Goal: Transaction & Acquisition: Purchase product/service

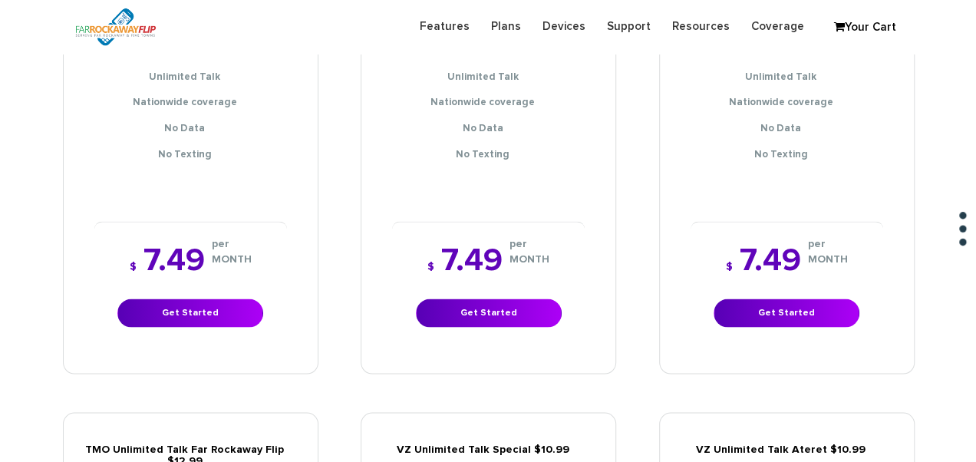
scroll to position [1305, 0]
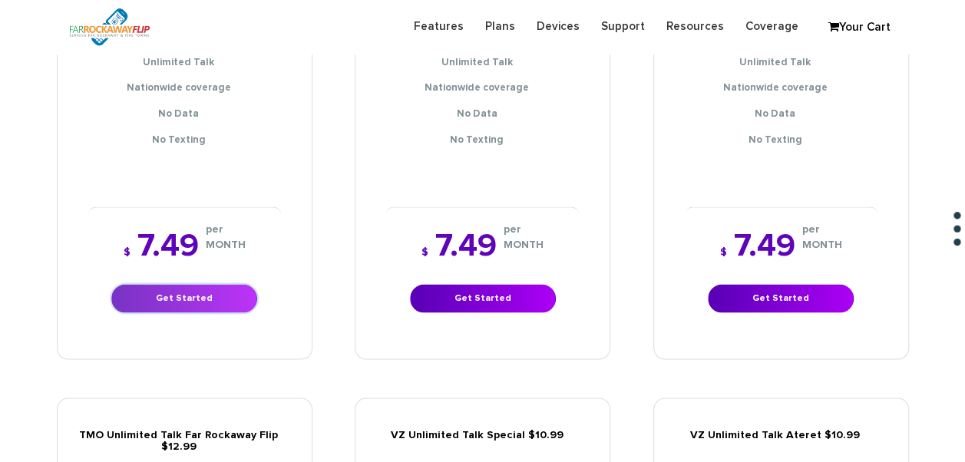
click at [250, 284] on link "Get Started" at bounding box center [184, 298] width 146 height 28
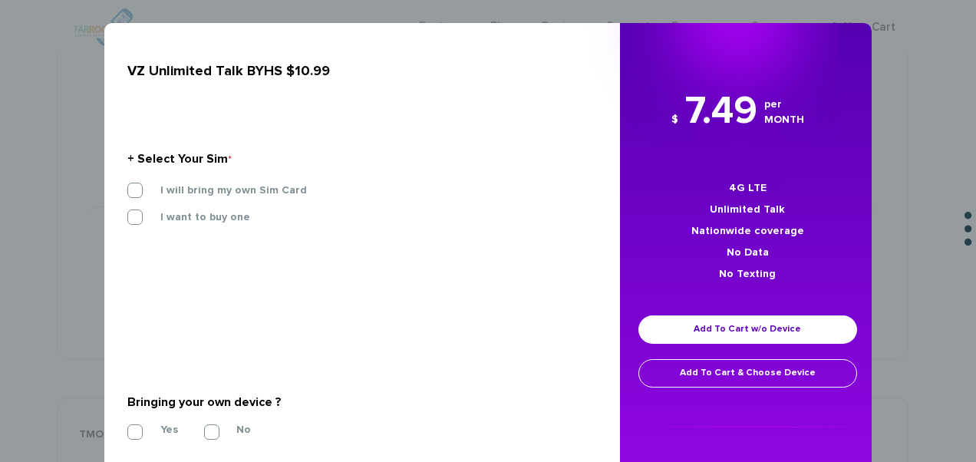
click at [263, 180] on section "+ Select Your Sim * I will bring my own Sim Card I want to buy one SIM STARTER …" at bounding box center [356, 191] width 458 height 167
click at [262, 191] on label "I will bring my own Sim Card" at bounding box center [222, 190] width 170 height 14
click at [127, 186] on input "I will bring my own Sim Card" at bounding box center [127, 186] width 0 height 0
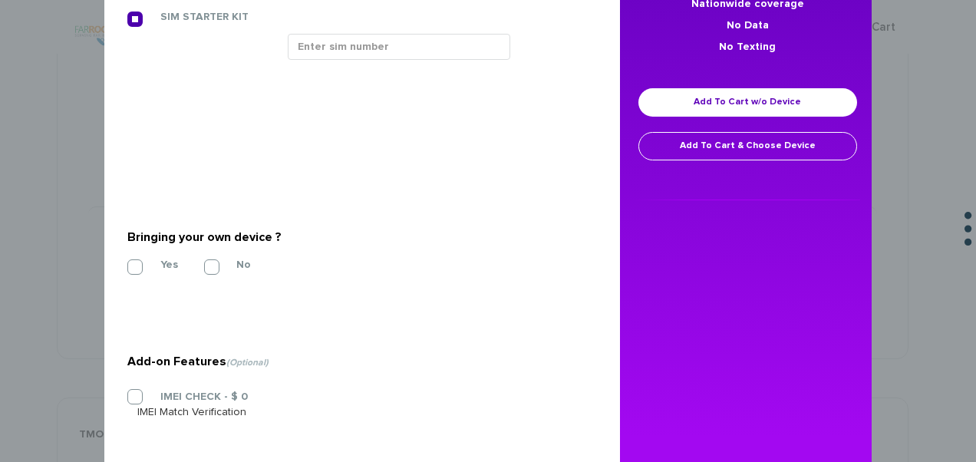
scroll to position [230, 0]
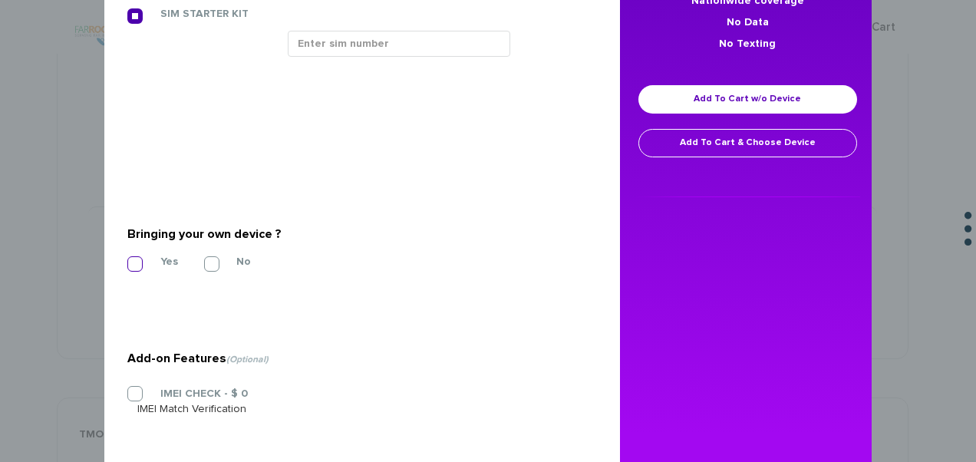
click at [150, 262] on label "Yes" at bounding box center [157, 262] width 41 height 14
click at [127, 259] on input "Yes" at bounding box center [127, 259] width 0 height 0
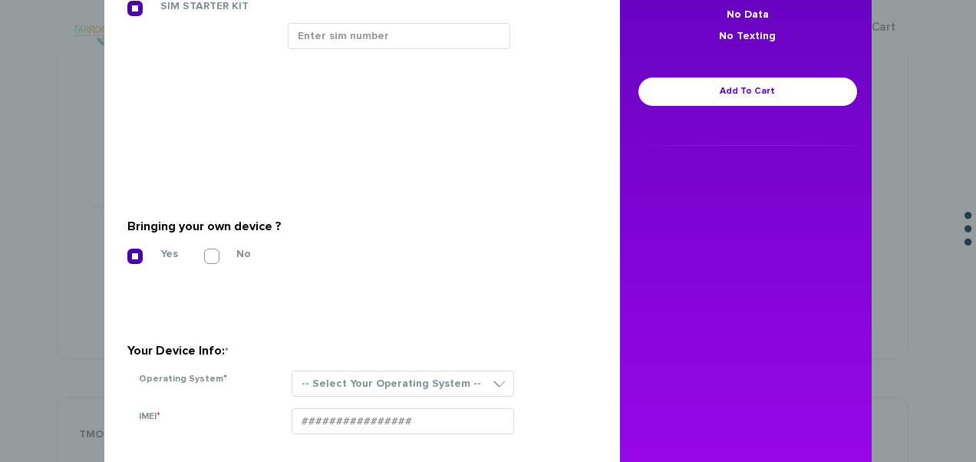
scroll to position [153, 0]
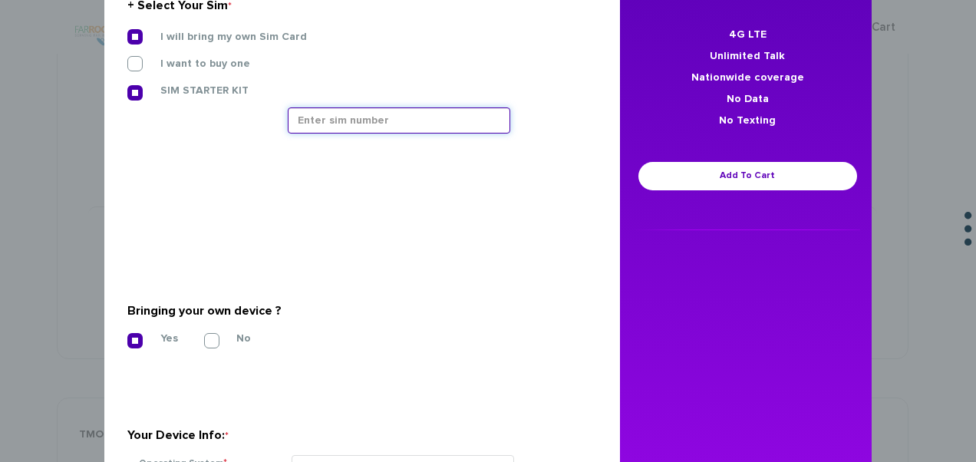
paste input "015588001936753"
drag, startPoint x: 392, startPoint y: 114, endPoint x: 242, endPoint y: 98, distance: 151.2
click at [242, 98] on div "I will bring my own Sim Card I want to buy one SIM STARTER KIT" at bounding box center [356, 87] width 481 height 116
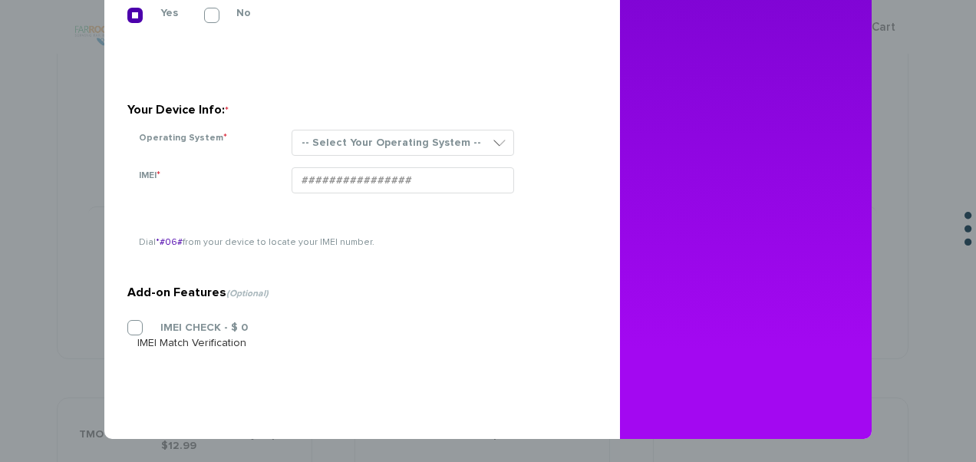
type input "015588001936753"
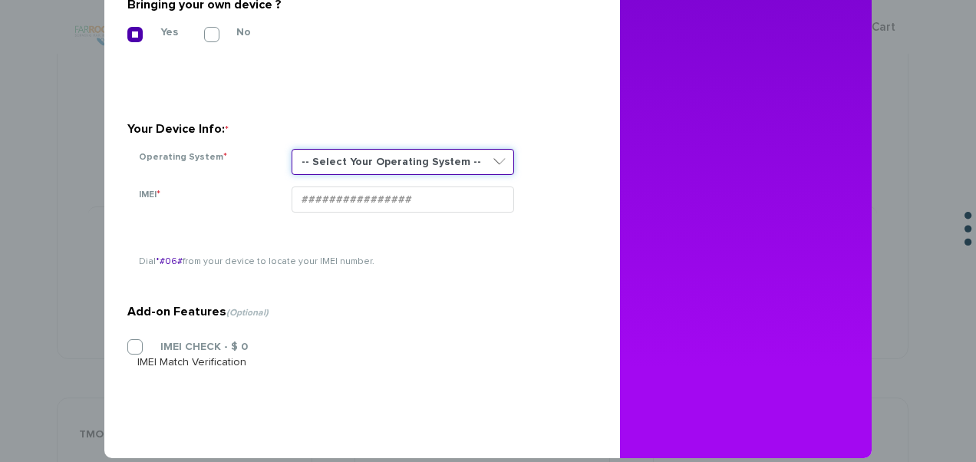
drag, startPoint x: 320, startPoint y: 130, endPoint x: 333, endPoint y: 147, distance: 21.3
click at [320, 149] on select "-- Select Your Operating System -- ANDROID BLACKBERRY IOS NONE (BASIC PHONE) WI…" at bounding box center [403, 162] width 223 height 26
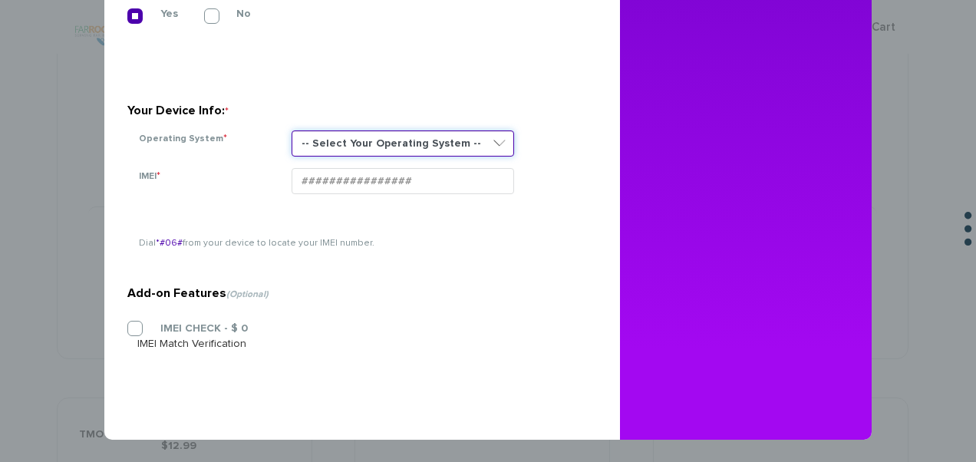
select select "NONE (BASIC PHONE)"
click at [292, 130] on select "-- Select Your Operating System -- ANDROID BLACKBERRY IOS NONE (BASIC PHONE) WI…" at bounding box center [403, 143] width 223 height 26
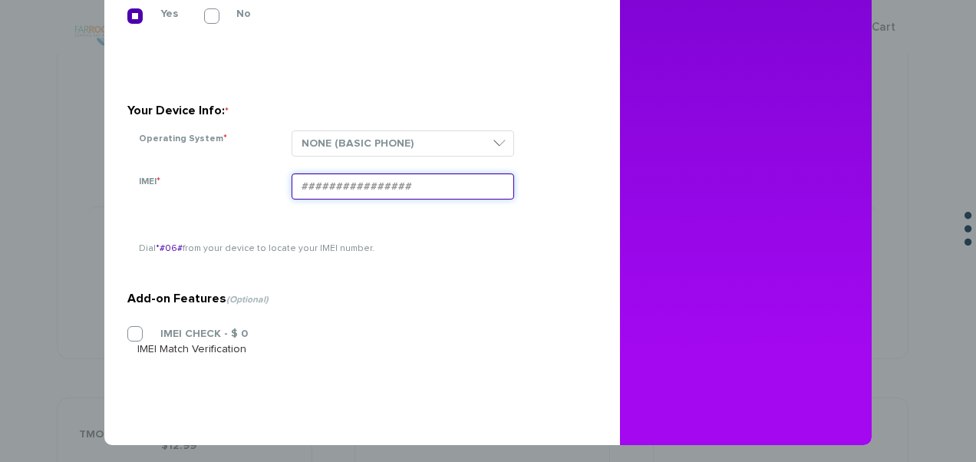
paste input "015588001936753"
type input "015588001936753"
click at [175, 332] on label "IMEI CHECK - $ 0" at bounding box center [192, 334] width 111 height 14
click at [127, 329] on input "IMEI CHECK - $ 0" at bounding box center [127, 329] width 0 height 0
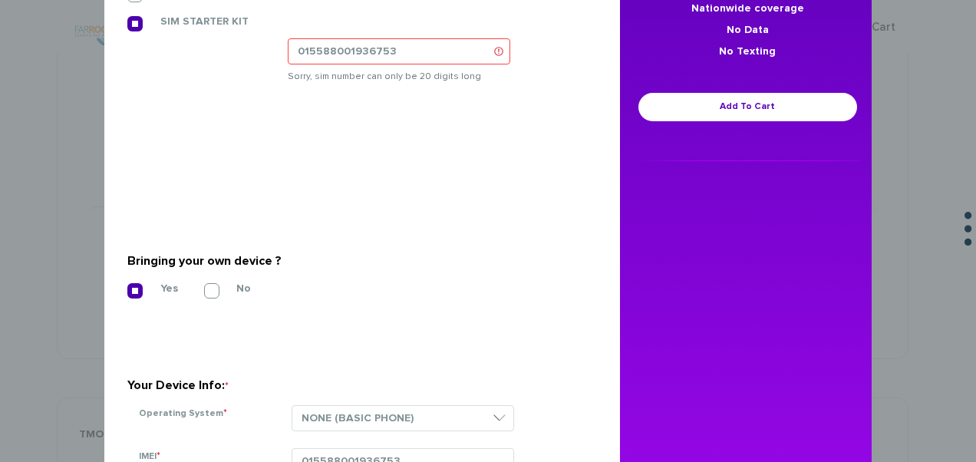
scroll to position [37, 0]
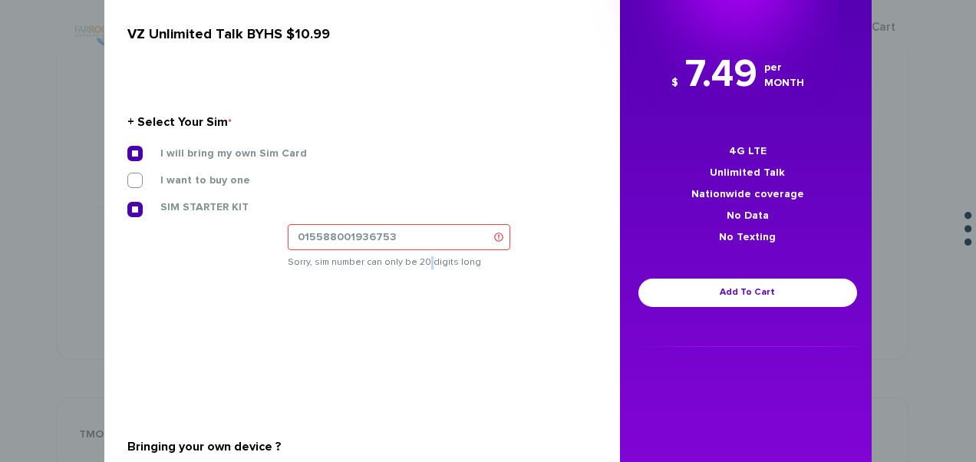
drag, startPoint x: 419, startPoint y: 259, endPoint x: 411, endPoint y: 247, distance: 13.8
click at [416, 254] on small "Sorry, sim number can only be 20 digits long" at bounding box center [437, 260] width 298 height 17
drag, startPoint x: 404, startPoint y: 233, endPoint x: 6, endPoint y: 158, distance: 404.6
click at [0, 202] on html "Need help? call us 888-679-3483 Login Legacy Login Sign into your account Forgo…" at bounding box center [488, 238] width 976 height 3087
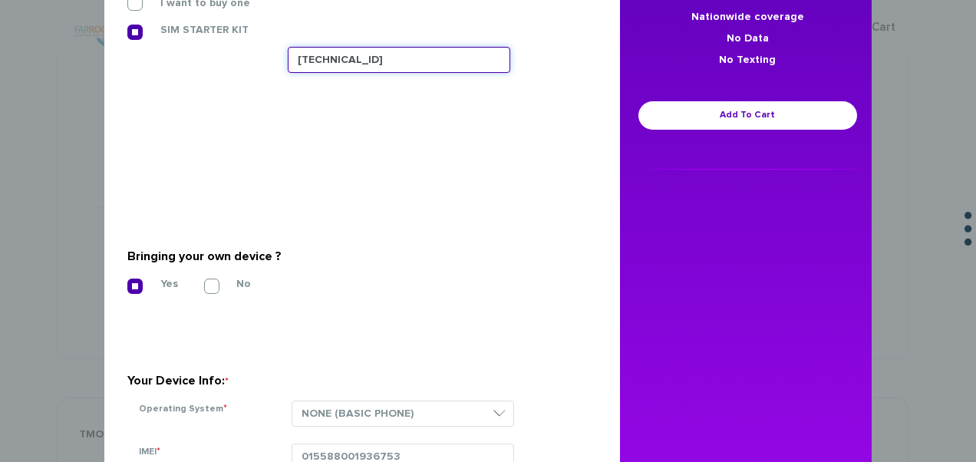
scroll to position [114, 0]
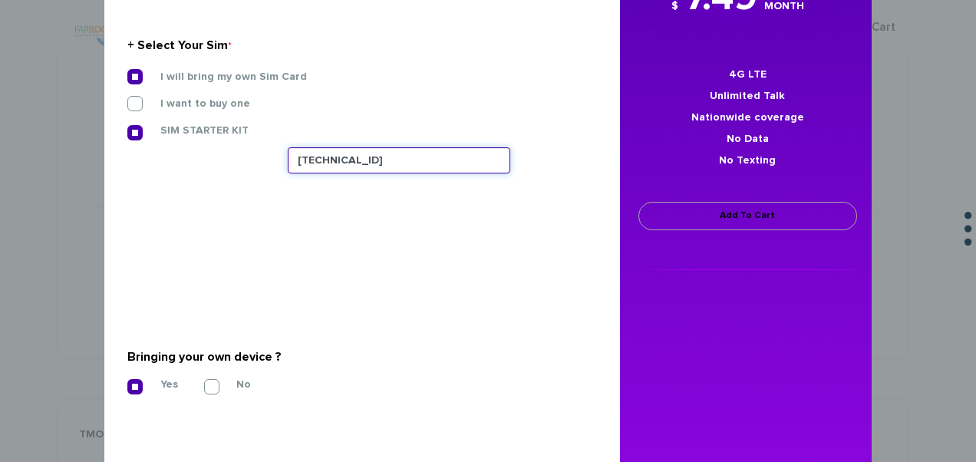
type input "89148000010413091430"
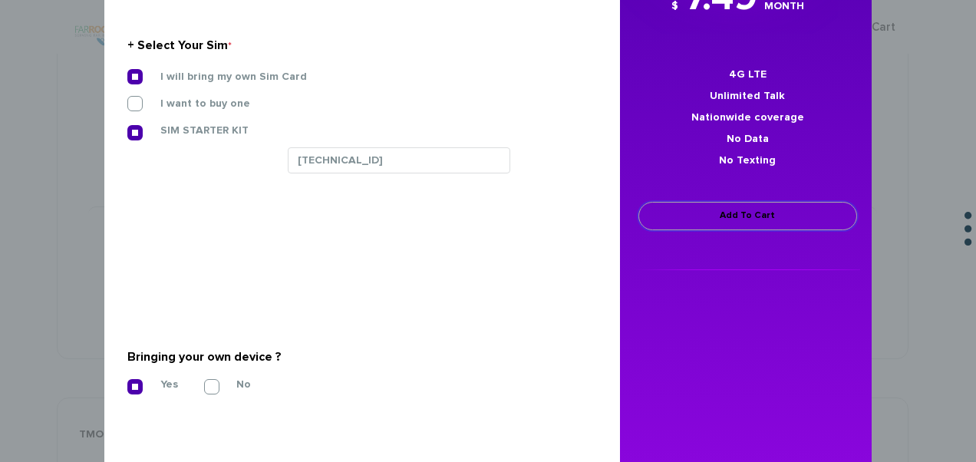
click at [685, 210] on link "Add To Cart" at bounding box center [748, 216] width 219 height 28
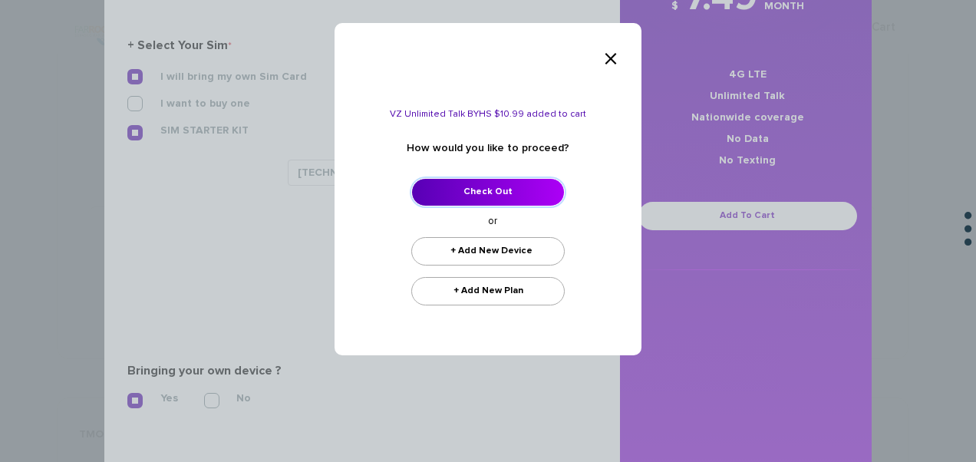
click at [490, 190] on link "Check Out" at bounding box center [487, 192] width 153 height 28
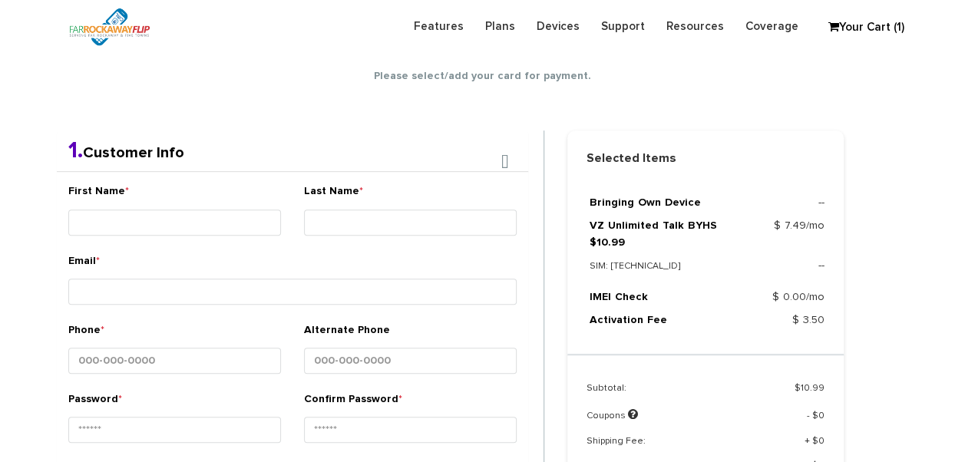
scroll to position [270, 0]
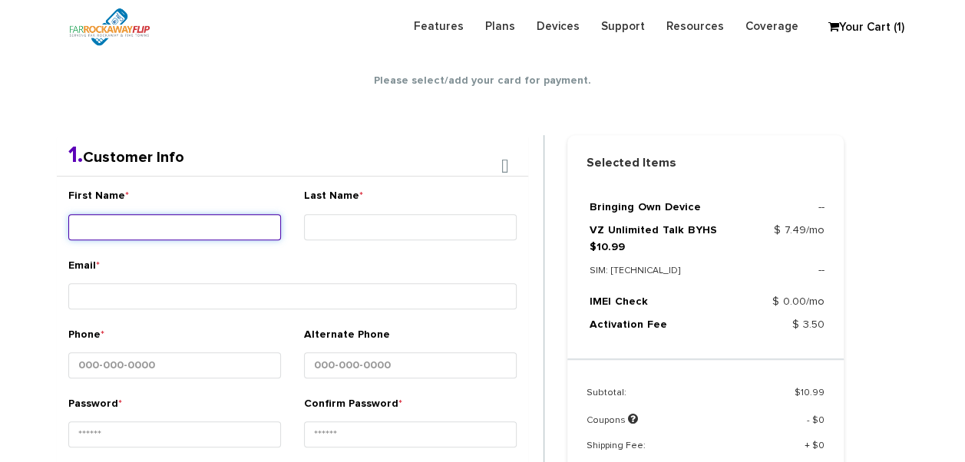
click at [219, 214] on input "First Name *" at bounding box center [174, 227] width 213 height 26
type input "Etty"
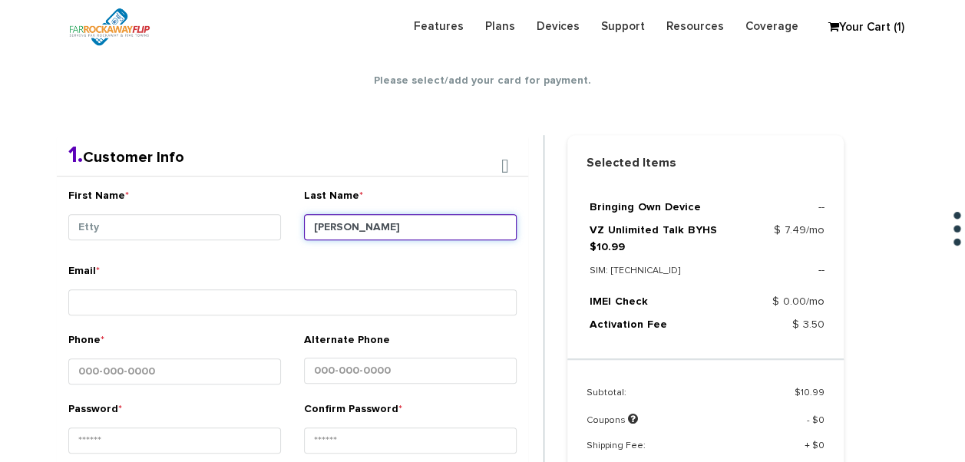
click at [398, 229] on input "Perkowsky" at bounding box center [410, 227] width 213 height 26
click at [444, 231] on input "Perkowsk" at bounding box center [410, 227] width 213 height 26
type input "Perkowski"
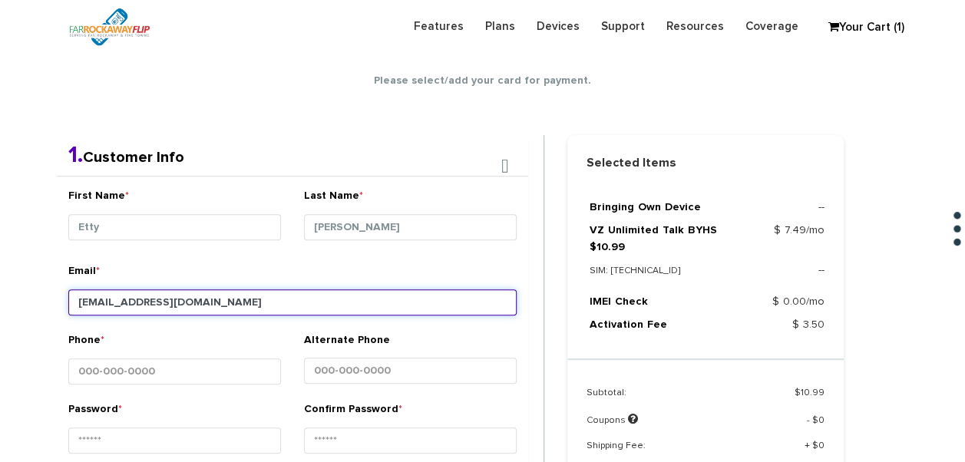
type input "tlieber61+143@gmail.com"
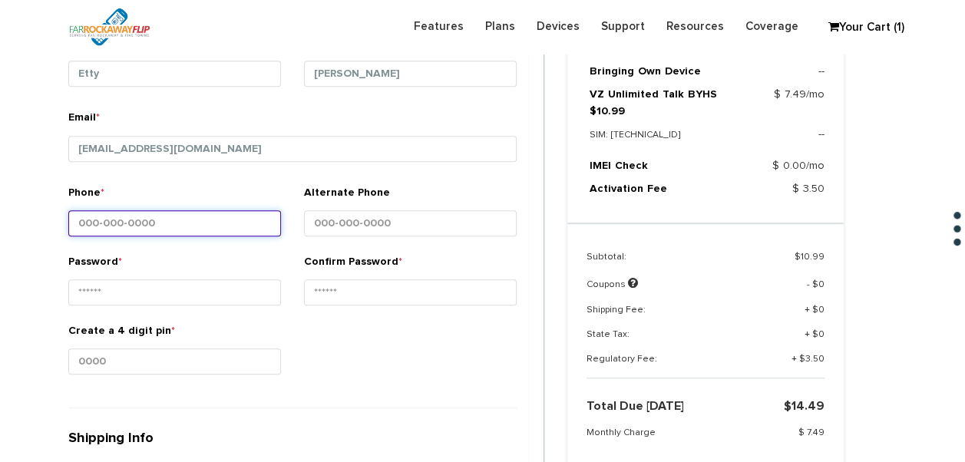
scroll to position [424, 0]
type input "718-837-1553"
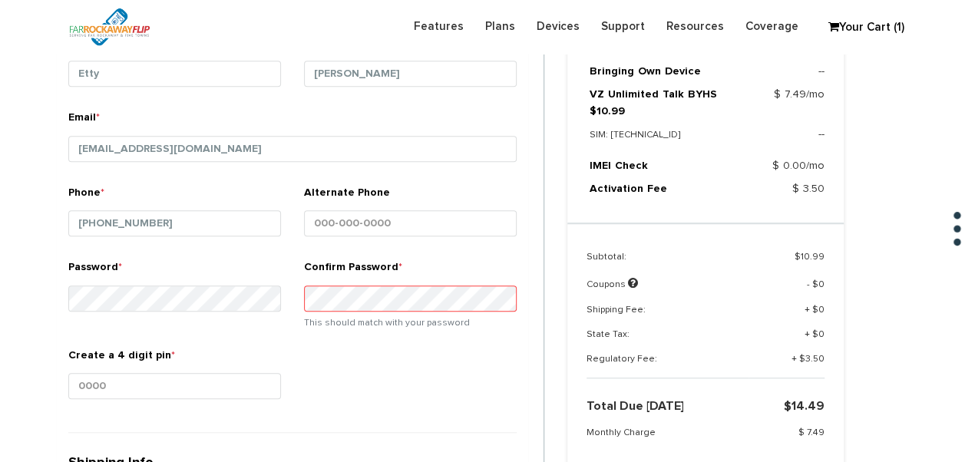
click at [271, 279] on div "Password *" at bounding box center [174, 291] width 213 height 64
click at [178, 289] on div "Password *" at bounding box center [174, 291] width 213 height 64
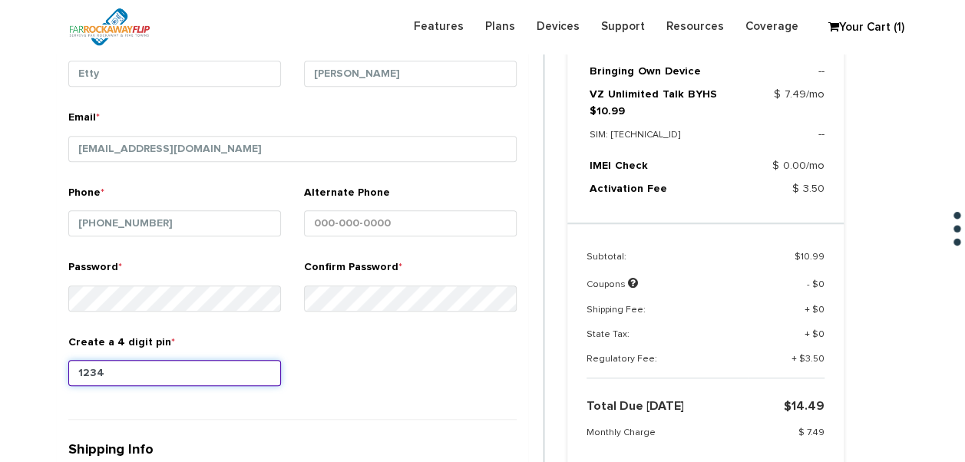
type input "1234"
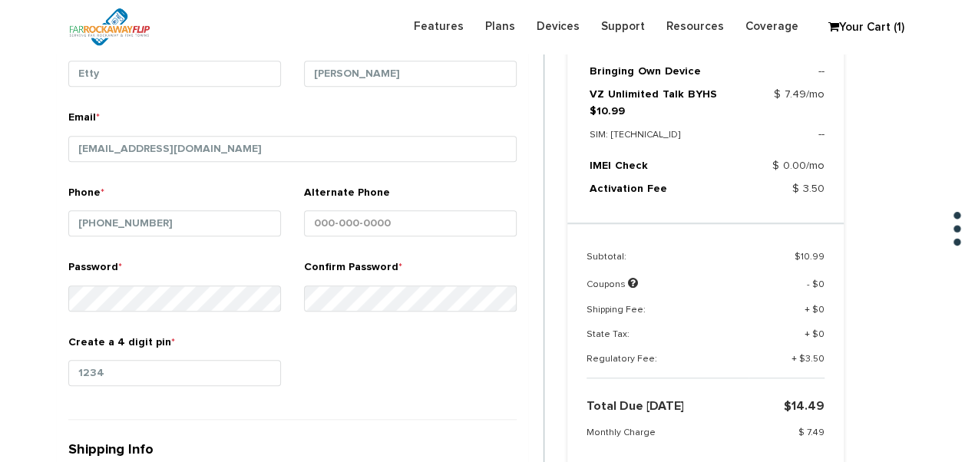
scroll to position [714, 0]
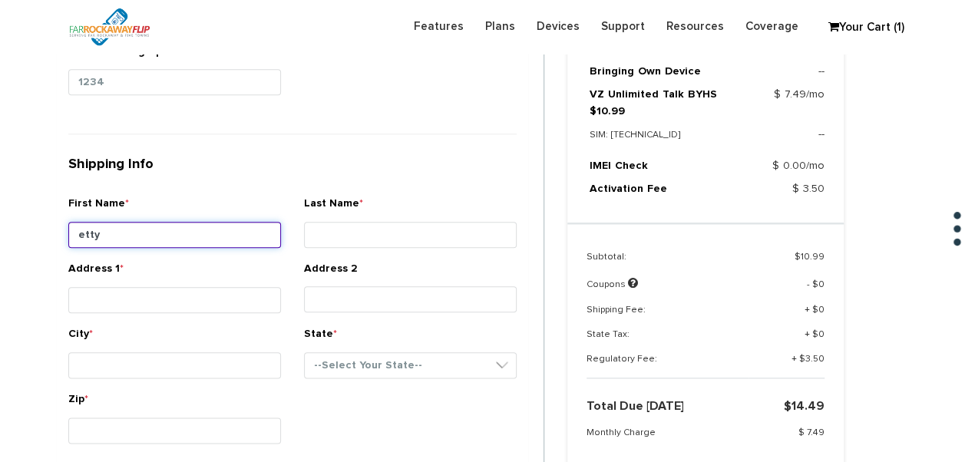
type input "etty"
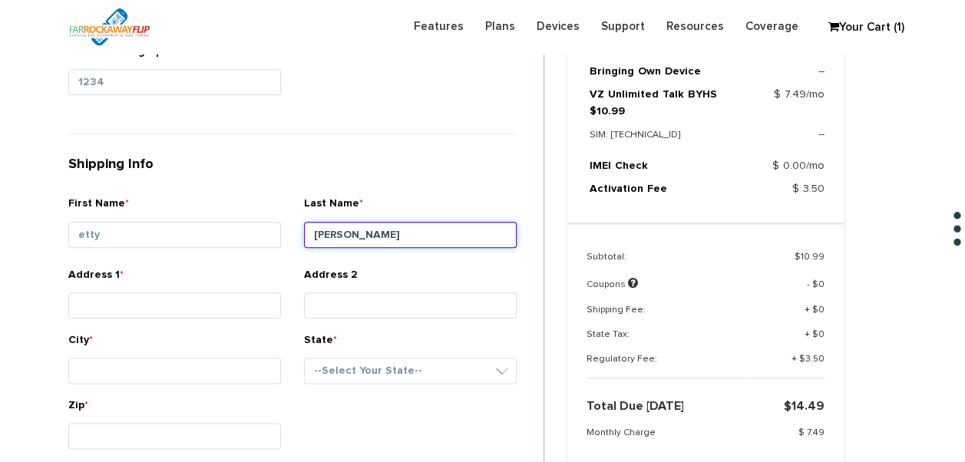
type input "perkowski"
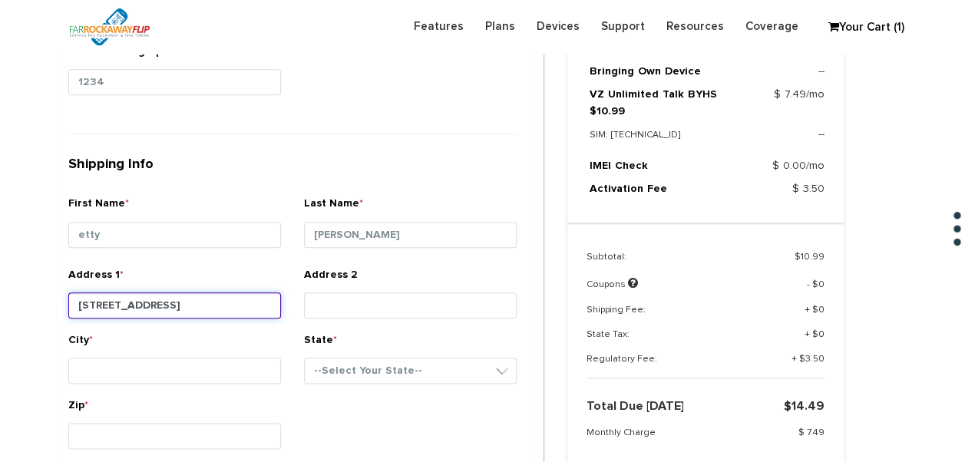
type input "2160 83rd st"
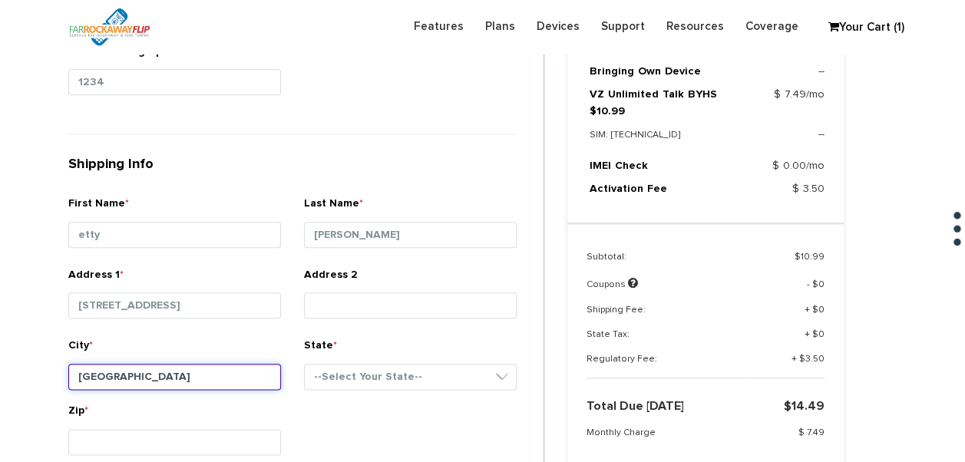
type input "brooklyn"
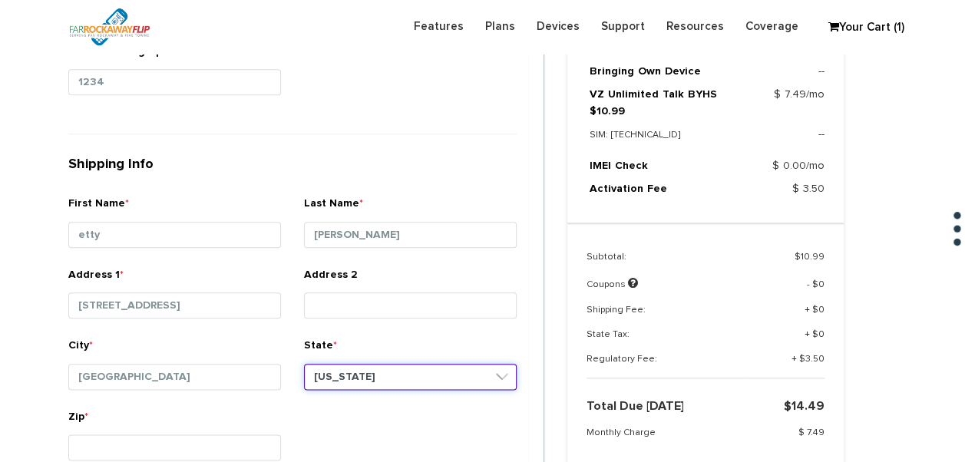
select select "NY"
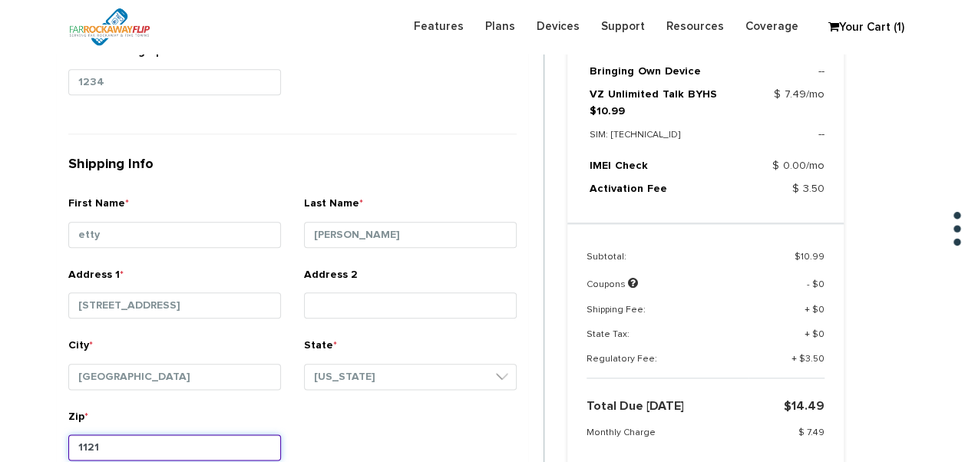
type input "11214"
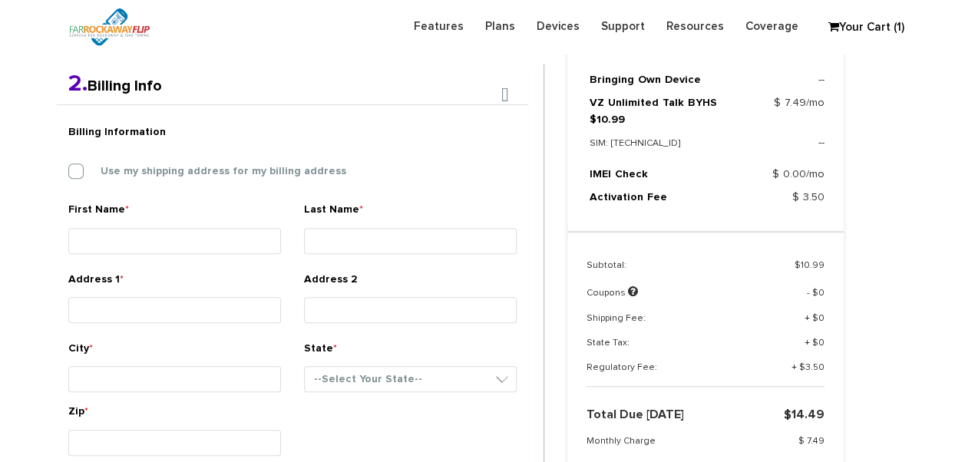
scroll to position [398, 0]
click at [280, 167] on label "Use my shipping address for my billing address" at bounding box center [212, 171] width 269 height 14
click at [68, 167] on input "Use my shipping address for my billing address" at bounding box center [68, 167] width 0 height 0
type input "etty"
type input "perkowski"
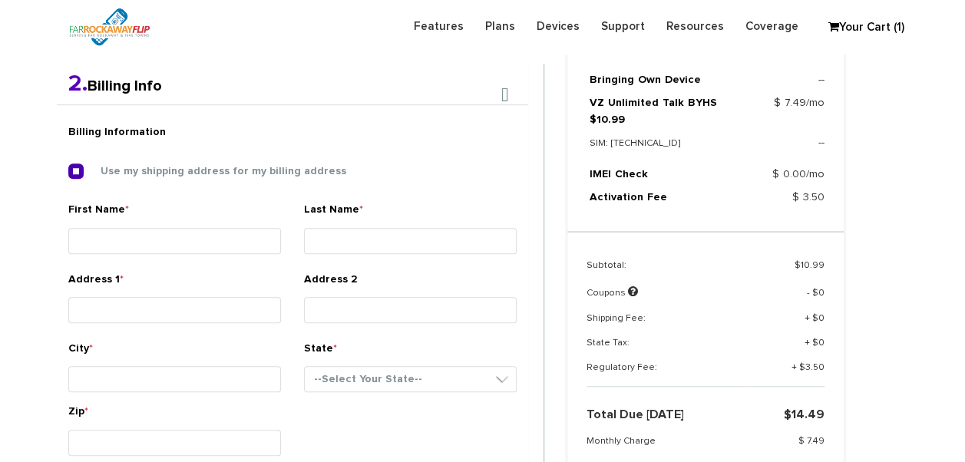
type input "2160 83rd st"
type input "brooklyn"
select select "NY"
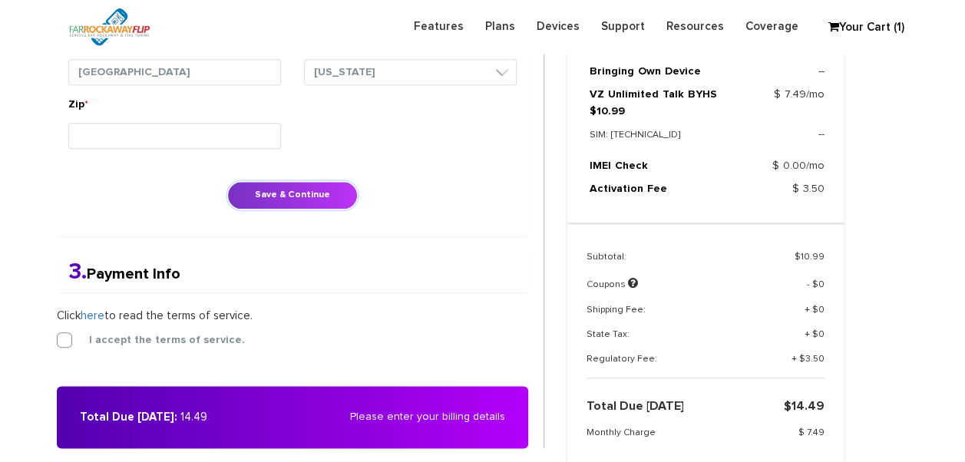
click at [321, 196] on button "Save & Continue" at bounding box center [292, 195] width 130 height 28
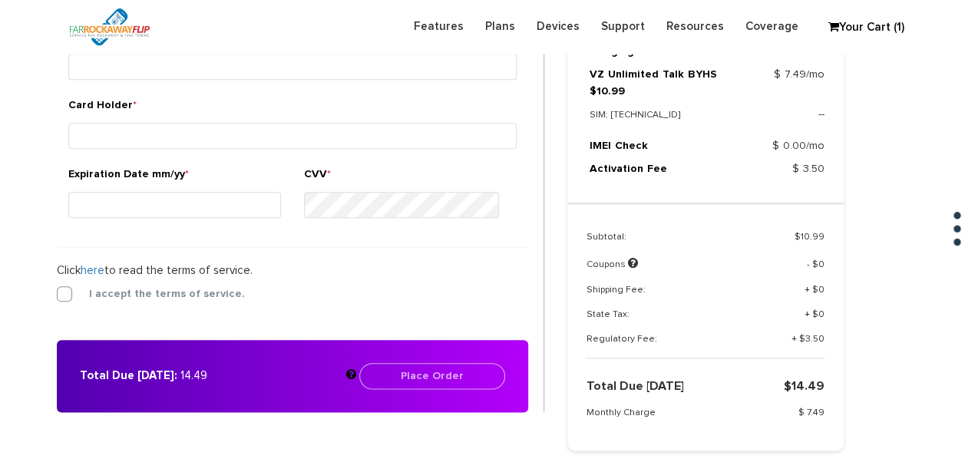
scroll to position [571, 0]
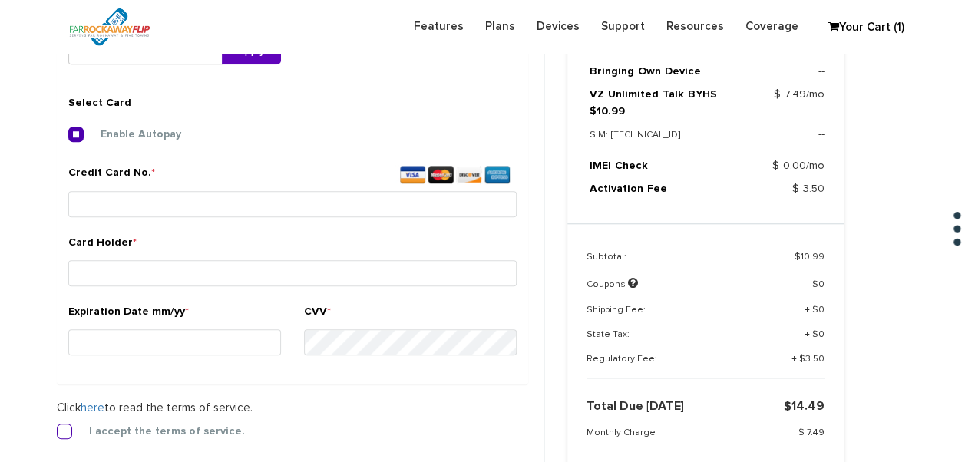
click at [66, 428] on label "I accept the terms of service." at bounding box center [155, 431] width 179 height 14
click at [57, 427] on input "I accept the terms of service." at bounding box center [57, 427] width 0 height 0
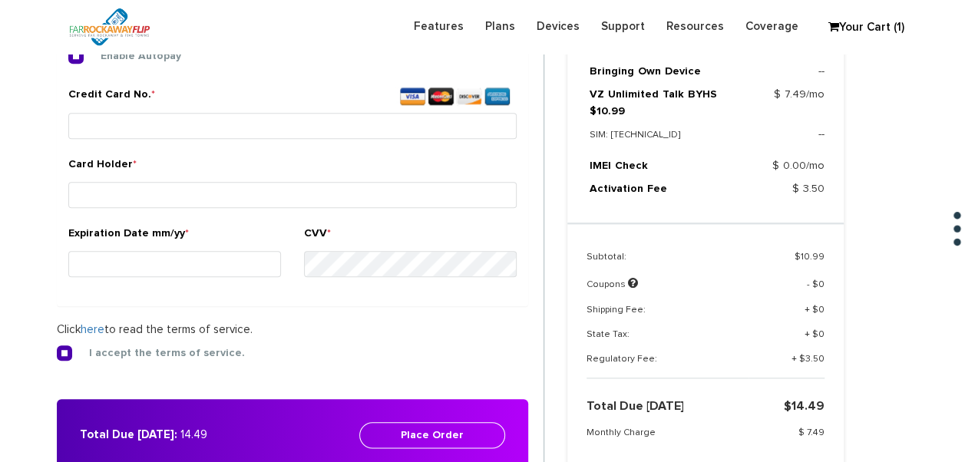
scroll to position [648, 0]
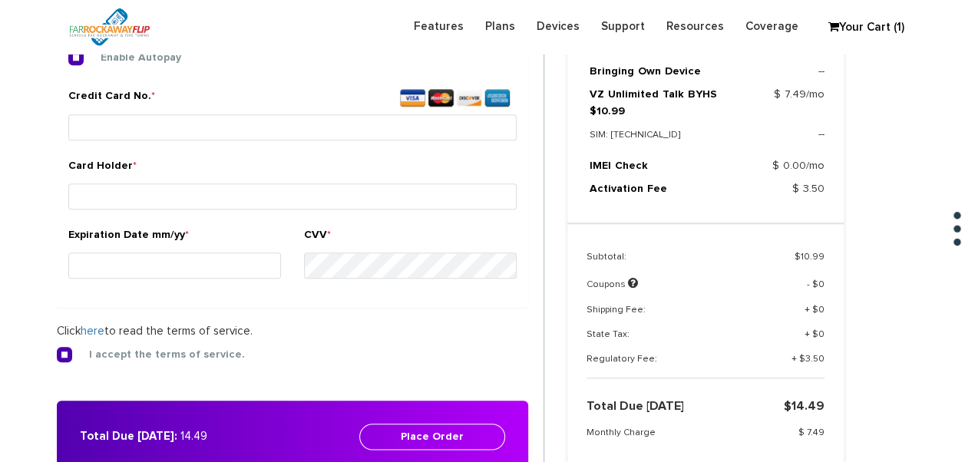
click at [236, 149] on div "Credit Card No. *" at bounding box center [292, 122] width 471 height 69
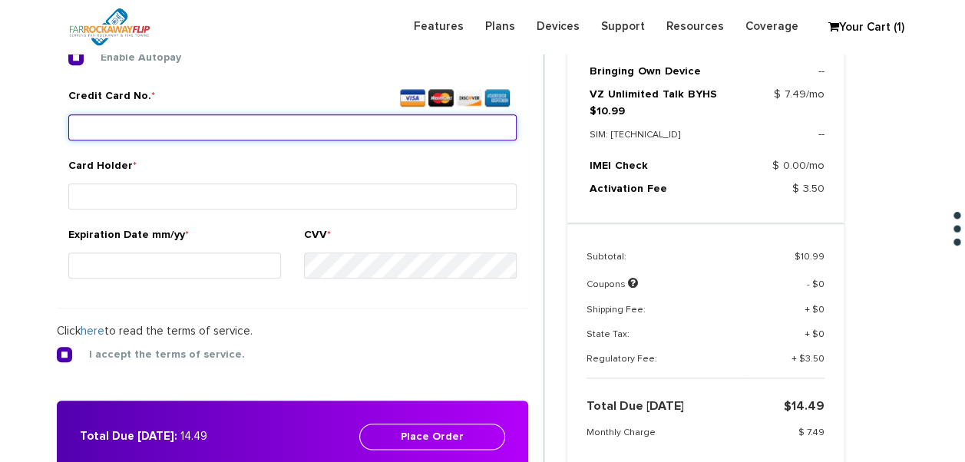
click at [241, 135] on input "Credit Card No. *" at bounding box center [292, 127] width 448 height 26
type input "5135 4014 6072 6802"
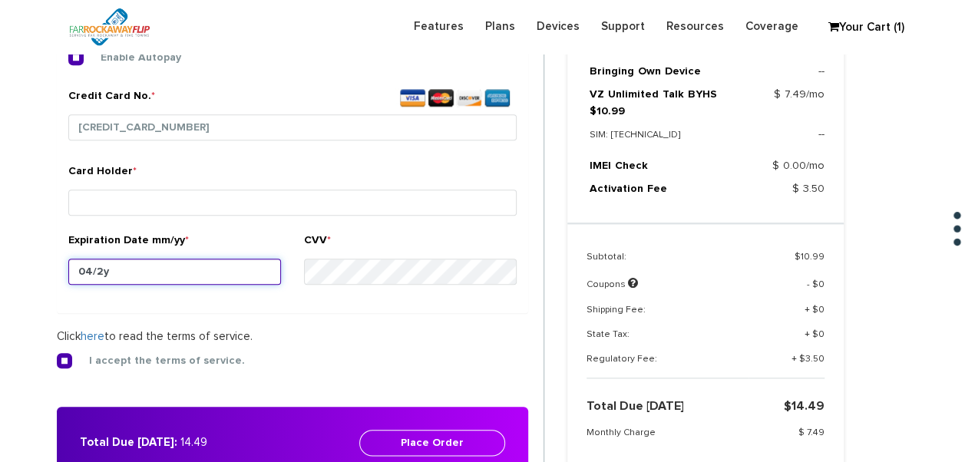
type input "04/29"
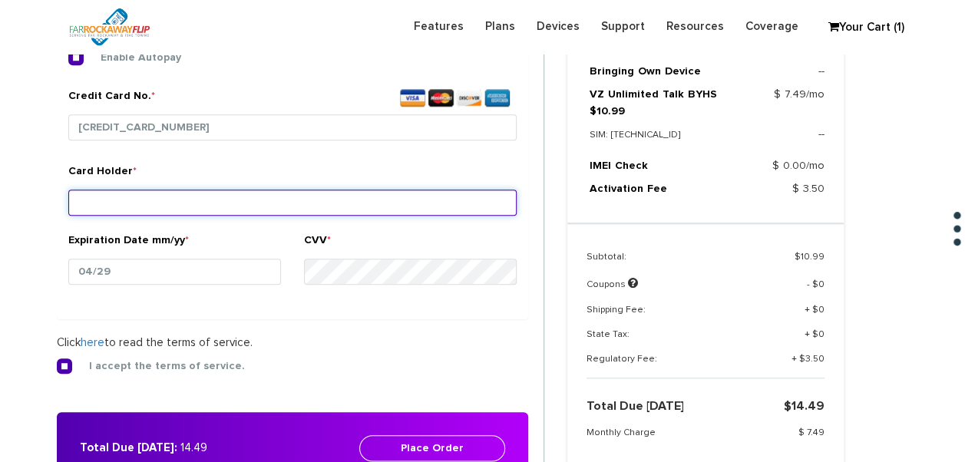
click at [229, 196] on input "Card Holder *" at bounding box center [292, 203] width 448 height 26
type input "perkowski"
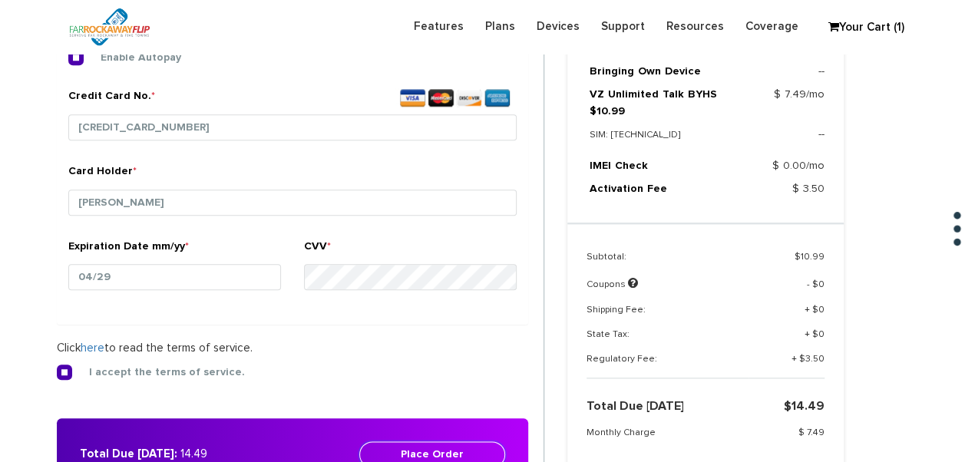
click at [448, 446] on button "Place Order" at bounding box center [432, 454] width 146 height 26
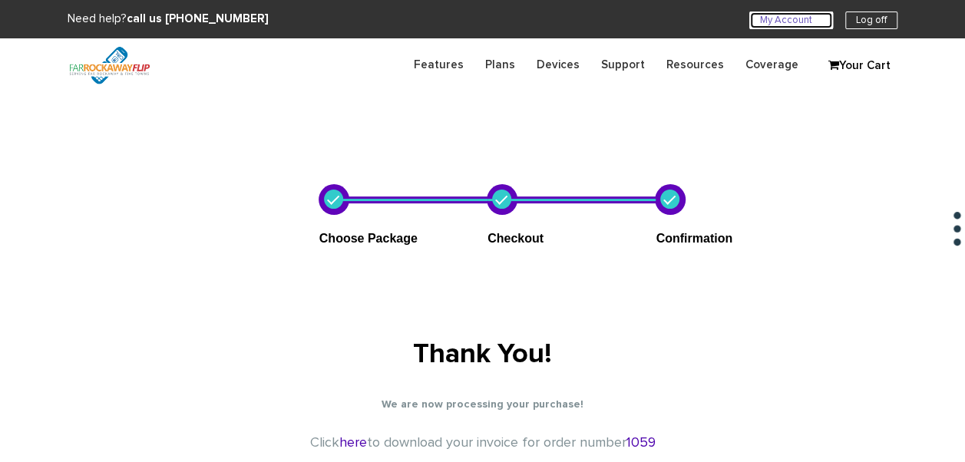
click at [763, 24] on link "My Account U" at bounding box center [791, 21] width 84 height 18
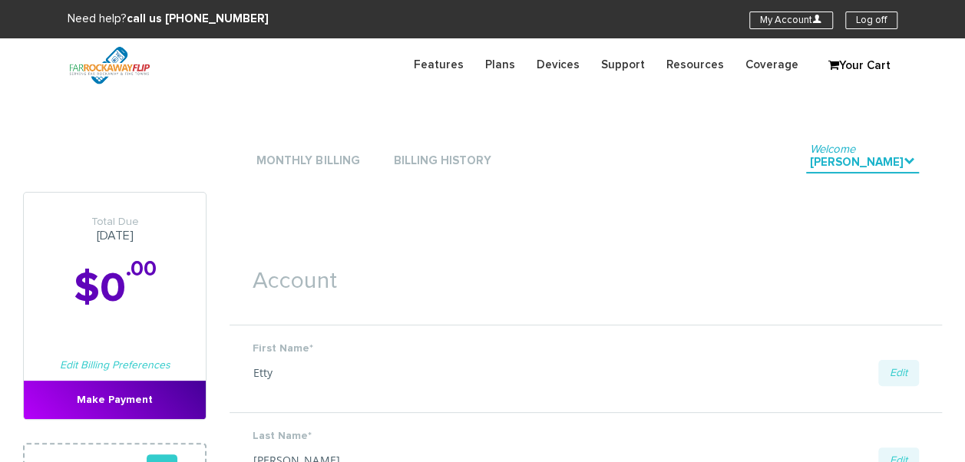
click at [315, 145] on li "Monthly Billing" at bounding box center [307, 161] width 111 height 46
click at [321, 155] on link "Monthly Billing" at bounding box center [307, 161] width 111 height 21
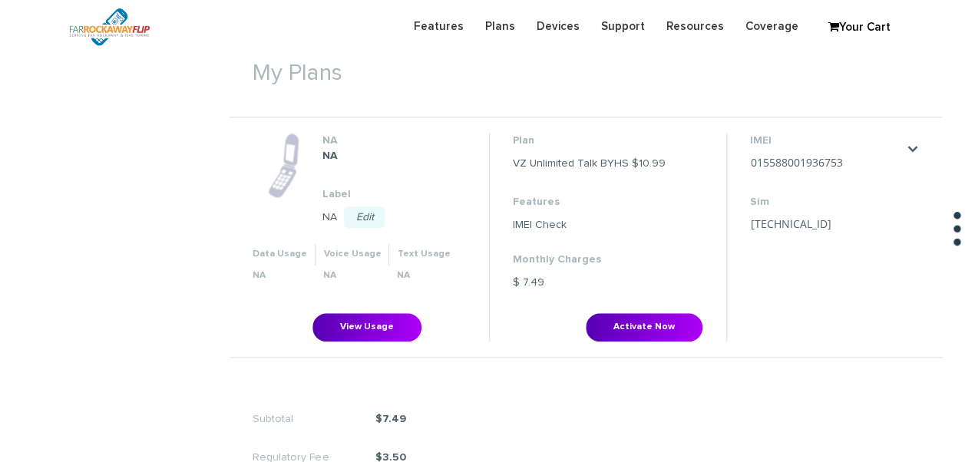
scroll to position [537, 0]
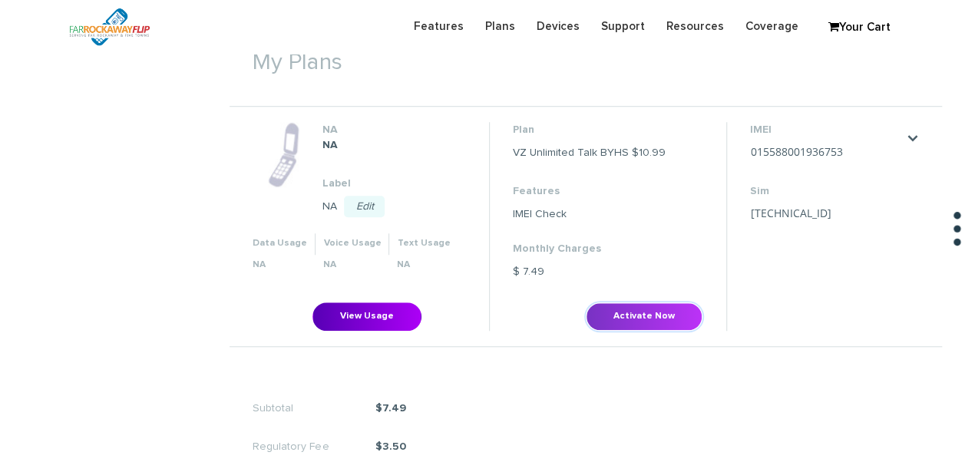
click at [625, 312] on button "Activate Now" at bounding box center [644, 316] width 117 height 28
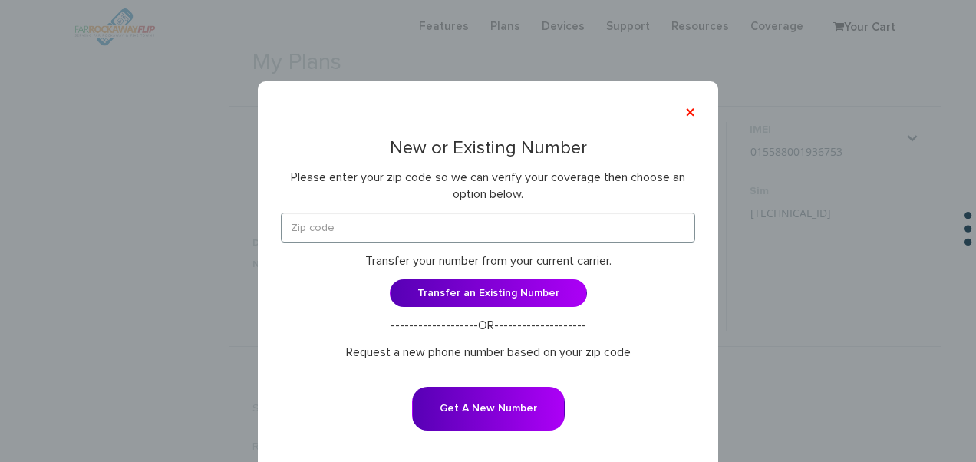
click at [349, 206] on div "New or Existing Number Please enter your zip code so we can verify your coverag…" at bounding box center [488, 294] width 414 height 313
click at [350, 210] on div "New or Existing Number Please enter your zip code so we can verify your coverag…" at bounding box center [488, 294] width 414 height 313
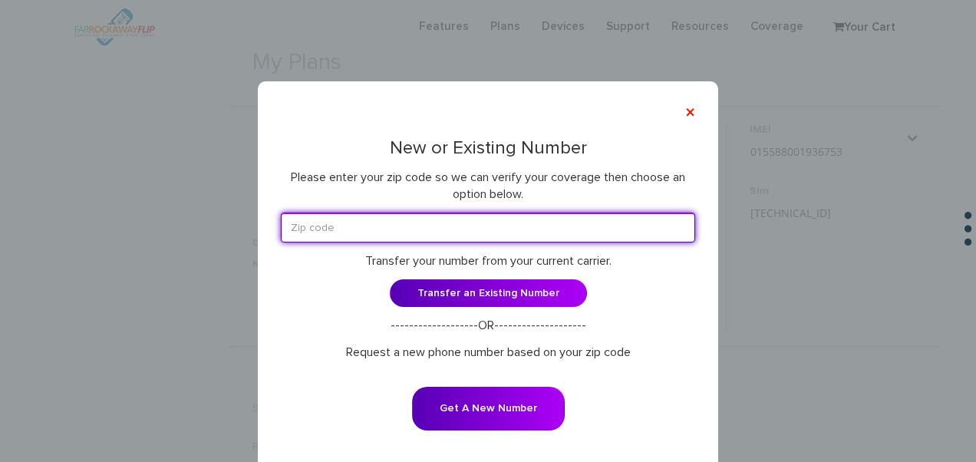
click at [351, 225] on input "text" at bounding box center [488, 228] width 414 height 30
type input "11204"
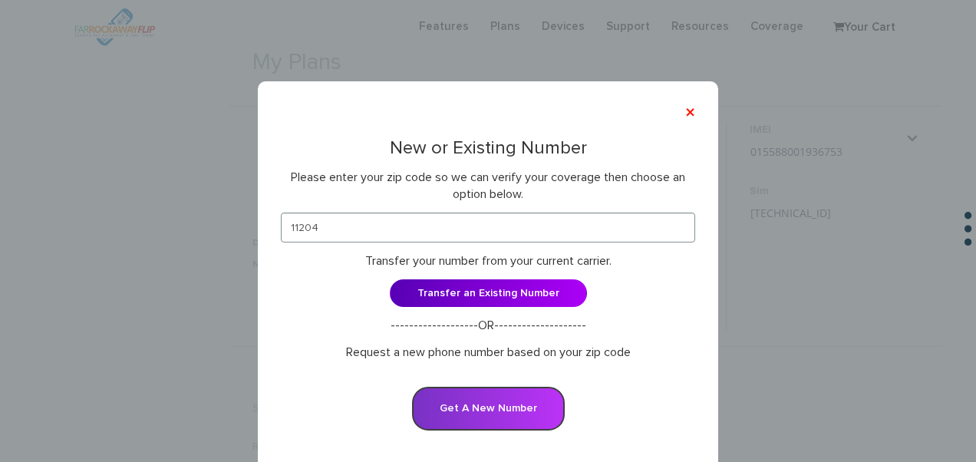
click at [525, 414] on button "Get A New Number" at bounding box center [488, 409] width 153 height 44
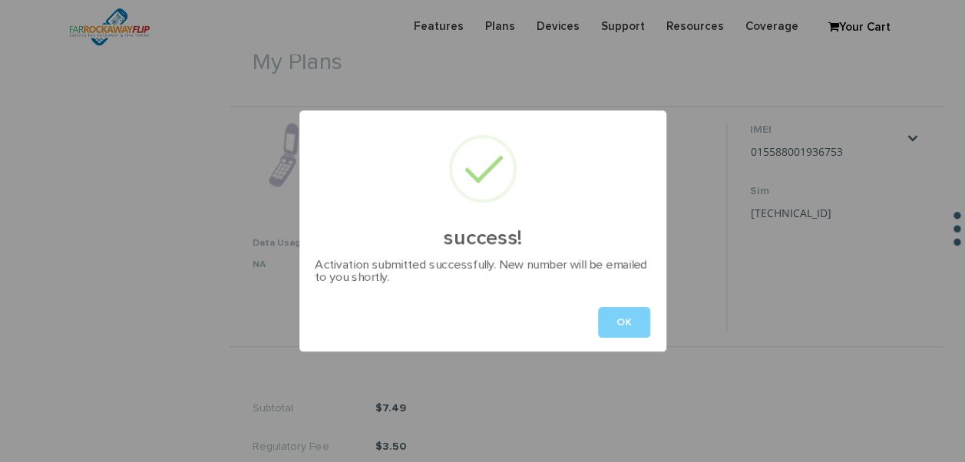
click at [631, 328] on button "OK" at bounding box center [624, 322] width 52 height 31
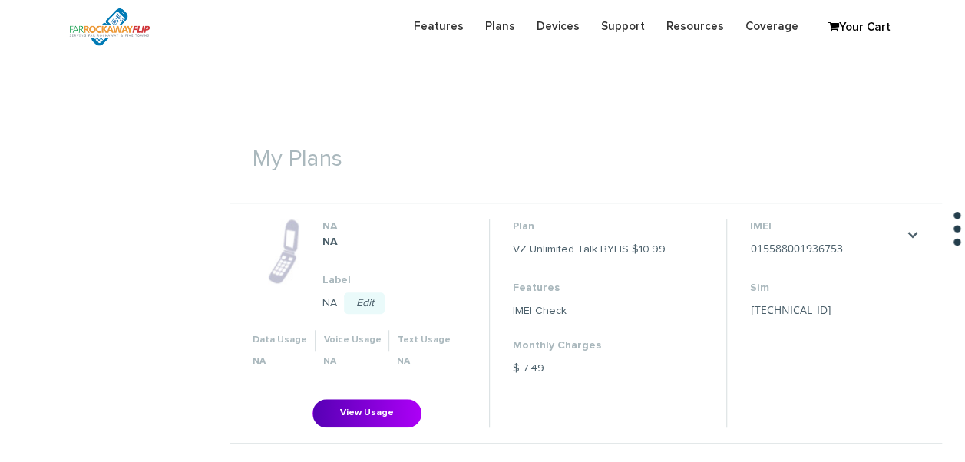
scroll to position [440, 0]
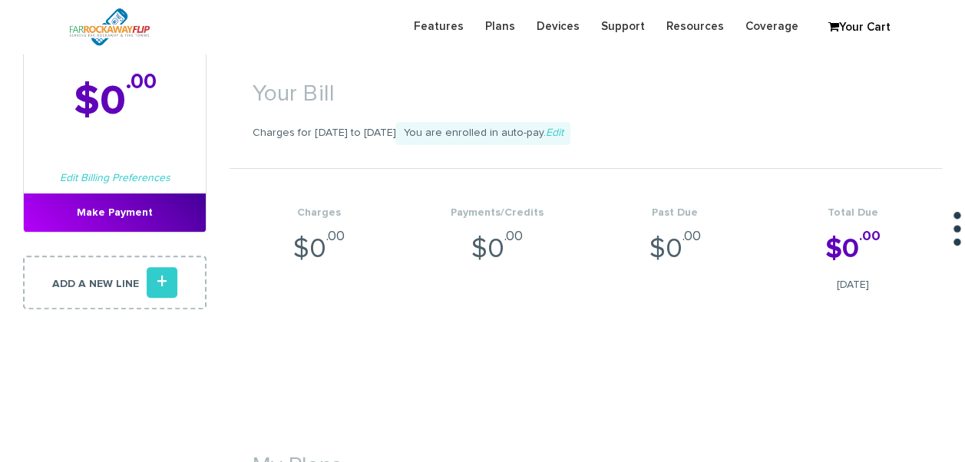
scroll to position [384, 0]
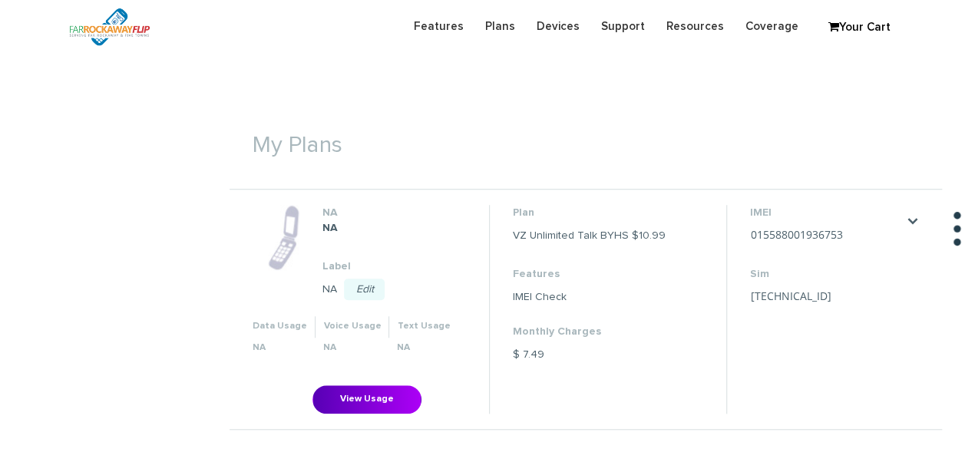
scroll to position [537, 0]
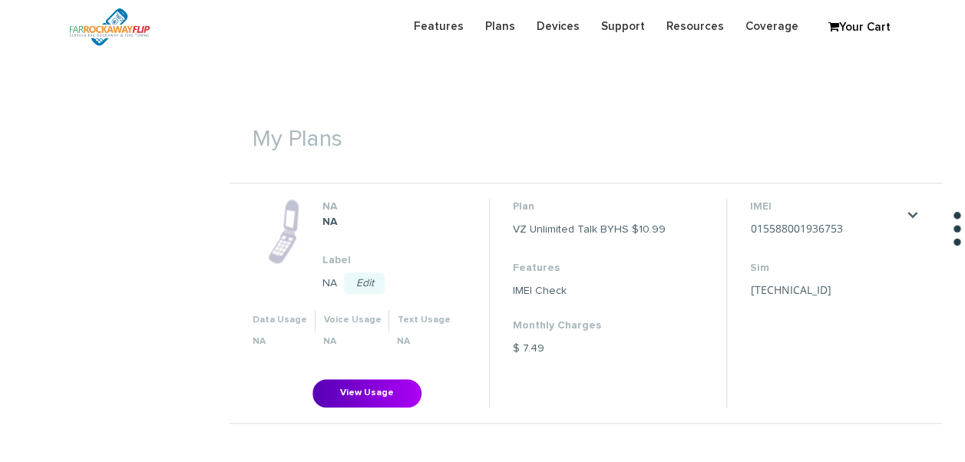
scroll to position [537, 0]
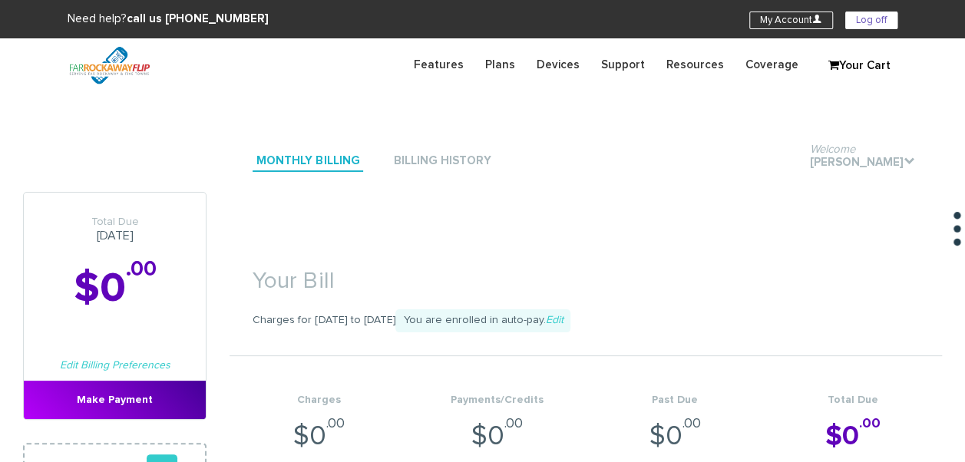
click at [869, 6] on section "Need help? call us 888-679-3483 My Account U Log off" at bounding box center [482, 19] width 965 height 38
click at [867, 20] on link "Log off" at bounding box center [871, 21] width 52 height 18
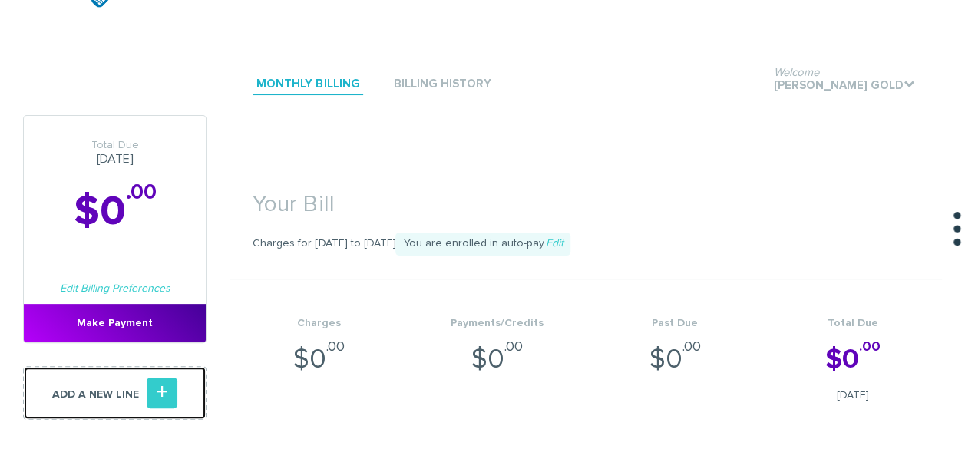
scroll to position [24, 0]
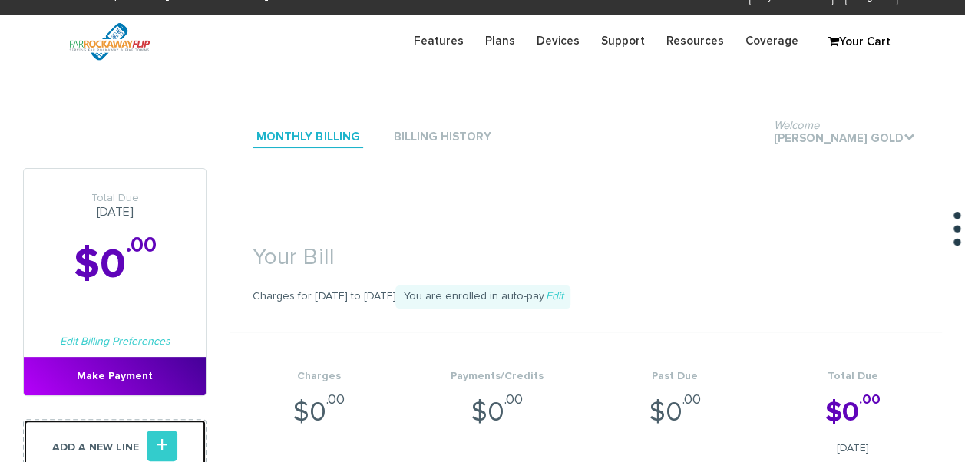
click at [168, 387] on aside "Total Due [DATE] $0 .00 Edit Billing Preferences Make Payment Add a new line +" at bounding box center [114, 320] width 183 height 305
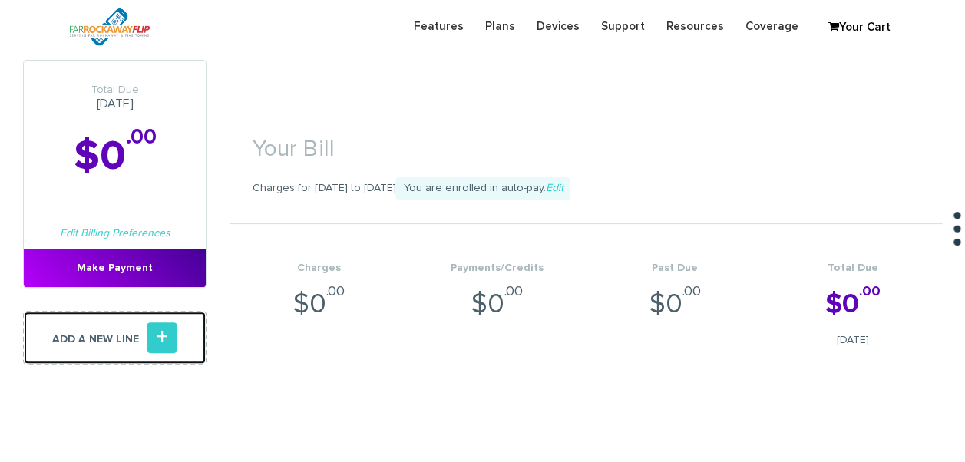
scroll to position [153, 0]
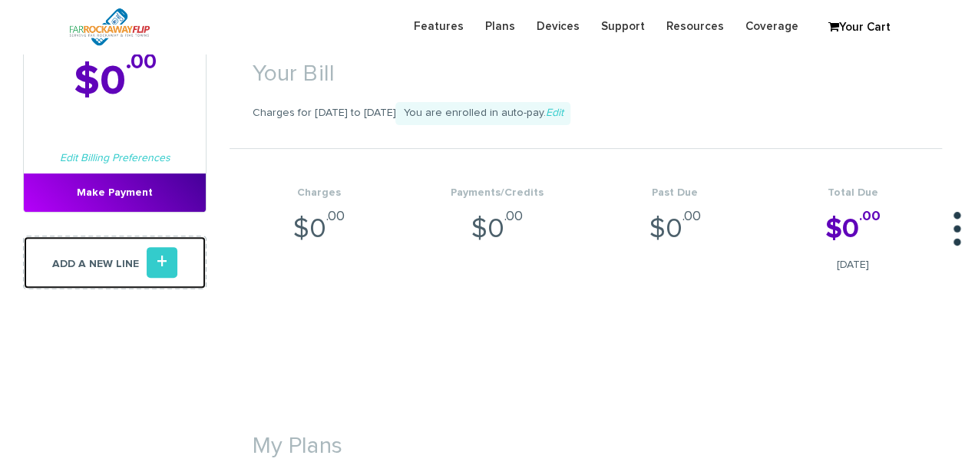
click at [152, 269] on icon "+" at bounding box center [162, 262] width 31 height 31
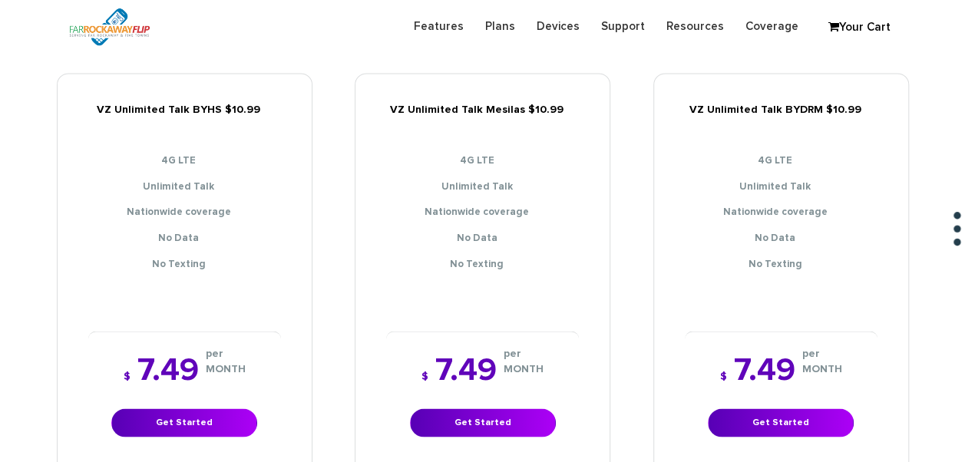
scroll to position [1205, 0]
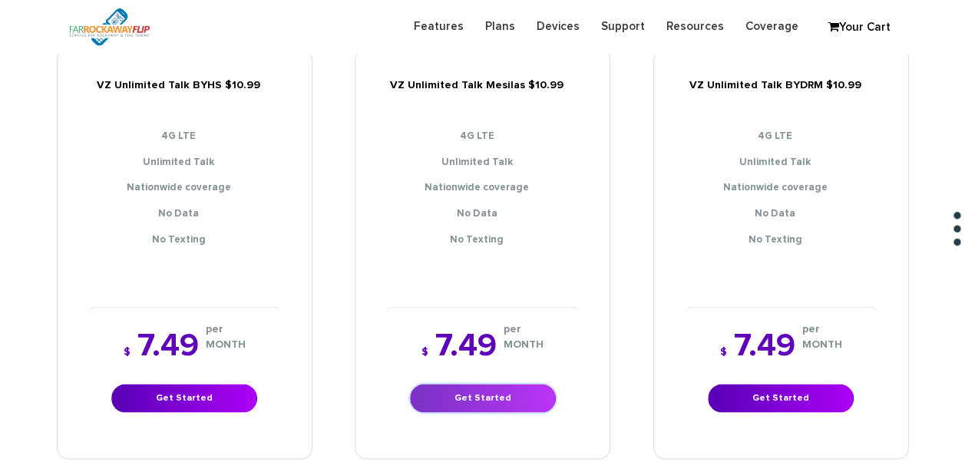
click at [517, 384] on link "Get Started" at bounding box center [483, 398] width 146 height 28
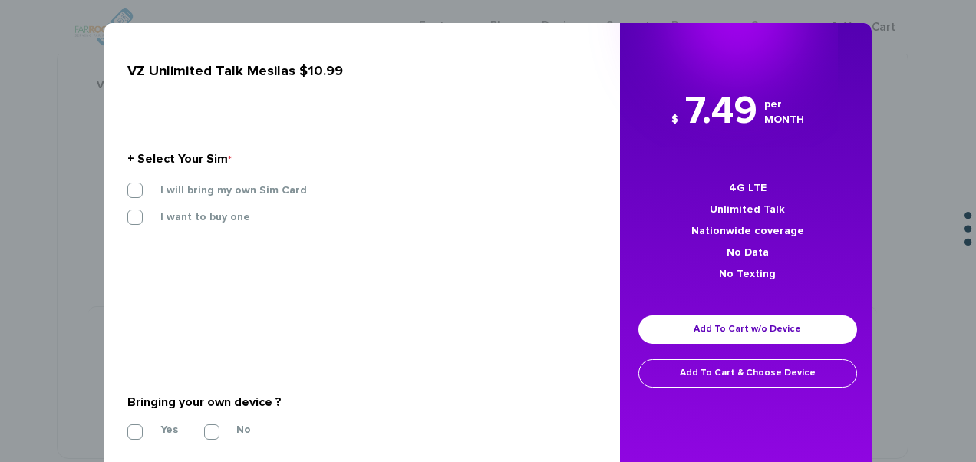
click at [909, 218] on div "× VZ Unlimited Talk Mesilas $10.99 + Select Your Sim * I will bring my own Sim …" at bounding box center [488, 231] width 976 height 462
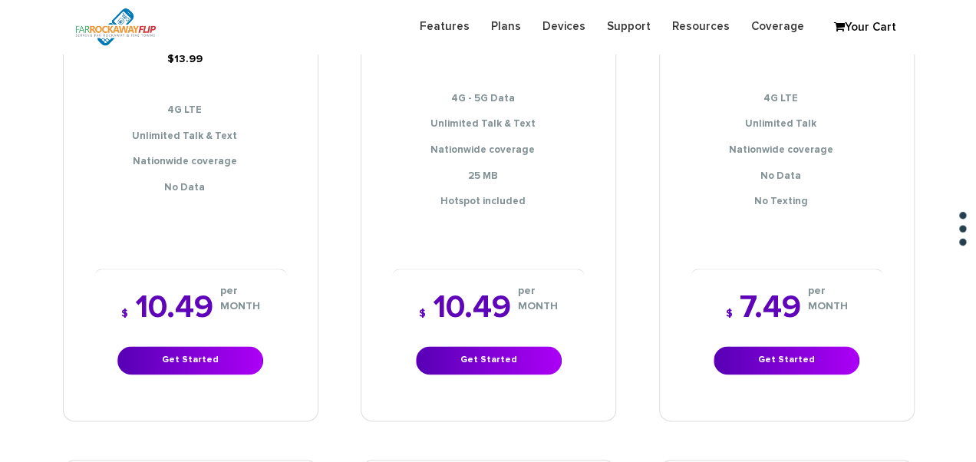
scroll to position [744, 0]
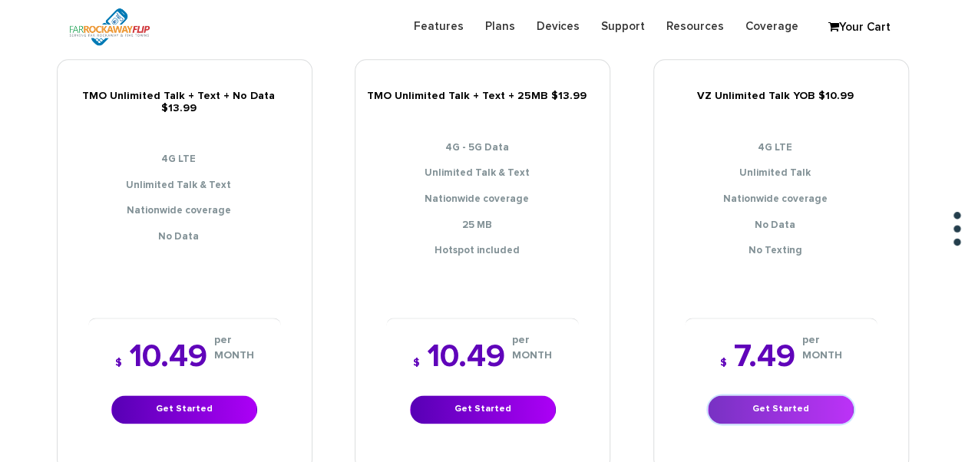
click at [763, 395] on link "Get Started" at bounding box center [781, 409] width 146 height 28
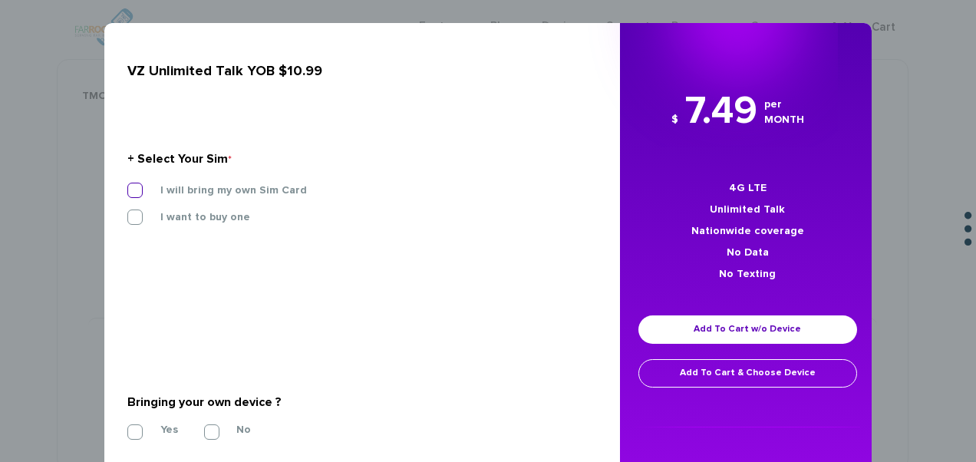
click at [143, 194] on label "I will bring my own Sim Card" at bounding box center [222, 190] width 170 height 14
click at [127, 186] on input "I will bring my own Sim Card" at bounding box center [127, 186] width 0 height 0
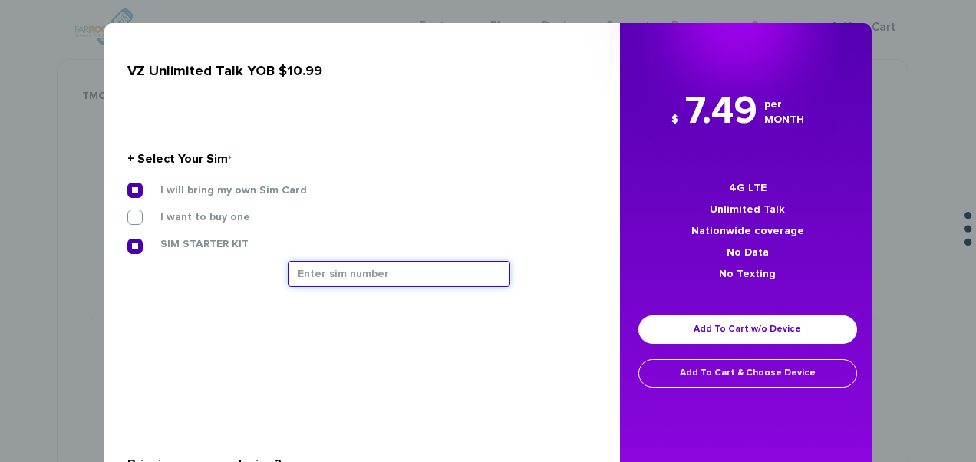
paste input "[TECHNICAL_ID]"
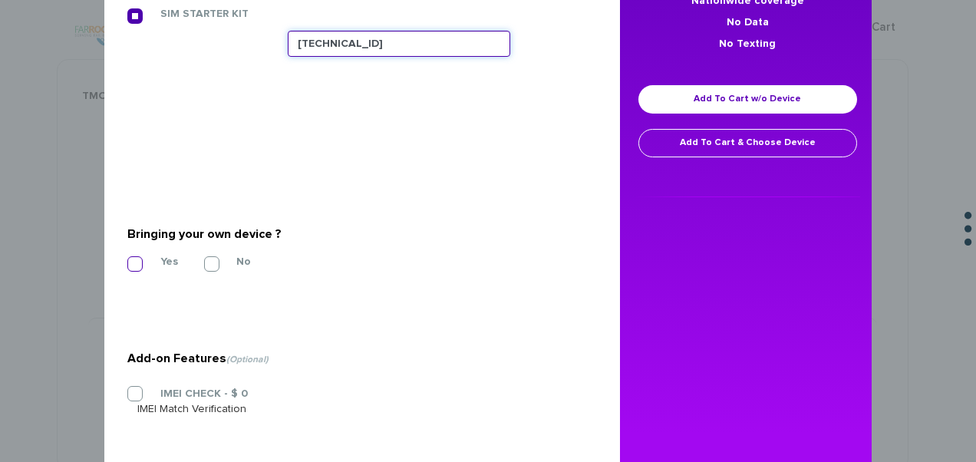
type input "[TECHNICAL_ID]"
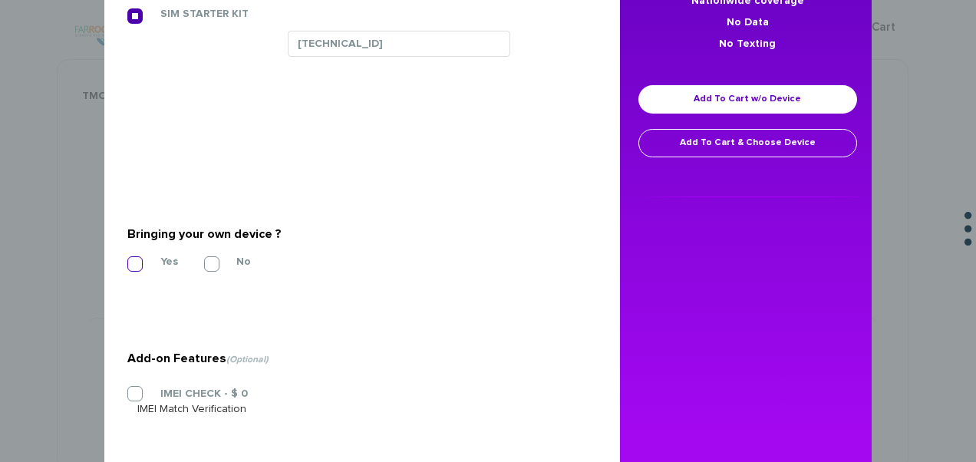
drag, startPoint x: 130, startPoint y: 264, endPoint x: 250, endPoint y: 241, distance: 122.7
click at [129, 263] on section "Bringing your own device ? * Yes No" at bounding box center [356, 245] width 458 height 124
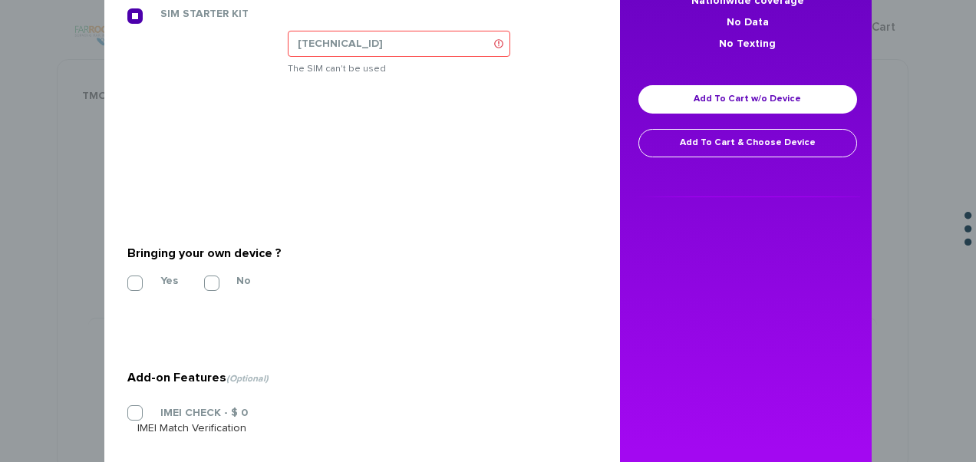
click at [118, 279] on div "VZ Unlimited Talk YOB $10.99 + Select Your Sim * I will bring my own Sim Card I…" at bounding box center [356, 158] width 527 height 731
click at [137, 279] on label "Yes" at bounding box center [157, 281] width 41 height 14
click at [127, 279] on input "Yes" at bounding box center [127, 279] width 0 height 0
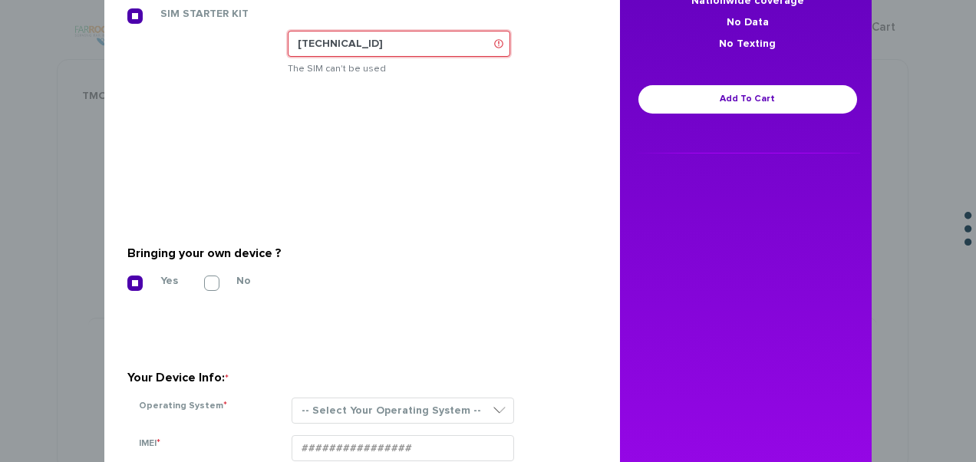
click at [437, 31] on input "[TECHNICAL_ID]" at bounding box center [399, 44] width 223 height 26
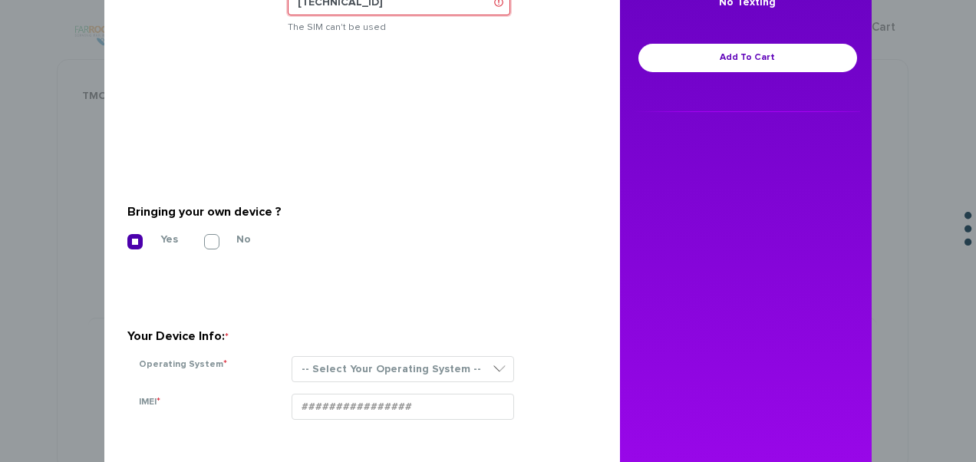
scroll to position [384, 0]
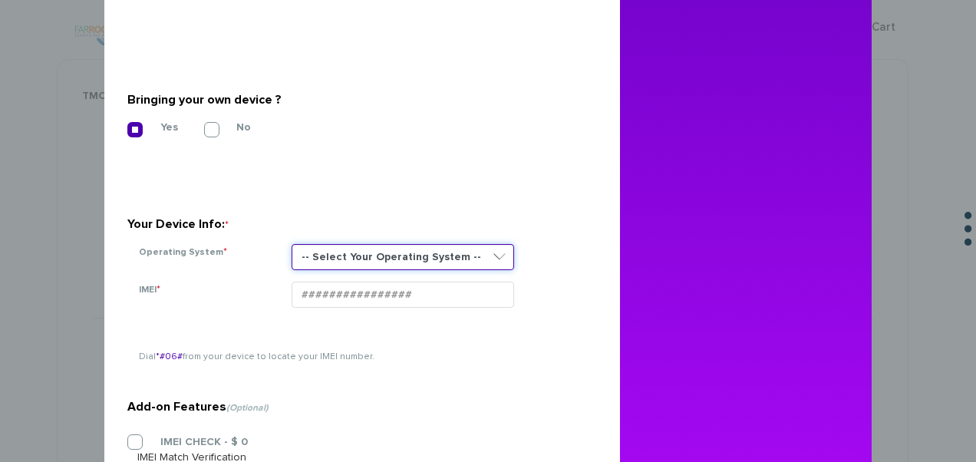
click at [435, 254] on select "-- Select Your Operating System -- ANDROID BLACKBERRY IOS NONE (BASIC PHONE) WI…" at bounding box center [403, 257] width 223 height 26
select select "NONE (BASIC PHONE)"
click at [292, 244] on select "-- Select Your Operating System -- ANDROID BLACKBERRY IOS NONE (BASIC PHONE) WI…" at bounding box center [403, 257] width 223 height 26
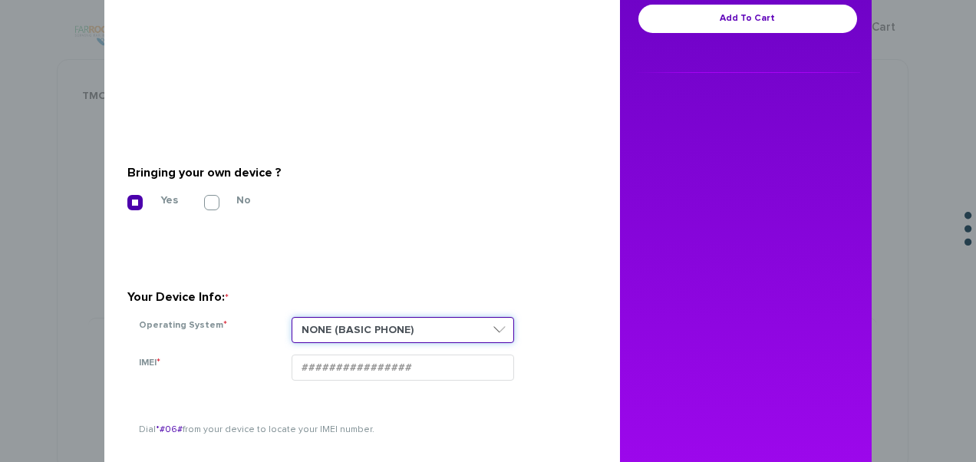
scroll to position [153, 0]
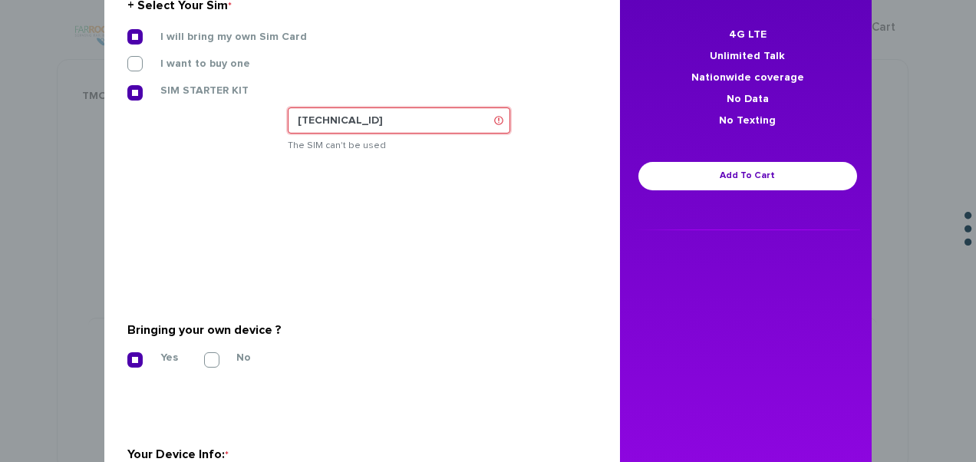
click at [437, 112] on input "[TECHNICAL_ID]" at bounding box center [399, 120] width 223 height 26
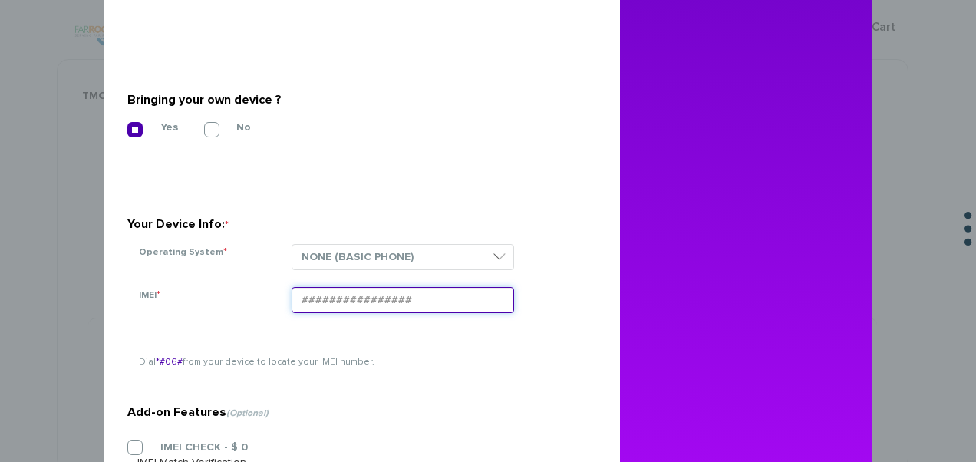
paste input "354834101429490"
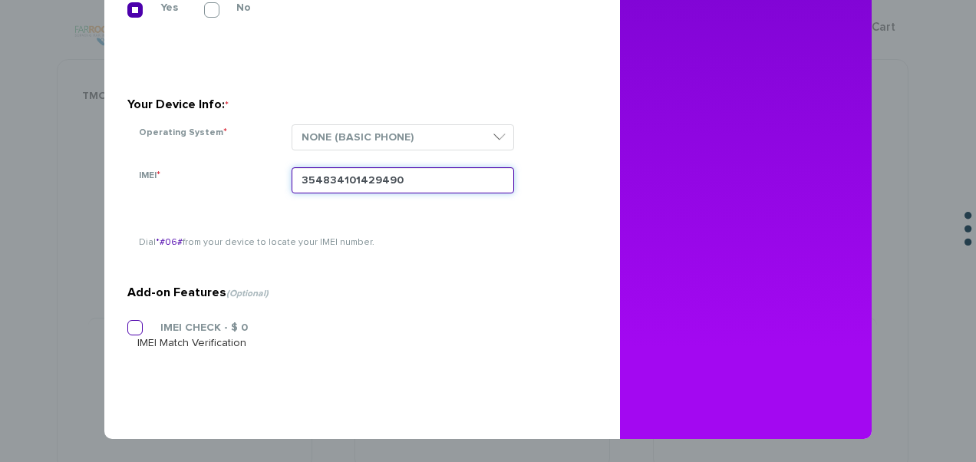
type input "354834101429490"
click at [212, 325] on section "Add-on Features (Optional) IMEI CHECK - $ 0 IMEI Match Verification" at bounding box center [356, 284] width 458 height 243
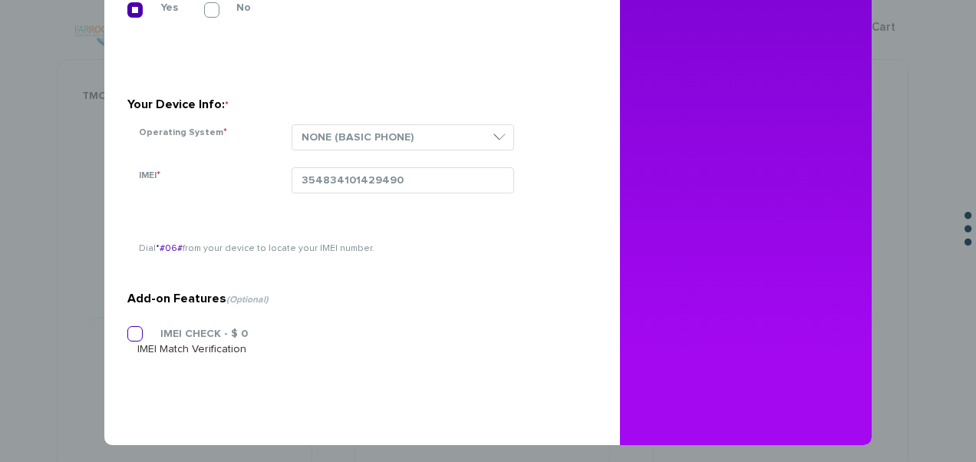
click at [232, 333] on label "IMEI CHECK - $ 0" at bounding box center [192, 334] width 111 height 14
click at [127, 329] on input "IMEI CHECK - $ 0" at bounding box center [127, 329] width 0 height 0
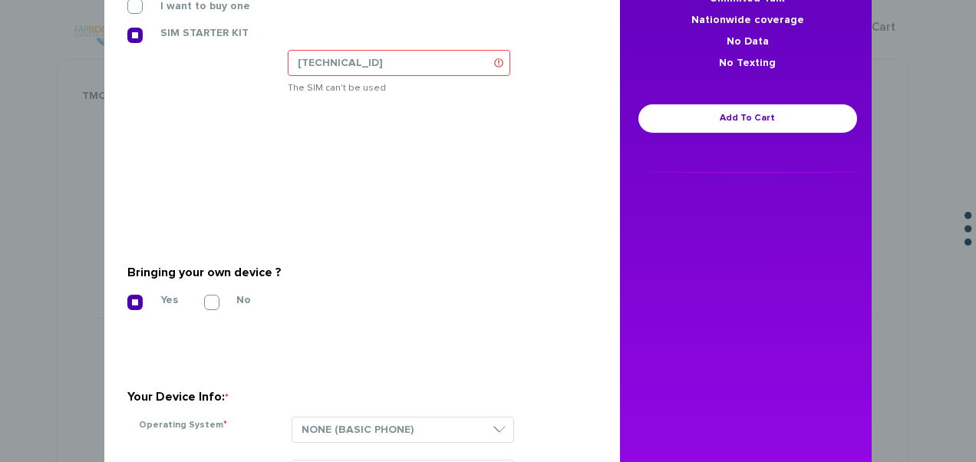
scroll to position [196, 0]
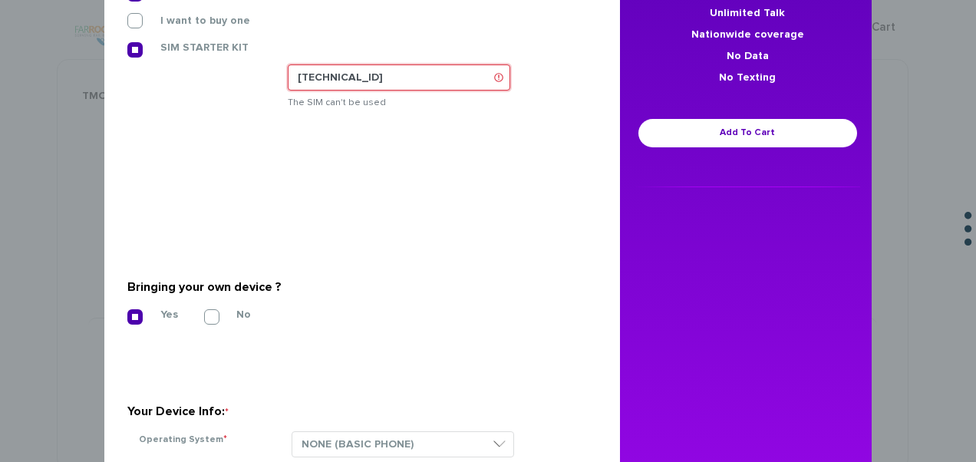
click at [424, 69] on input "[TECHNICAL_ID]" at bounding box center [399, 77] width 223 height 26
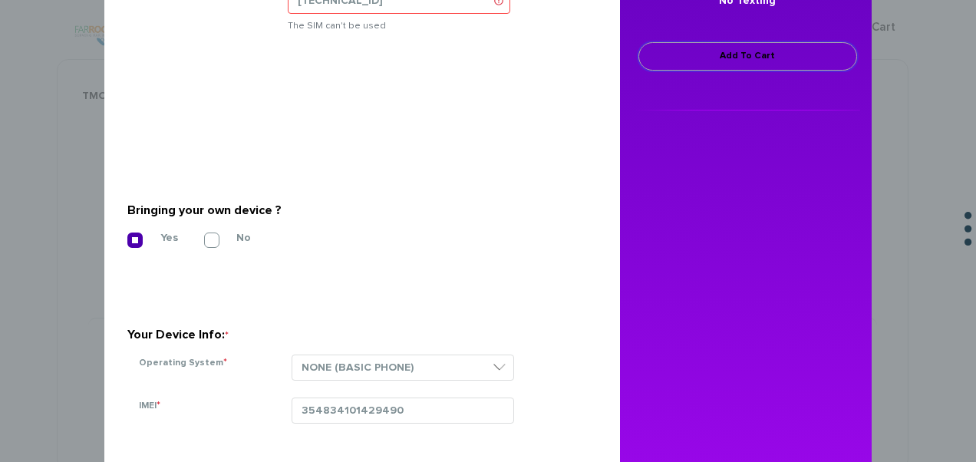
click at [689, 65] on link "Add To Cart" at bounding box center [748, 56] width 219 height 28
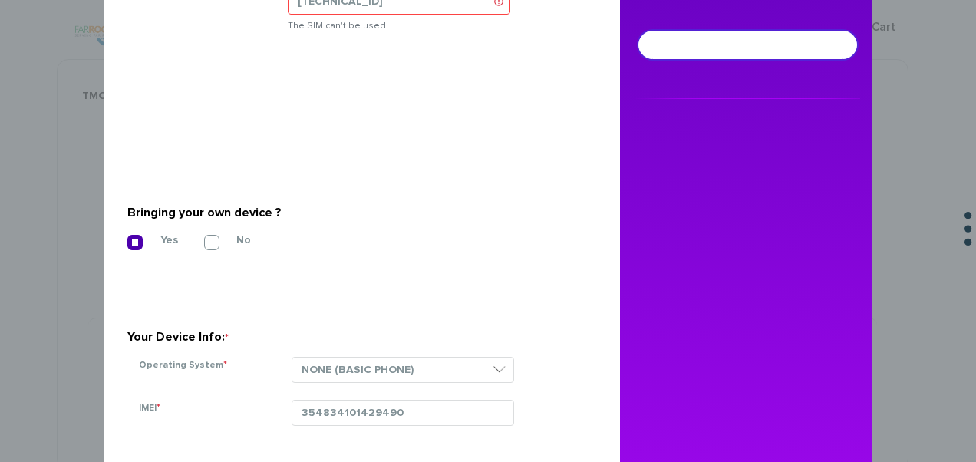
scroll to position [131, 0]
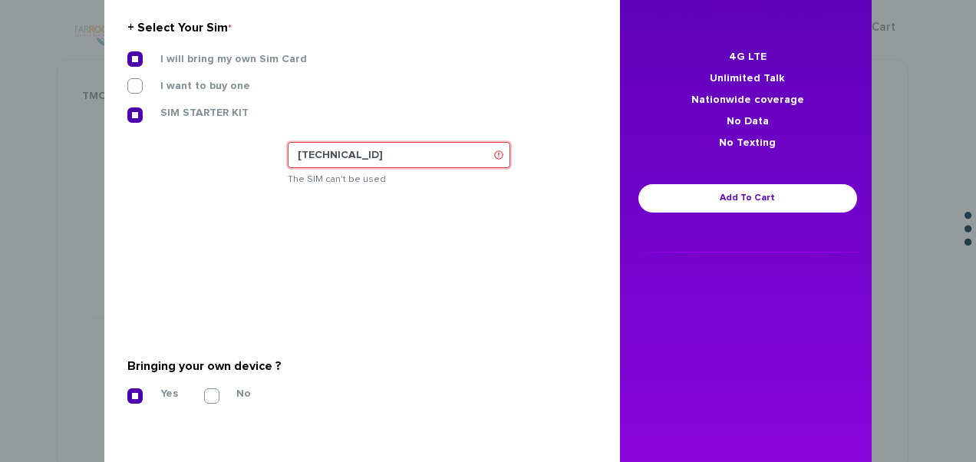
click at [465, 145] on input "[TECHNICAL_ID]" at bounding box center [399, 155] width 223 height 26
click at [448, 68] on div "I will bring my own Sim Card" at bounding box center [356, 64] width 481 height 27
drag, startPoint x: 433, startPoint y: 146, endPoint x: 169, endPoint y: 147, distance: 264.0
click at [169, 147] on div "I will bring my own Sim Card I want to buy one SIM STARTER KIT" at bounding box center [356, 124] width 481 height 147
paste input "[TECHNICAL_ID]"
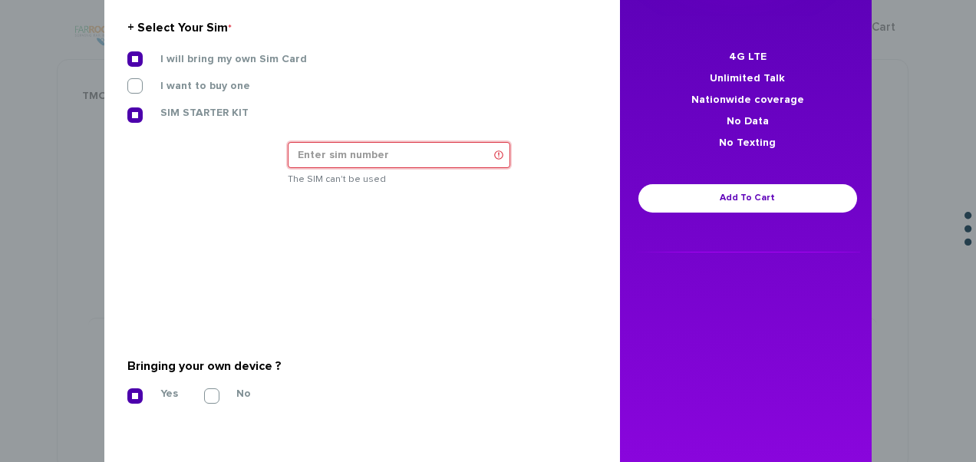
type input "[TECHNICAL_ID]"
click at [428, 201] on section "+ Select Your Sim * I will bring my own Sim Card I want to buy one SIM STARTER …" at bounding box center [356, 106] width 458 height 259
click at [434, 153] on input "[TECHNICAL_ID]" at bounding box center [399, 155] width 223 height 26
click at [201, 61] on label "I will bring my own Sim Card" at bounding box center [222, 59] width 170 height 14
click at [127, 54] on input "I will bring my own Sim Card" at bounding box center [127, 54] width 0 height 0
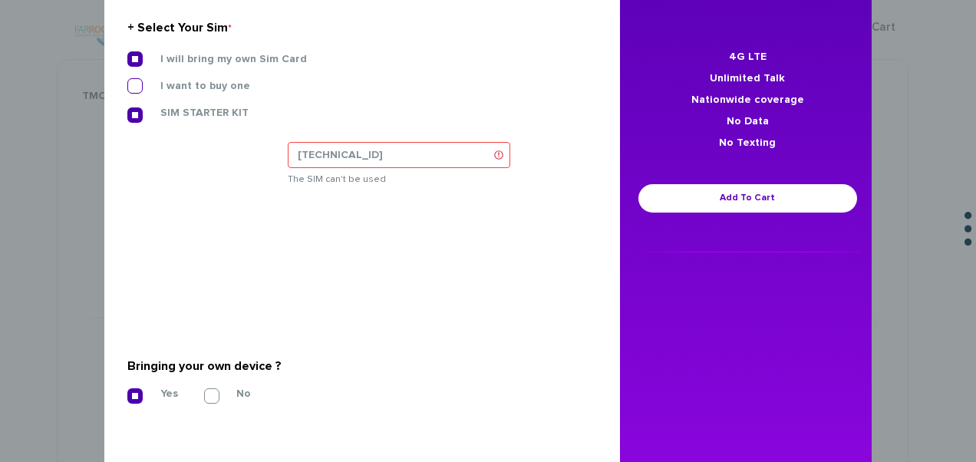
click at [181, 84] on label "I want to buy one" at bounding box center [193, 86] width 113 height 14
click at [127, 81] on input "I want to buy one" at bounding box center [127, 81] width 0 height 0
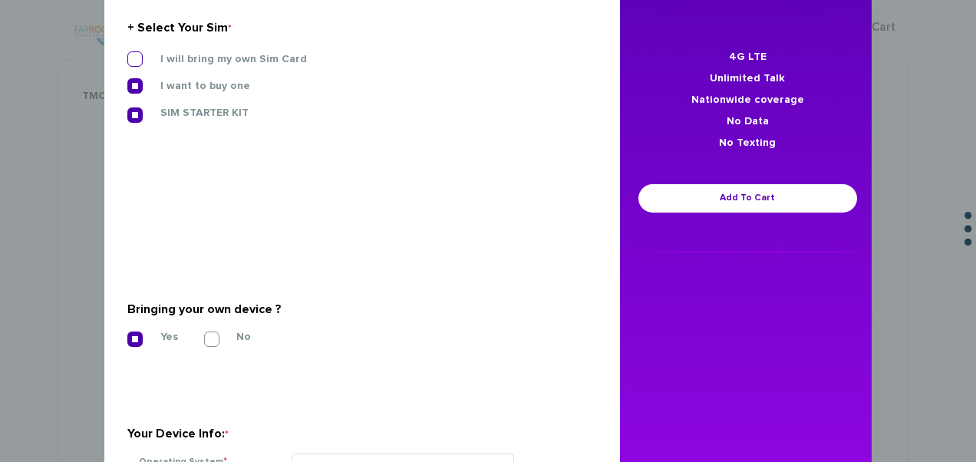
click at [199, 64] on label "I will bring my own Sim Card" at bounding box center [222, 59] width 170 height 14
click at [127, 54] on input "I will bring my own Sim Card" at bounding box center [127, 54] width 0 height 0
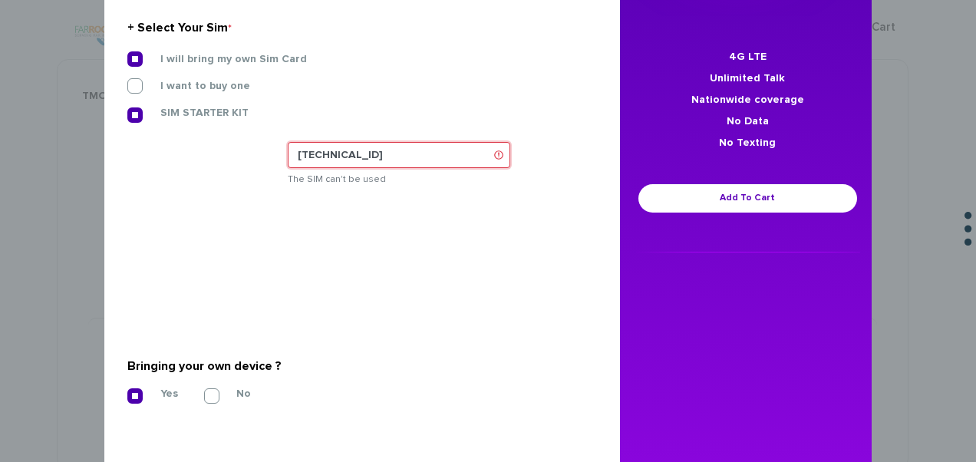
click at [458, 151] on input "[TECHNICAL_ID]" at bounding box center [399, 155] width 223 height 26
drag, startPoint x: 458, startPoint y: 151, endPoint x: 170, endPoint y: 144, distance: 288.7
click at [170, 144] on div "I will bring my own Sim Card I want to buy one SIM STARTER KIT" at bounding box center [356, 124] width 481 height 147
paste input "[TECHNICAL_ID]"
type input "[TECHNICAL_ID]"
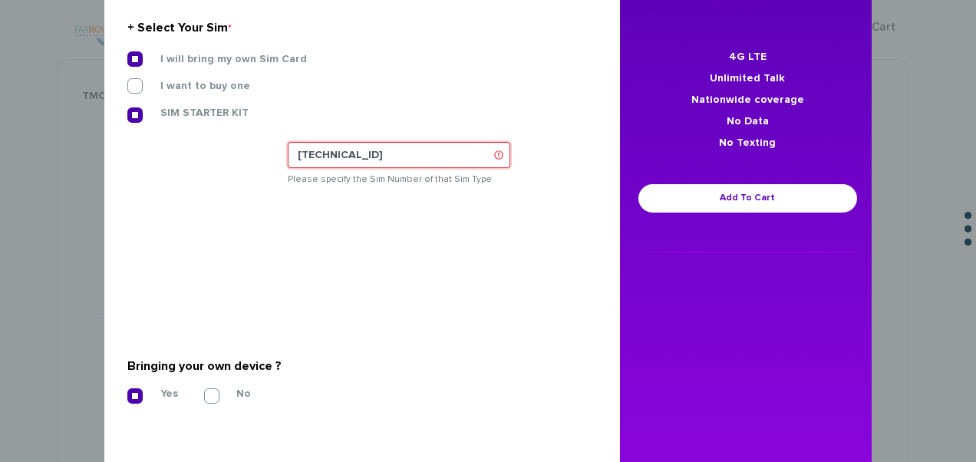
click at [442, 160] on input "[TECHNICAL_ID]" at bounding box center [399, 155] width 223 height 26
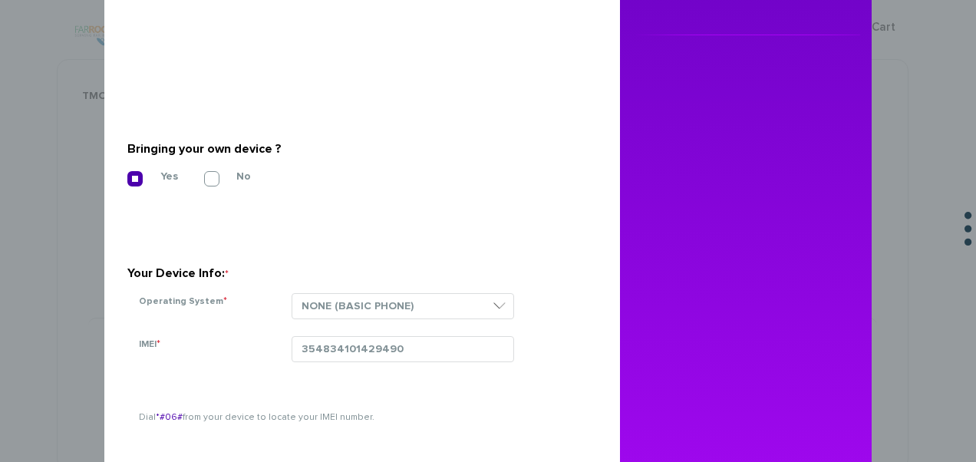
scroll to position [208, 0]
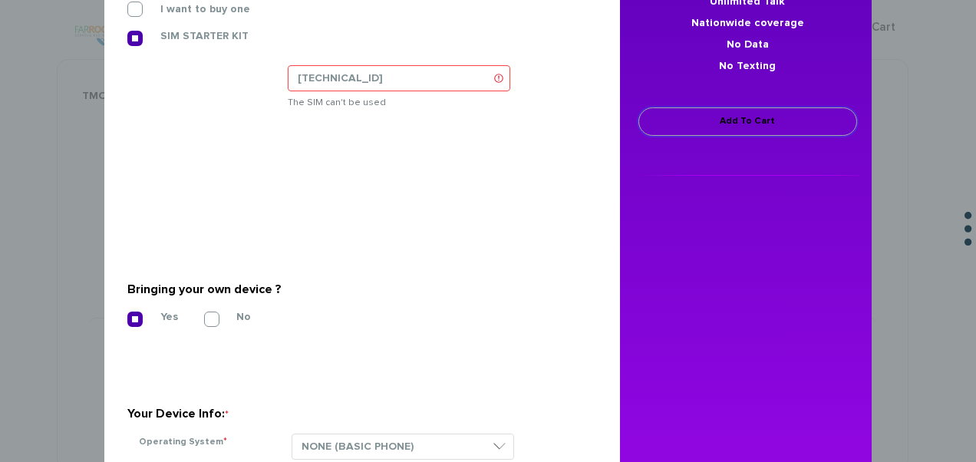
click at [676, 135] on link "Add To Cart" at bounding box center [748, 121] width 219 height 28
click at [674, 123] on link "Add To Cart" at bounding box center [748, 121] width 219 height 28
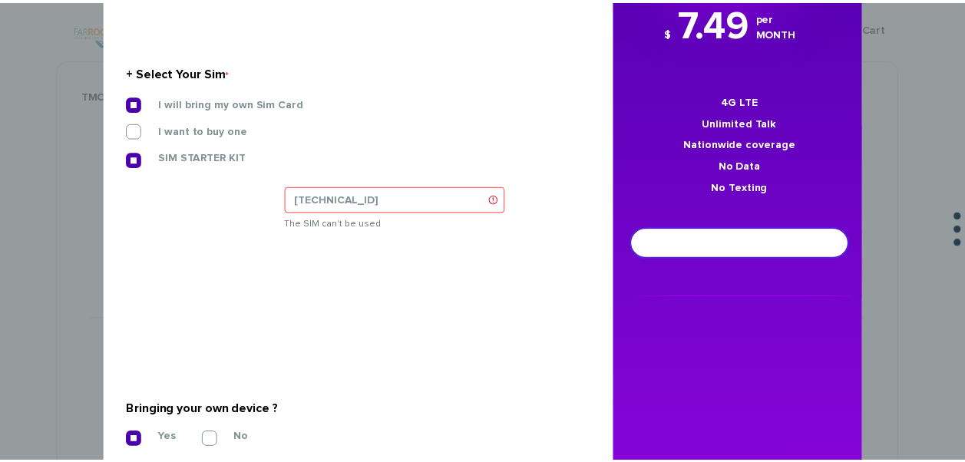
scroll to position [0, 0]
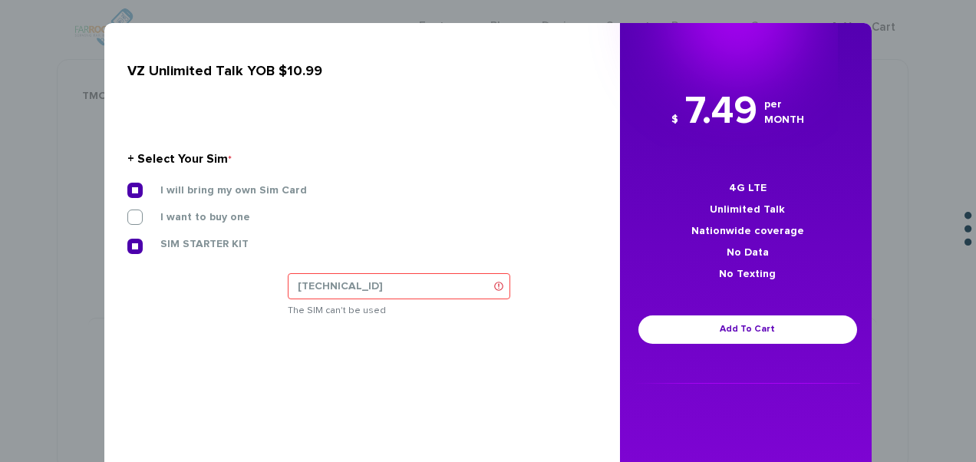
click at [915, 163] on div "× VZ Unlimited Talk YOB $10.99 + Select Your Sim * I will bring my own Sim Card…" at bounding box center [488, 231] width 976 height 462
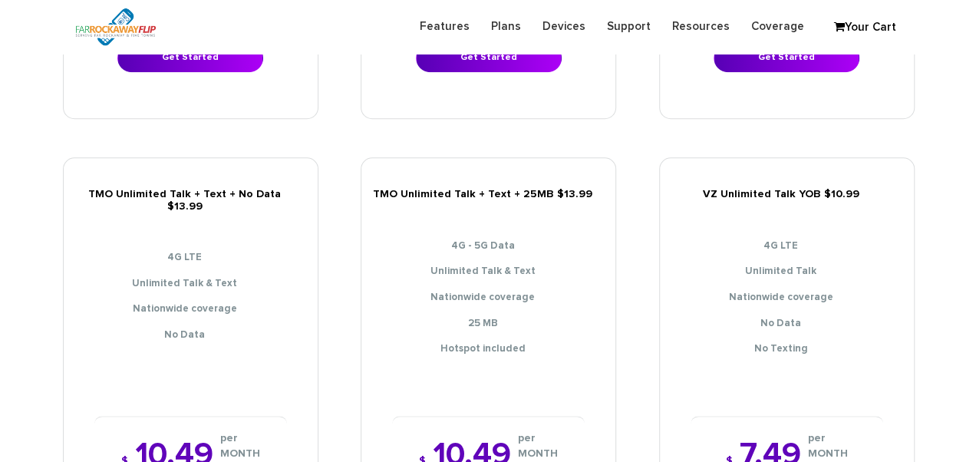
scroll to position [798, 0]
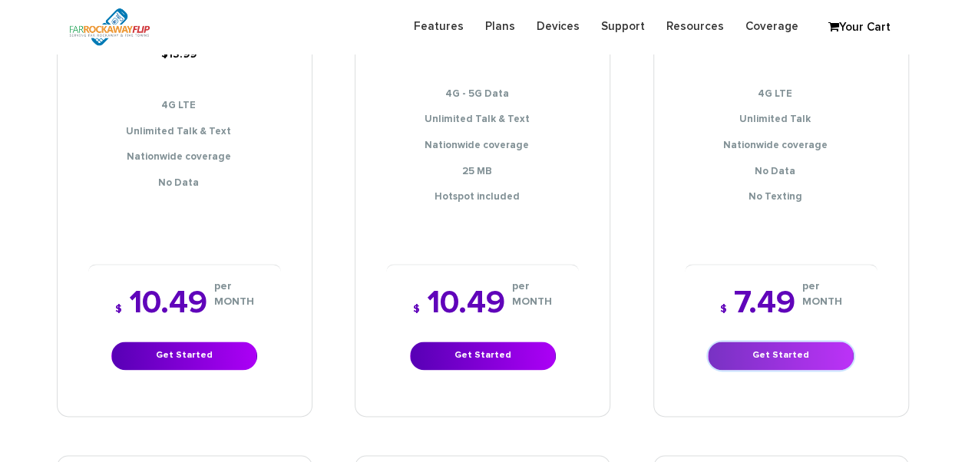
click at [778, 342] on link "Get Started" at bounding box center [781, 356] width 146 height 28
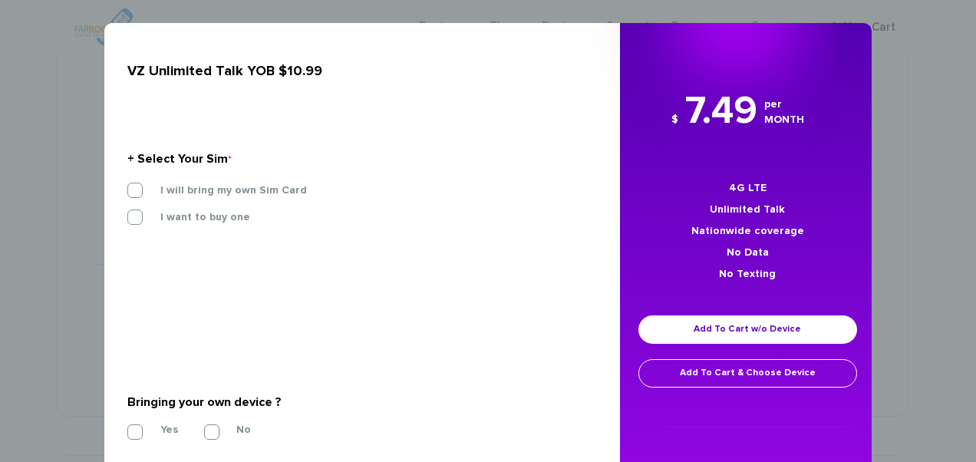
click at [256, 200] on div "I will bring my own Sim Card" at bounding box center [356, 196] width 481 height 27
click at [254, 196] on label "I will bring my own Sim Card" at bounding box center [222, 190] width 170 height 14
click at [127, 186] on input "I will bring my own Sim Card" at bounding box center [127, 186] width 0 height 0
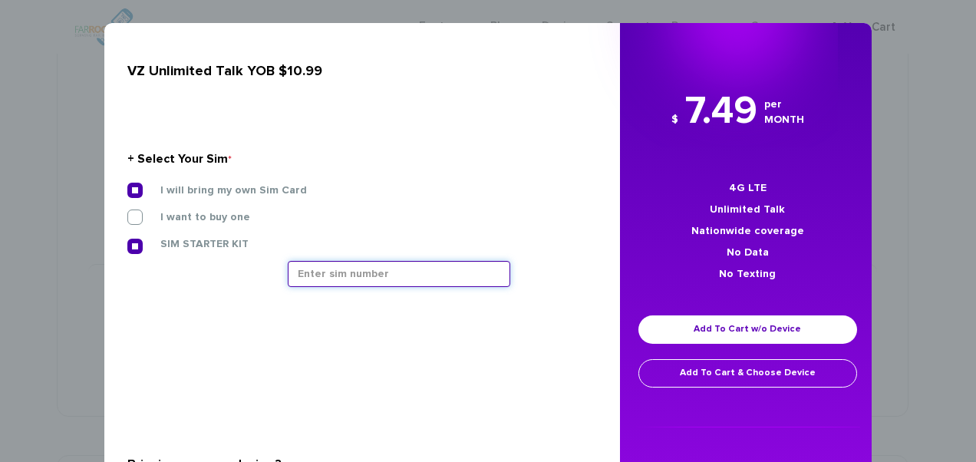
paste input "[TECHNICAL_ID]"
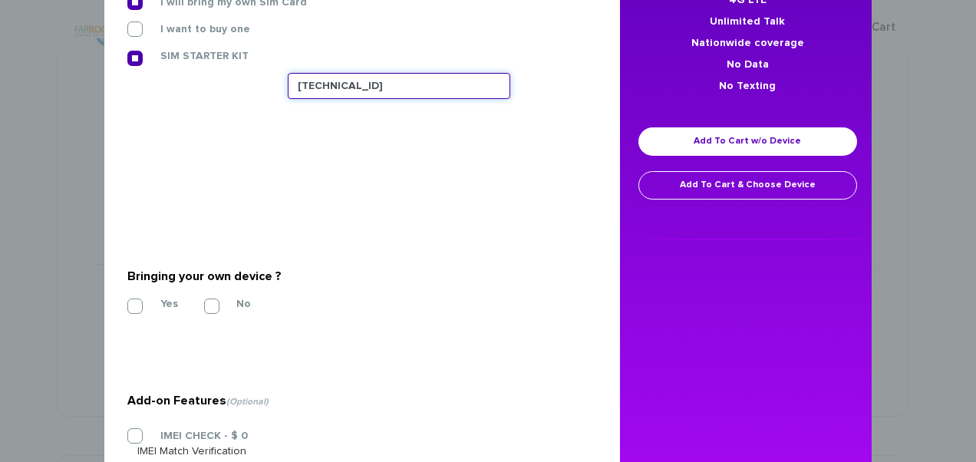
scroll to position [153, 0]
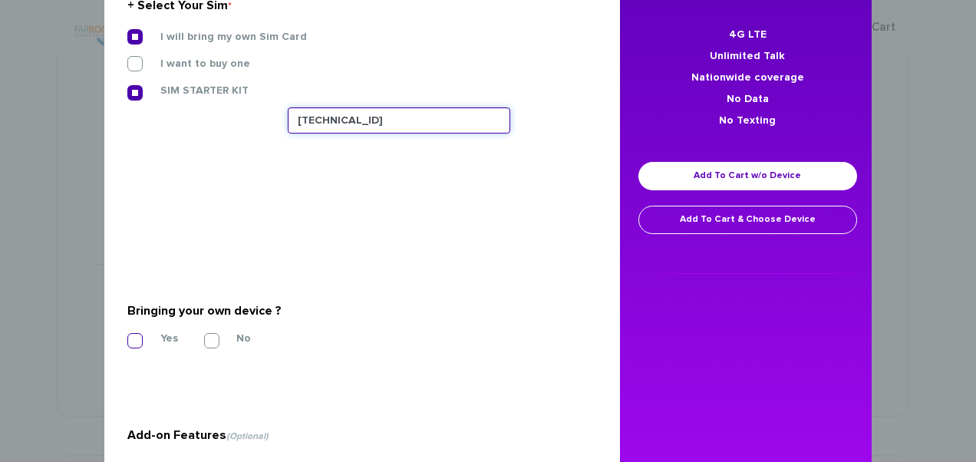
type input "[TECHNICAL_ID]"
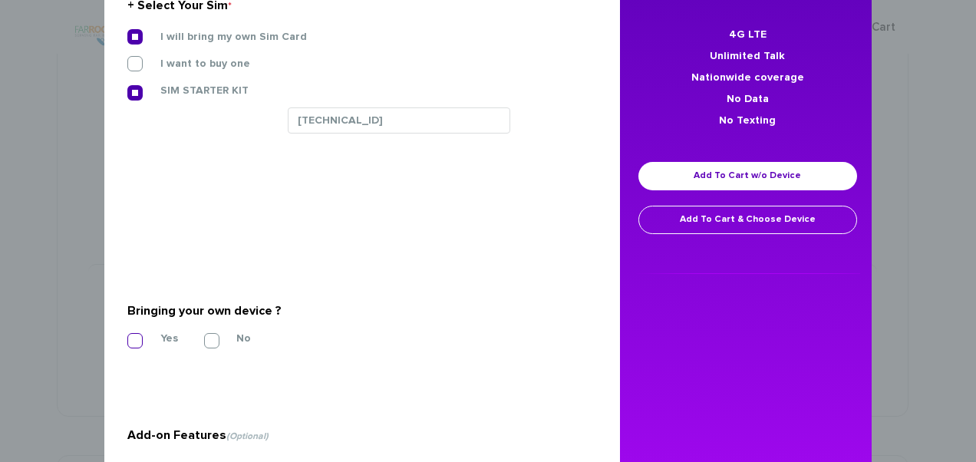
click at [137, 338] on label "Yes" at bounding box center [157, 339] width 41 height 14
click at [127, 336] on input "Yes" at bounding box center [127, 336] width 0 height 0
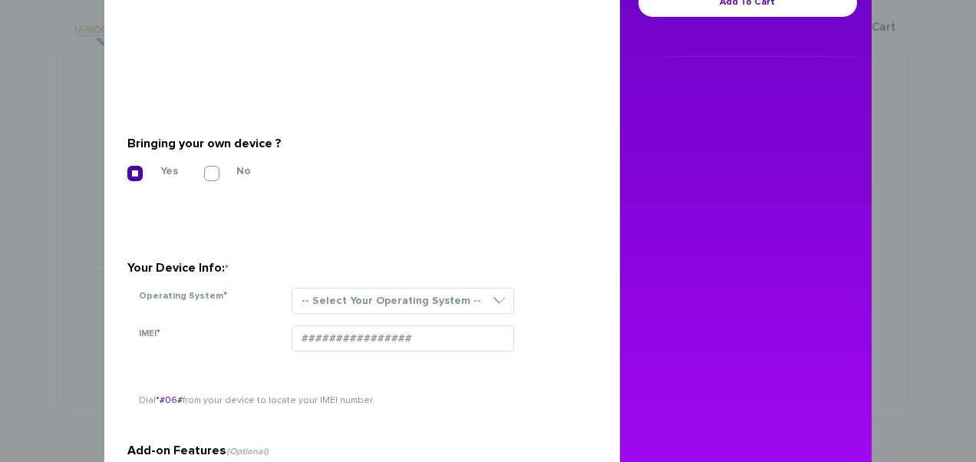
scroll to position [384, 0]
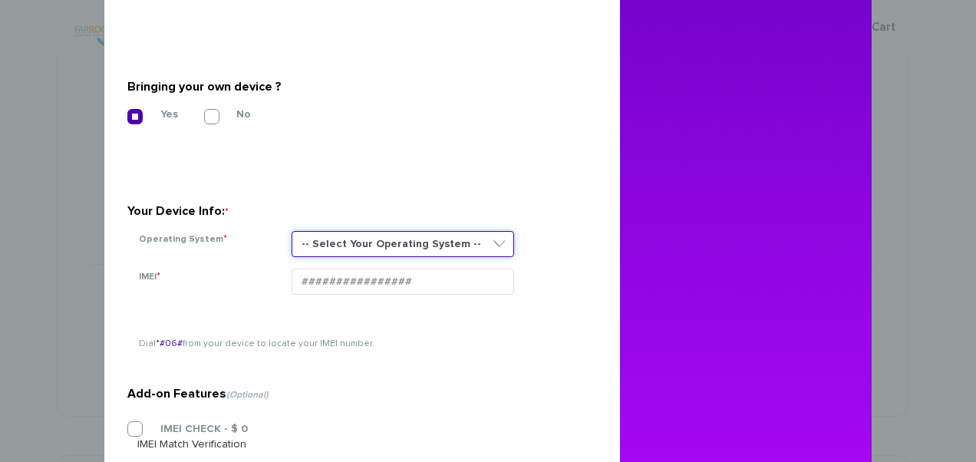
click at [324, 237] on select "-- Select Your Operating System -- ANDROID BLACKBERRY IOS NONE (BASIC PHONE) WI…" at bounding box center [403, 244] width 223 height 26
select select "NONE (BASIC PHONE)"
click at [292, 231] on select "-- Select Your Operating System -- ANDROID BLACKBERRY IOS NONE (BASIC PHONE) WI…" at bounding box center [403, 244] width 223 height 26
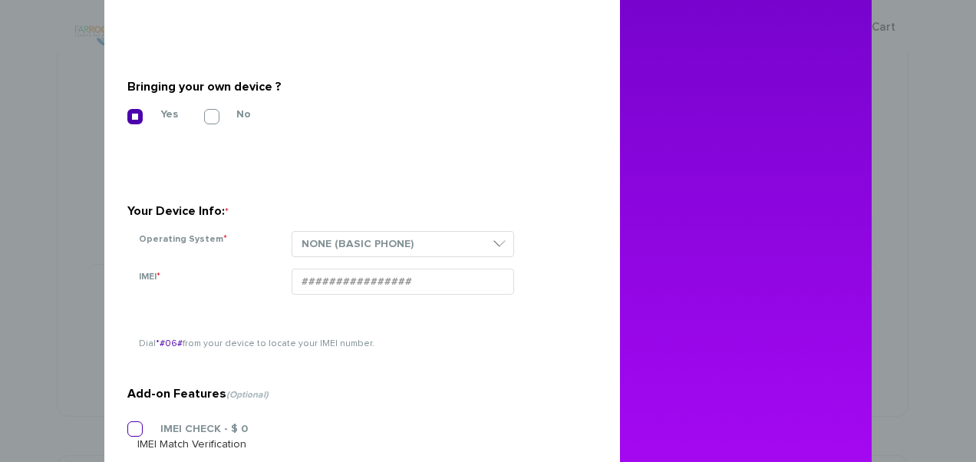
click at [218, 429] on label "IMEI CHECK - $ 0" at bounding box center [192, 429] width 111 height 14
click at [127, 424] on input "IMEI CHECK - $ 0" at bounding box center [127, 424] width 0 height 0
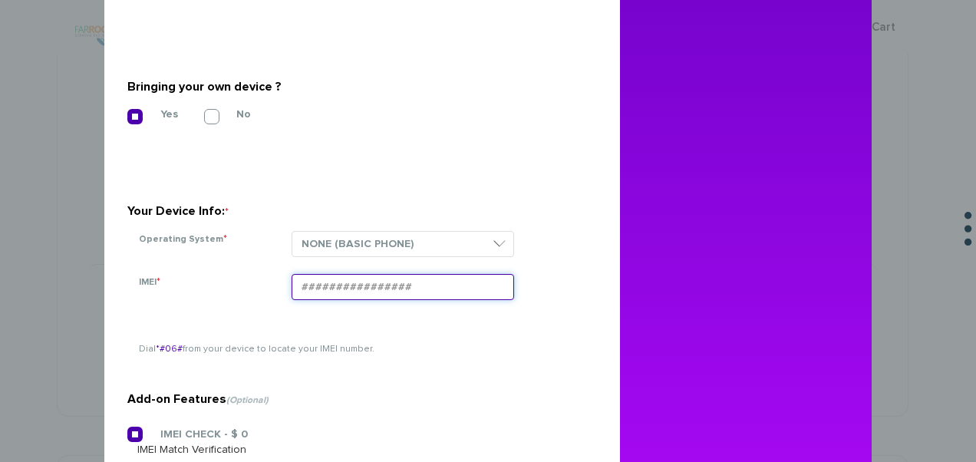
paste input "354834101429490"
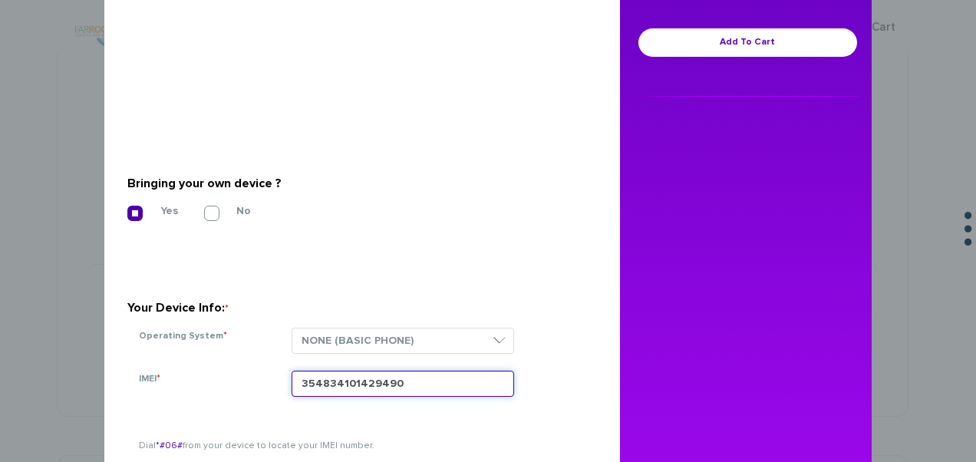
scroll to position [183, 0]
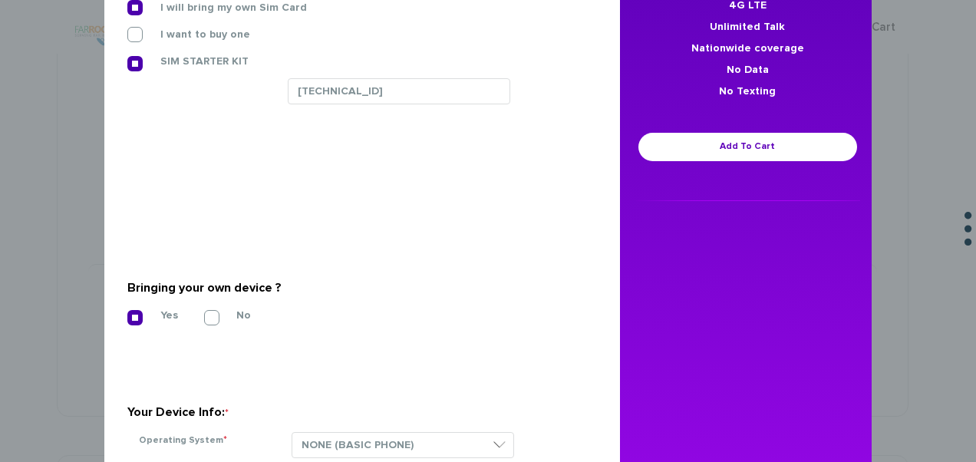
type input "354834101429490"
click at [669, 167] on div "$ 7.49 per MONTH 4G LTE Unlimited Talk Nationwide coverage No Data No Texting A…" at bounding box center [748, 52] width 256 height 300
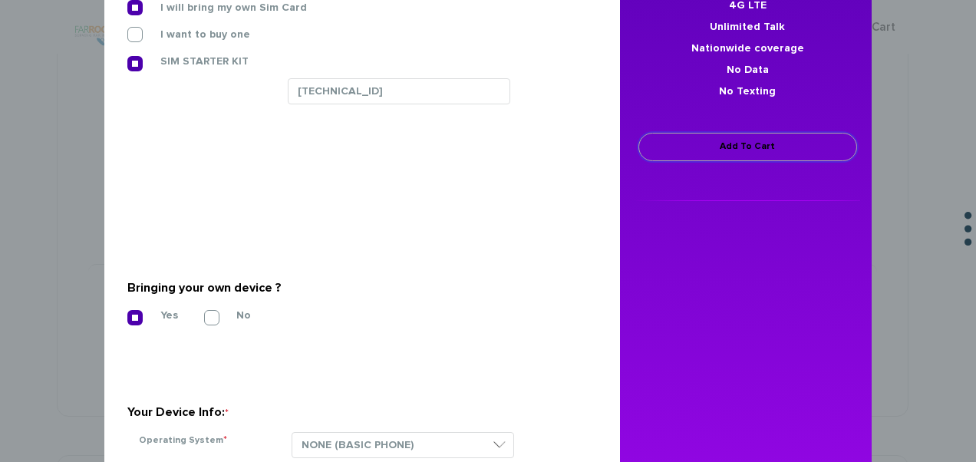
click at [666, 152] on link "Add To Cart" at bounding box center [748, 147] width 219 height 28
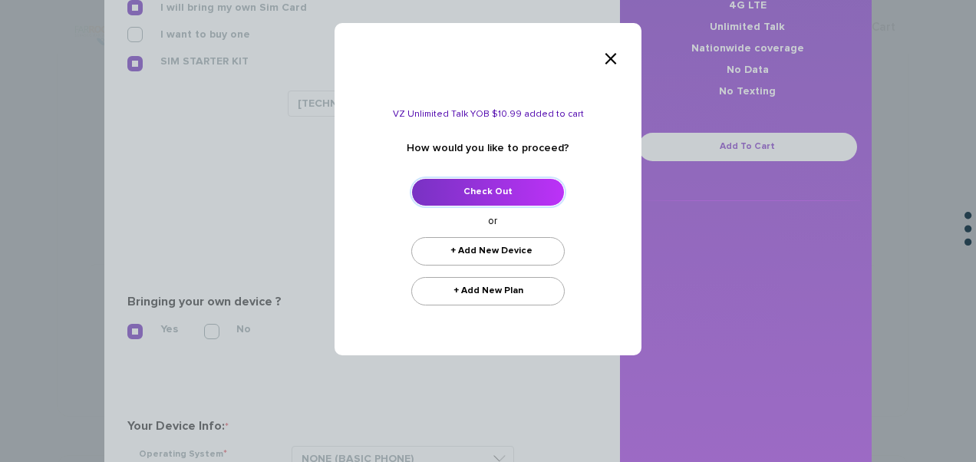
click at [549, 186] on link "Check Out" at bounding box center [487, 192] width 153 height 28
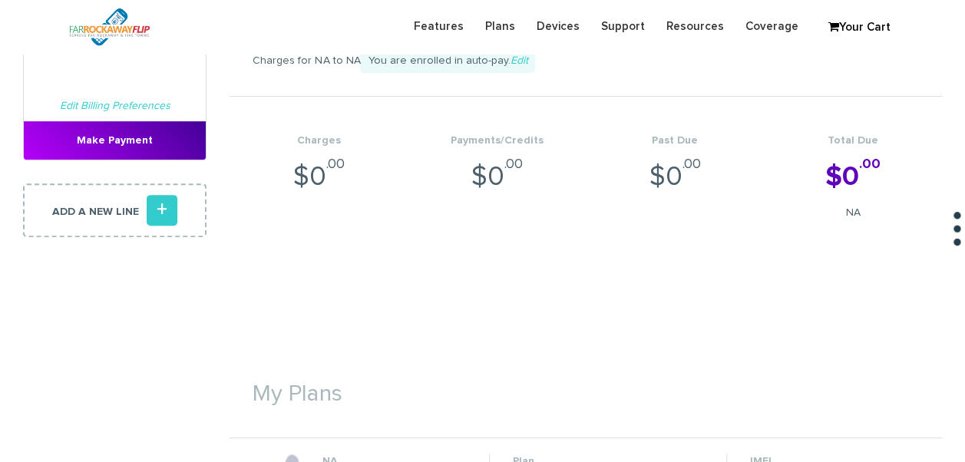
scroll to position [230, 0]
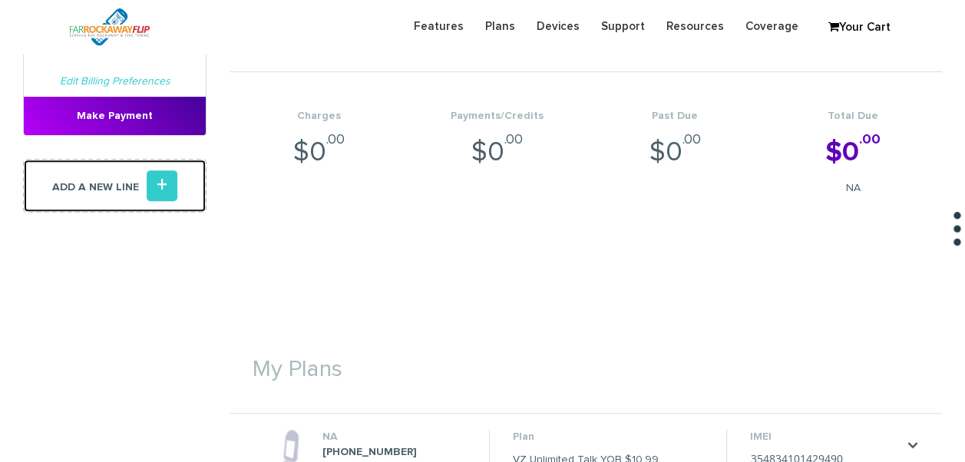
click at [169, 187] on icon "+" at bounding box center [162, 185] width 31 height 31
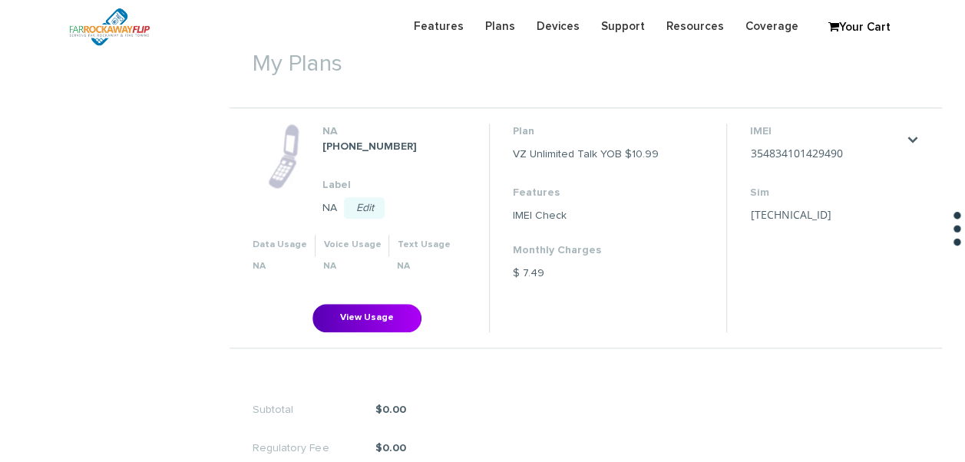
scroll to position [537, 0]
drag, startPoint x: 752, startPoint y: 220, endPoint x: 824, endPoint y: 200, distance: 75.1
click at [824, 200] on dl "IMEI 354834101429490 Save Cancel Sim 89148000011835956317 Save Cancel" at bounding box center [826, 174] width 153 height 104
drag, startPoint x: 824, startPoint y: 200, endPoint x: 751, endPoint y: 233, distance: 80.0
click at [751, 237] on li "IMEI 354834101429490 Save Cancel Sim 89148000011835956317 Save Cancel" at bounding box center [826, 226] width 200 height 208
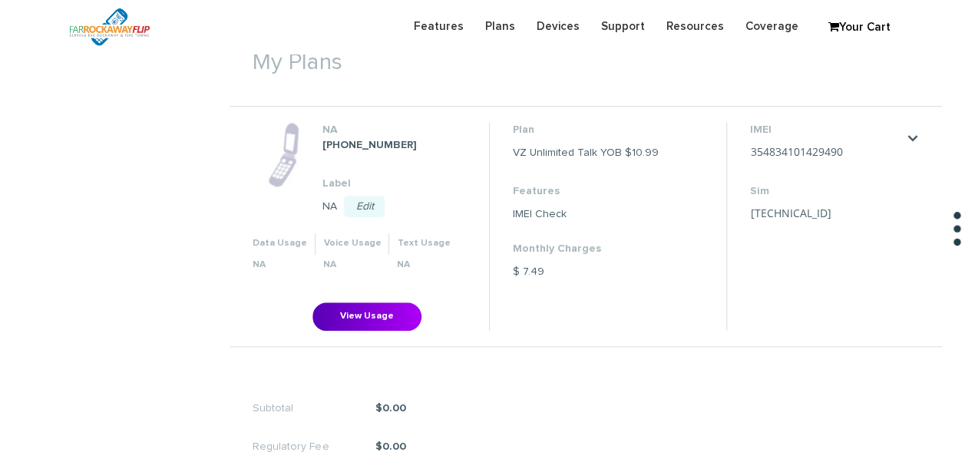
drag, startPoint x: 747, startPoint y: 211, endPoint x: 875, endPoint y: 213, distance: 128.2
click at [872, 203] on li "IMEI 354834101429490 Save Cancel Sim 89148000011835956317 Save Cancel" at bounding box center [826, 226] width 200 height 208
click at [737, 232] on li "IMEI 354834101429490 Save Cancel Sim 89148000011835956317 Save Cancel" at bounding box center [826, 226] width 200 height 208
click at [629, 297] on li "Plan VZ Unlimited Talk YOB $10.99 Features IMEI Check Monthly Charges $ 7.49" at bounding box center [607, 226] width 237 height 208
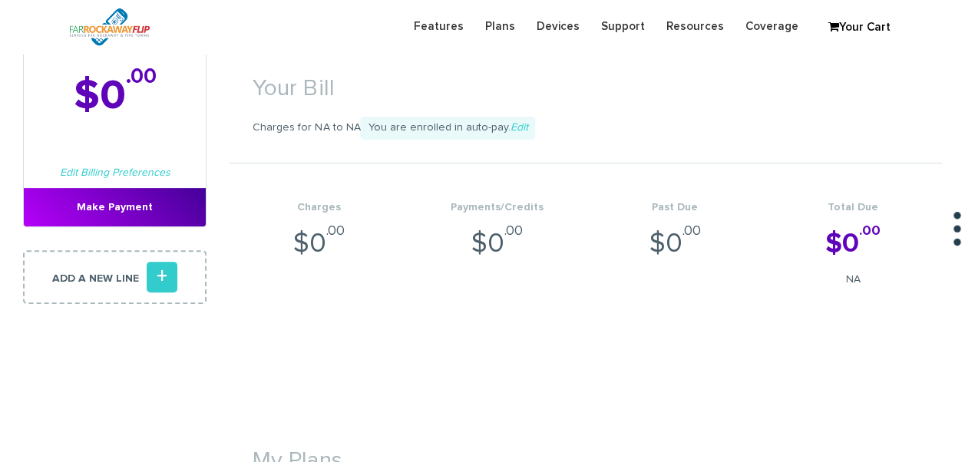
scroll to position [230, 0]
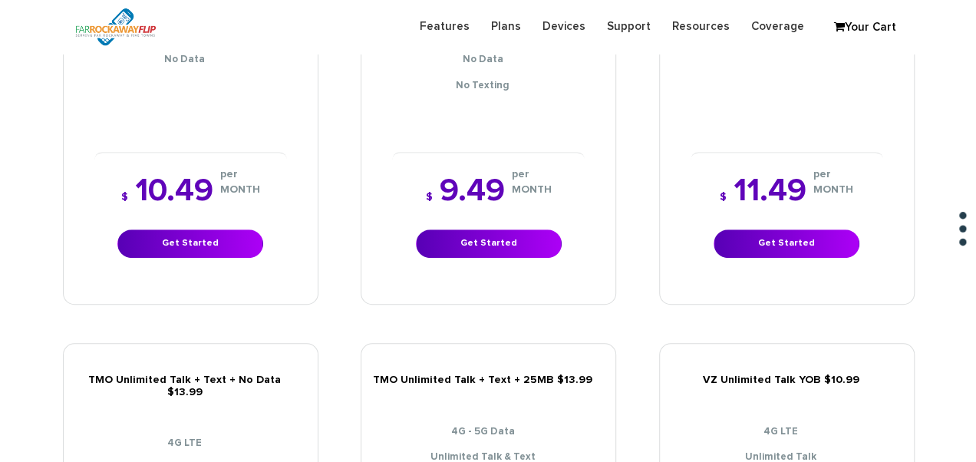
scroll to position [691, 0]
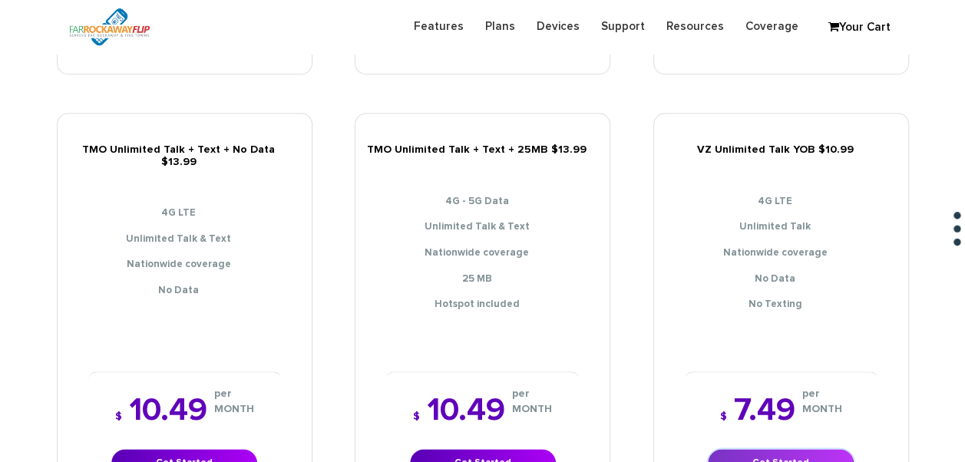
click at [774, 450] on link "Get Started" at bounding box center [781, 463] width 146 height 28
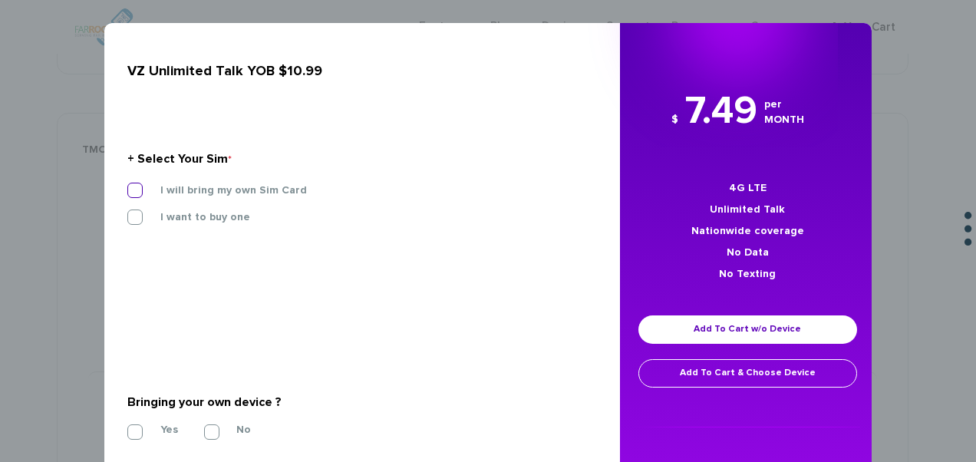
drag, startPoint x: 181, startPoint y: 192, endPoint x: 333, endPoint y: 229, distance: 156.5
click at [181, 192] on label "I will bring my own Sim Card" at bounding box center [222, 190] width 170 height 14
click at [127, 186] on input "I will bring my own Sim Card" at bounding box center [127, 186] width 0 height 0
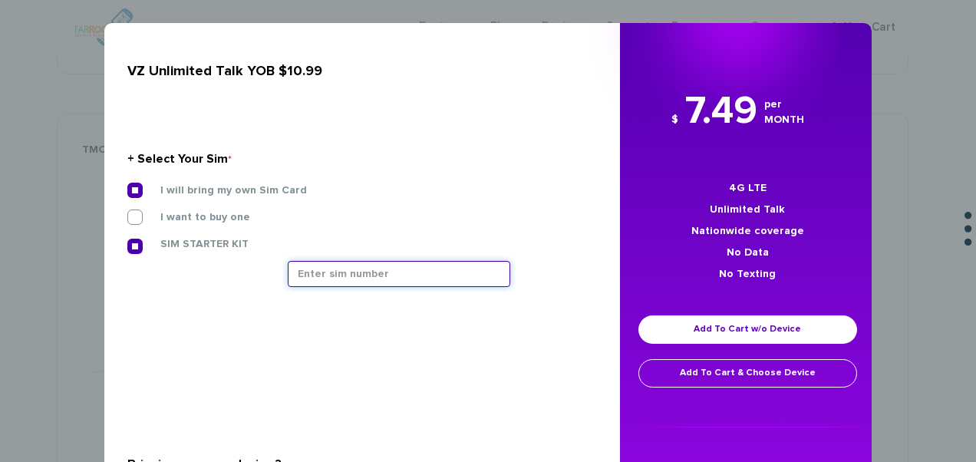
paste input "354834101429490"
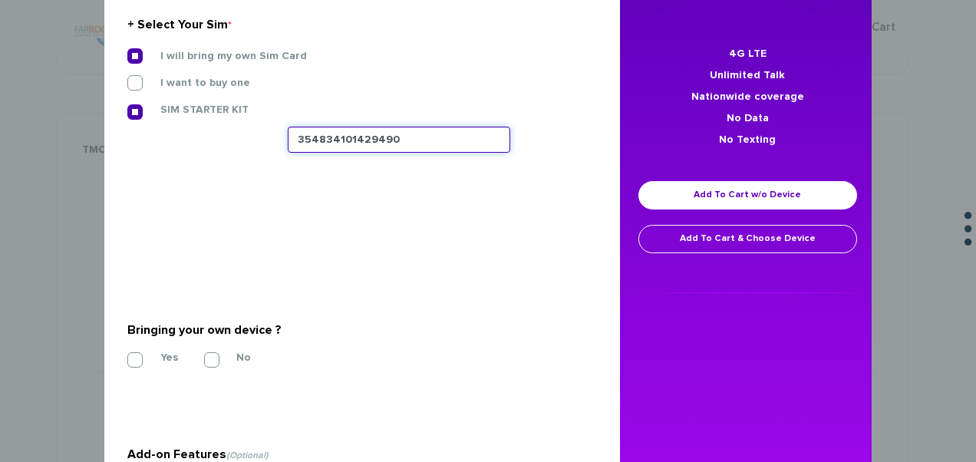
scroll to position [296, 0]
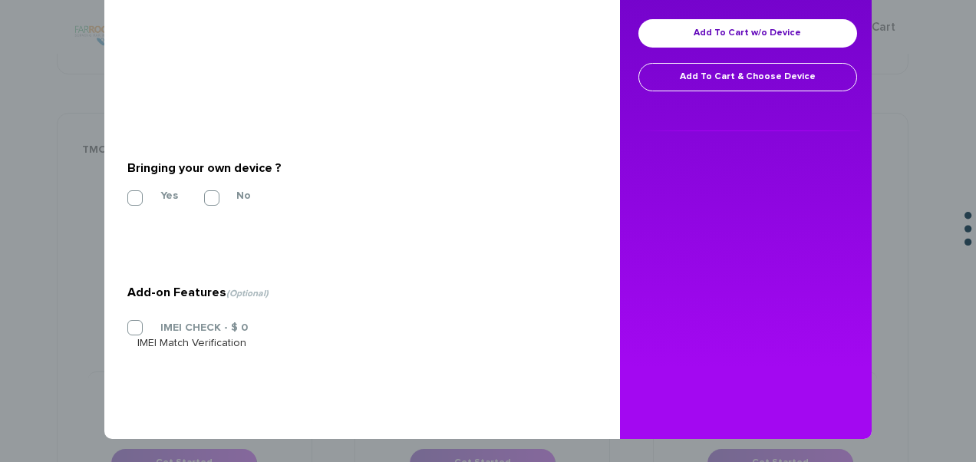
type input "354834101429490"
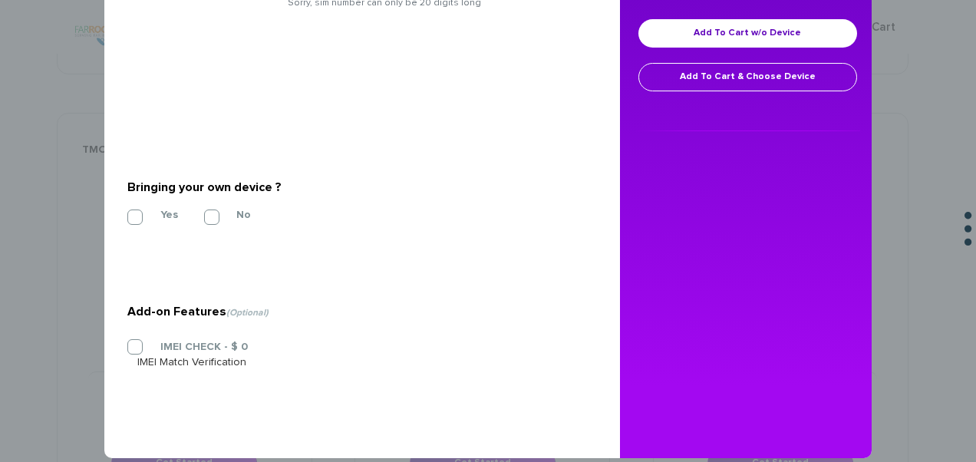
drag, startPoint x: 120, startPoint y: 196, endPoint x: 131, endPoint y: 200, distance: 11.2
click at [120, 196] on div "VZ Unlimited Talk YOB $10.99 + Select Your Sim * I will bring my own Sim Card I…" at bounding box center [356, 92] width 527 height 731
click at [127, 230] on section "Bringing your own device ? * Yes No" at bounding box center [356, 199] width 458 height 124
click at [137, 213] on label "Yes" at bounding box center [157, 215] width 41 height 14
click at [127, 213] on input "Yes" at bounding box center [127, 213] width 0 height 0
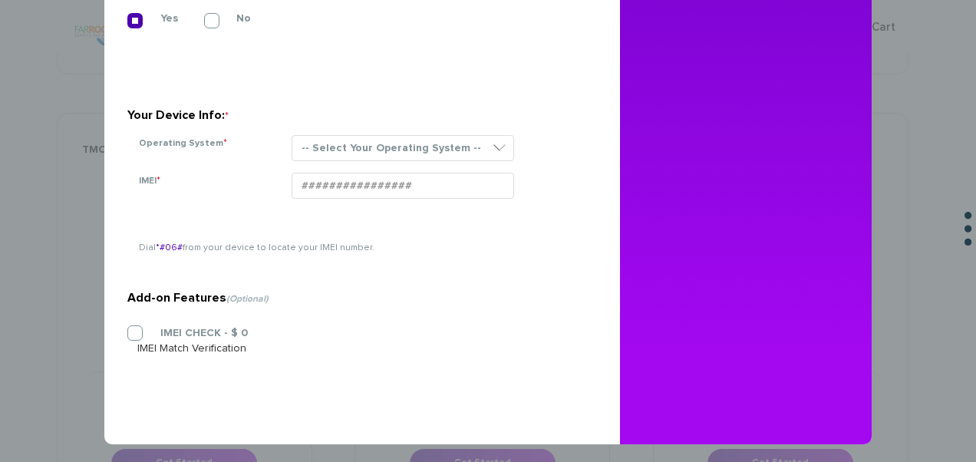
scroll to position [497, 0]
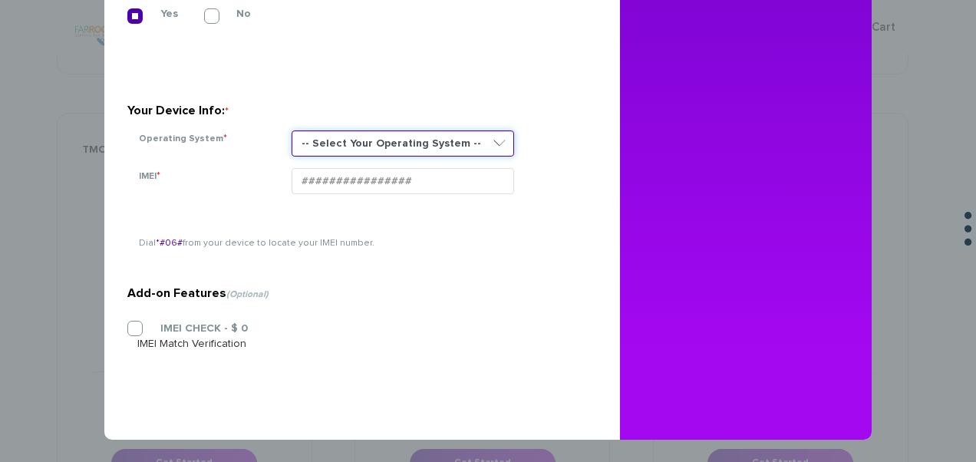
click at [398, 140] on select "-- Select Your Operating System -- ANDROID BLACKBERRY IOS NONE (BASIC PHONE) WI…" at bounding box center [403, 143] width 223 height 26
select select "NONE (BASIC PHONE)"
click at [292, 130] on select "-- Select Your Operating System -- ANDROID BLACKBERRY IOS NONE (BASIC PHONE) WI…" at bounding box center [403, 143] width 223 height 26
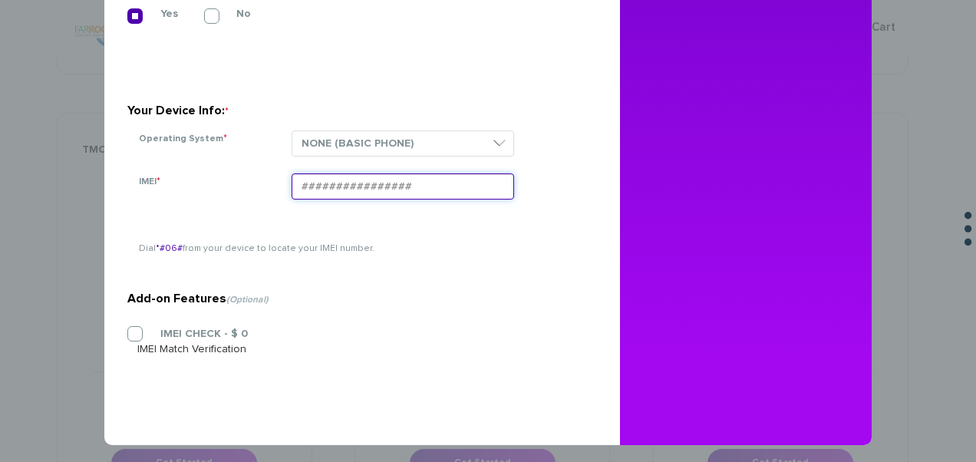
paste input "354834101429490"
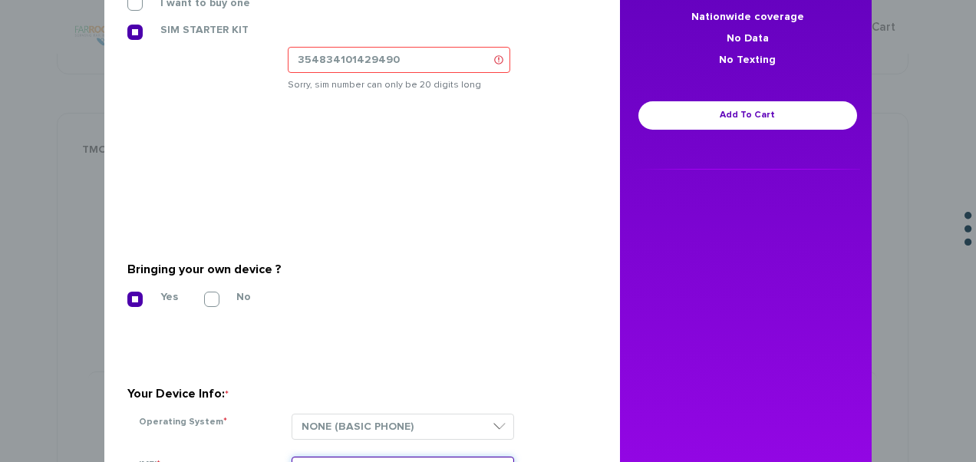
scroll to position [190, 0]
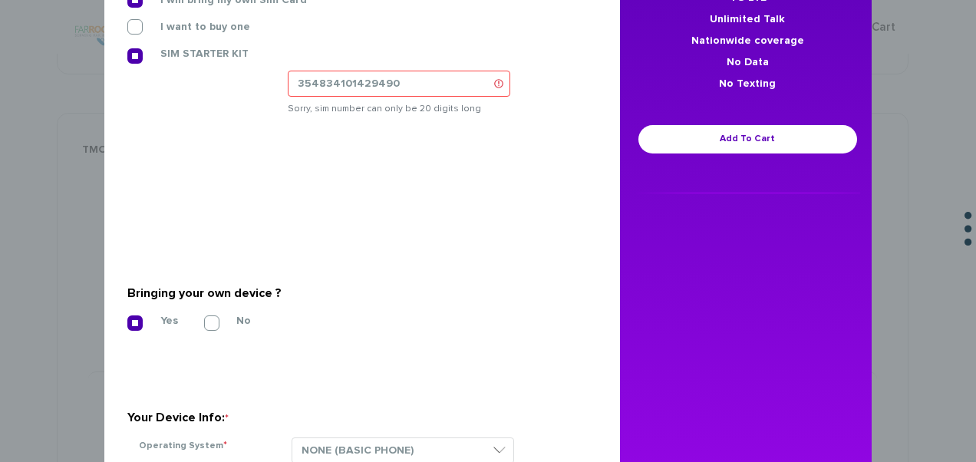
type input "354834101429490"
drag, startPoint x: 393, startPoint y: 79, endPoint x: 117, endPoint y: 76, distance: 276.3
click at [118, 78] on div "I will bring my own Sim Card I want to buy one SIM STARTER KIT" at bounding box center [356, 59] width 481 height 135
paste input "89148000011835956317"
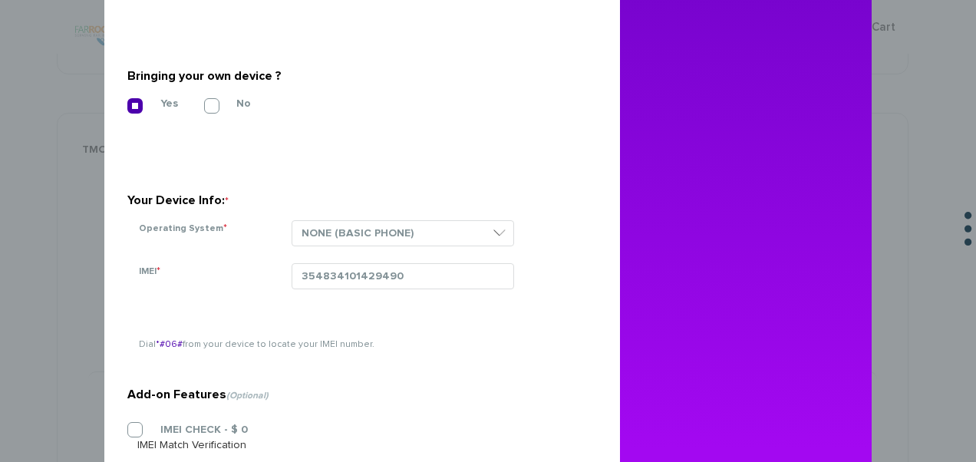
scroll to position [497, 0]
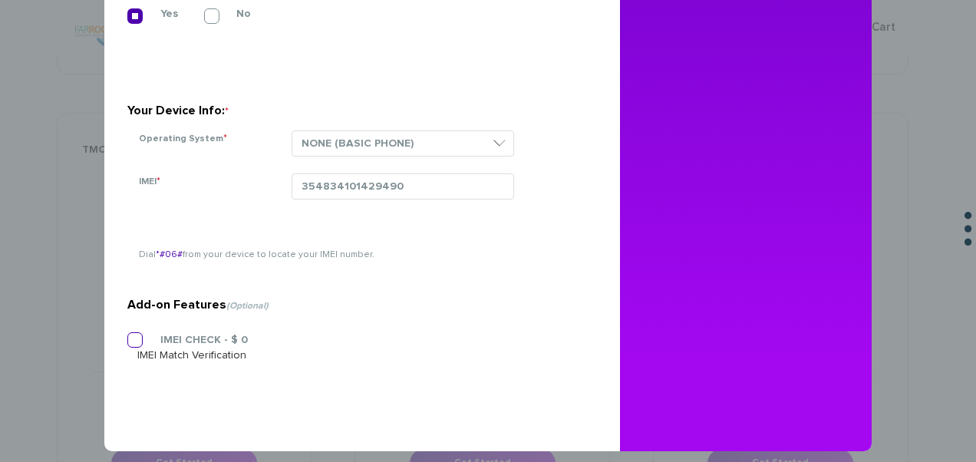
type input "89148000011835956317"
click at [163, 338] on label "IMEI CHECK - $ 0" at bounding box center [192, 340] width 111 height 14
click at [127, 335] on input "IMEI CHECK - $ 0" at bounding box center [127, 335] width 0 height 0
click at [174, 334] on label "IMEI CHECK - $ 0" at bounding box center [192, 339] width 111 height 14
click at [127, 335] on input "IMEI CHECK - $ 0" at bounding box center [127, 335] width 0 height 0
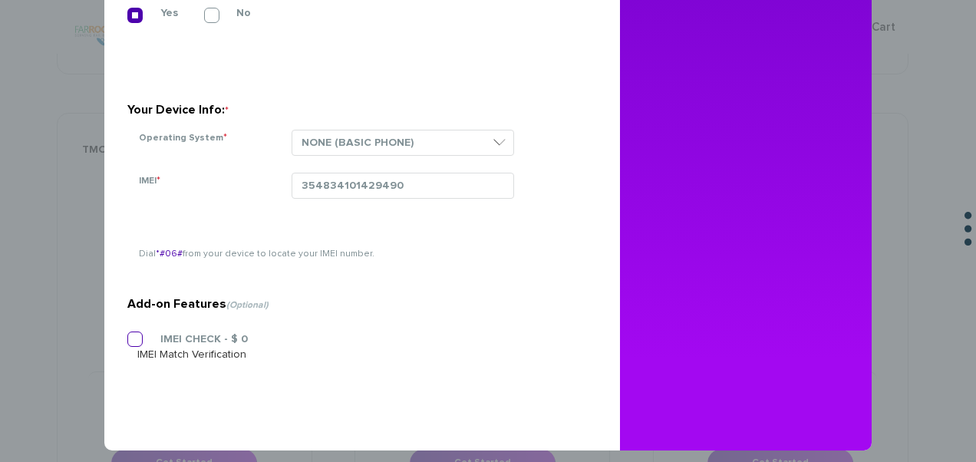
click at [177, 334] on label "IMEI CHECK - $ 0" at bounding box center [192, 339] width 111 height 14
click at [127, 335] on input "IMEI CHECK - $ 0" at bounding box center [127, 335] width 0 height 0
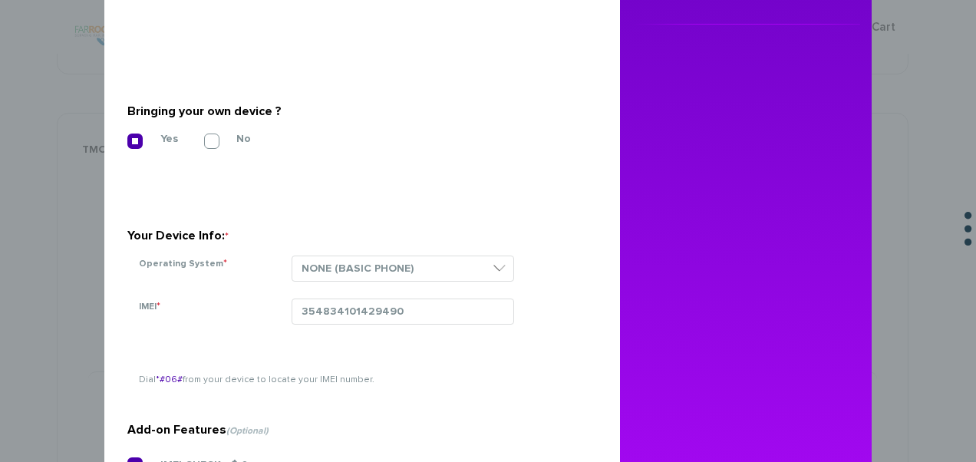
scroll to position [178, 0]
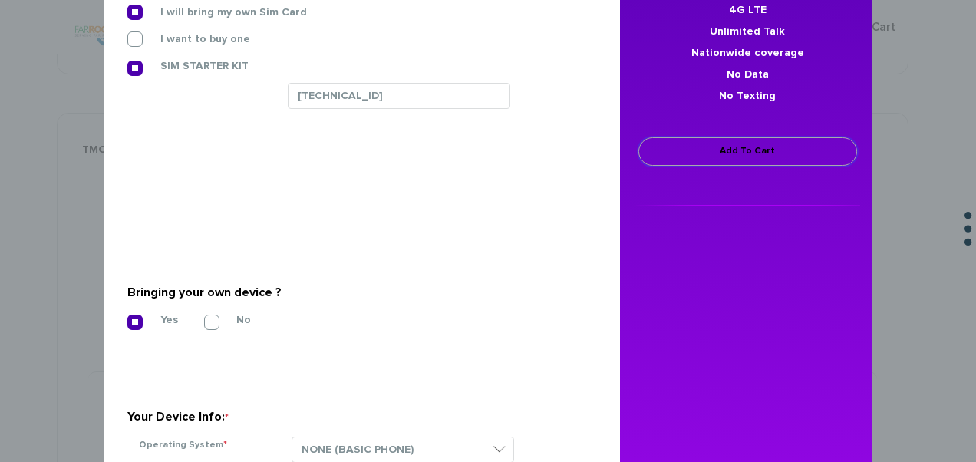
click at [711, 158] on link "Add To Cart" at bounding box center [748, 151] width 219 height 28
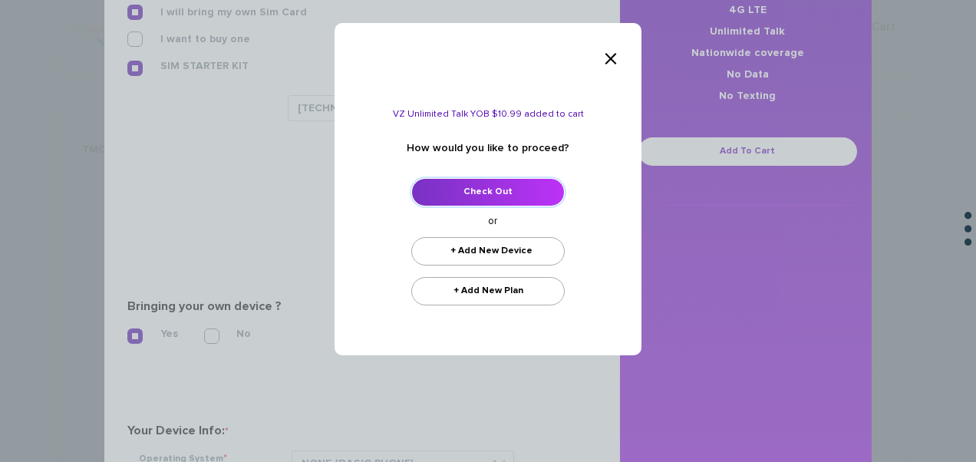
click at [520, 179] on link "Check Out" at bounding box center [487, 192] width 153 height 28
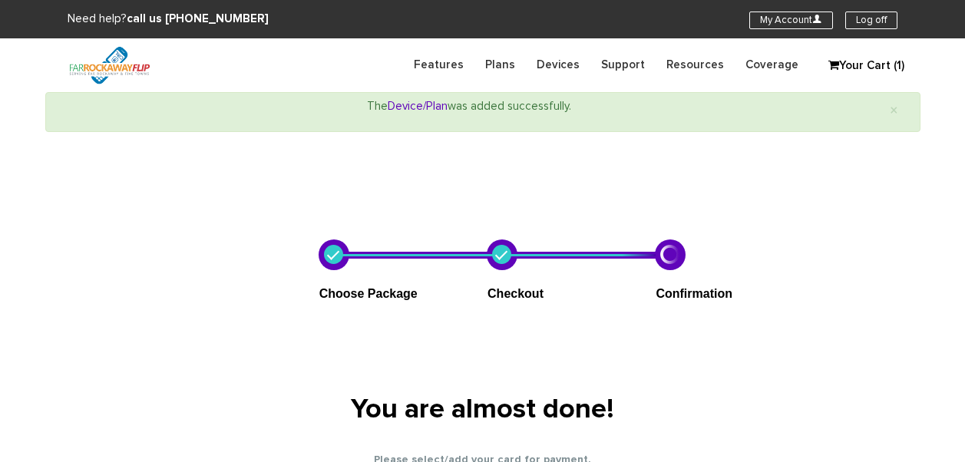
select select "NY"
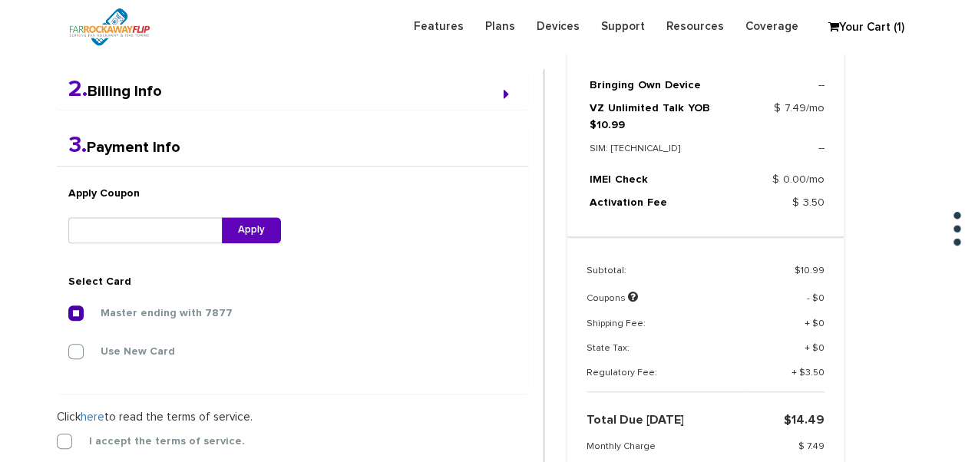
scroll to position [601, 0]
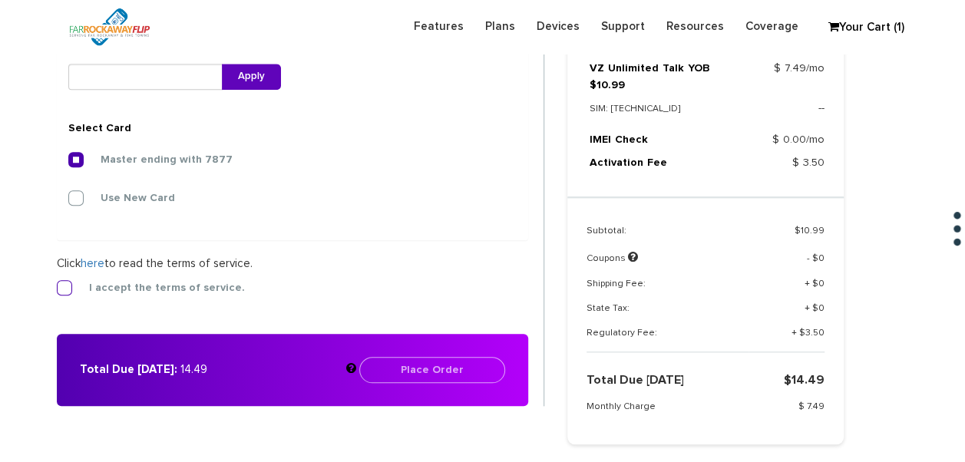
click at [67, 286] on label "I accept the terms of service." at bounding box center [155, 288] width 179 height 14
click at [57, 283] on input "I accept the terms of service." at bounding box center [57, 283] width 0 height 0
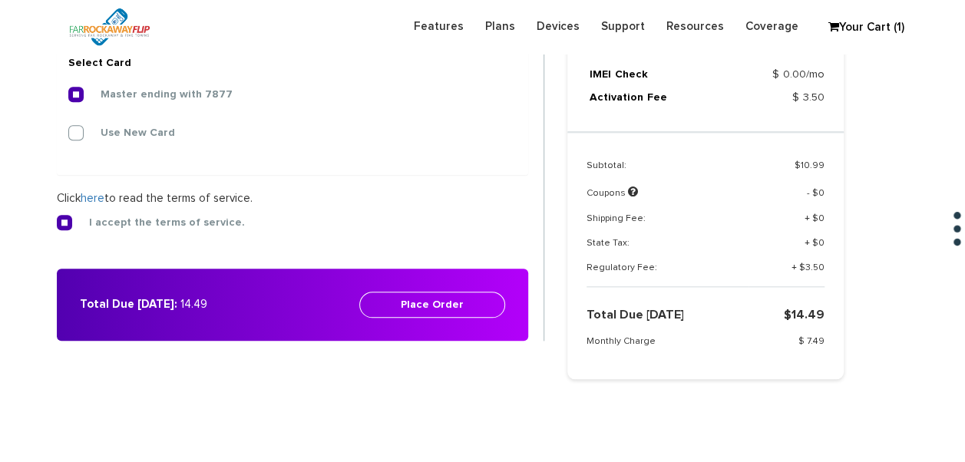
scroll to position [678, 0]
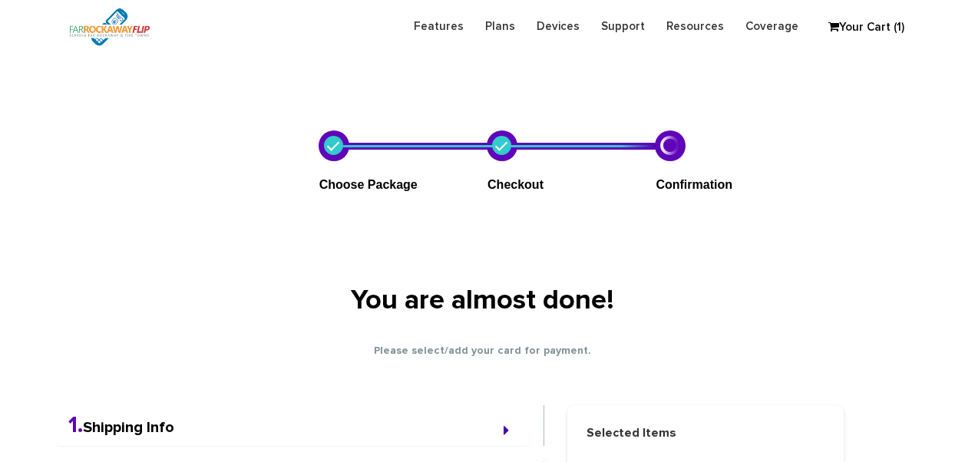
select select "NY"
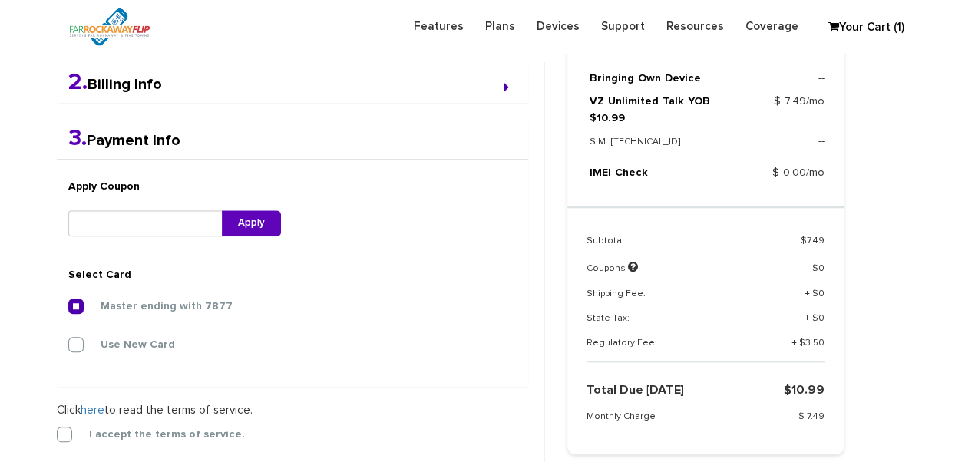
click at [60, 424] on form "2. Billing Info Billing Information Use my shipping address for my billing addr…" at bounding box center [300, 307] width 487 height 490
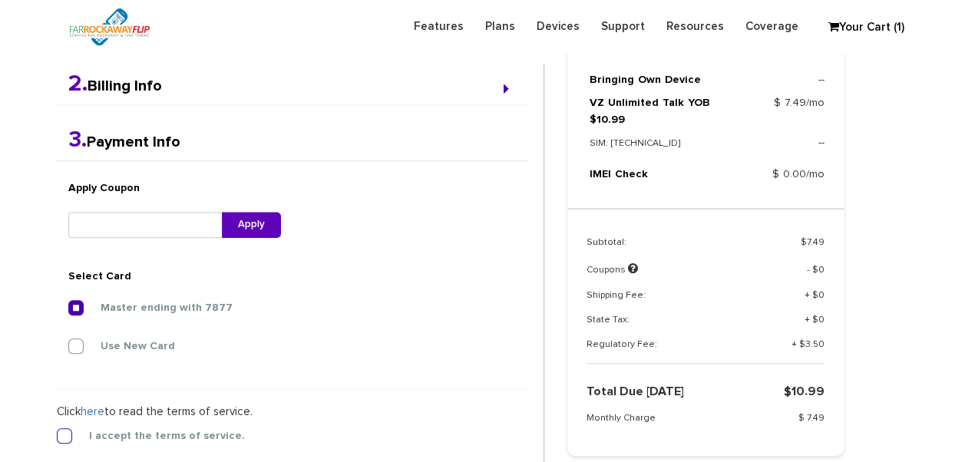
click at [66, 431] on label "I accept the terms of service." at bounding box center [155, 436] width 179 height 14
click at [57, 431] on input "I accept the terms of service." at bounding box center [57, 431] width 0 height 0
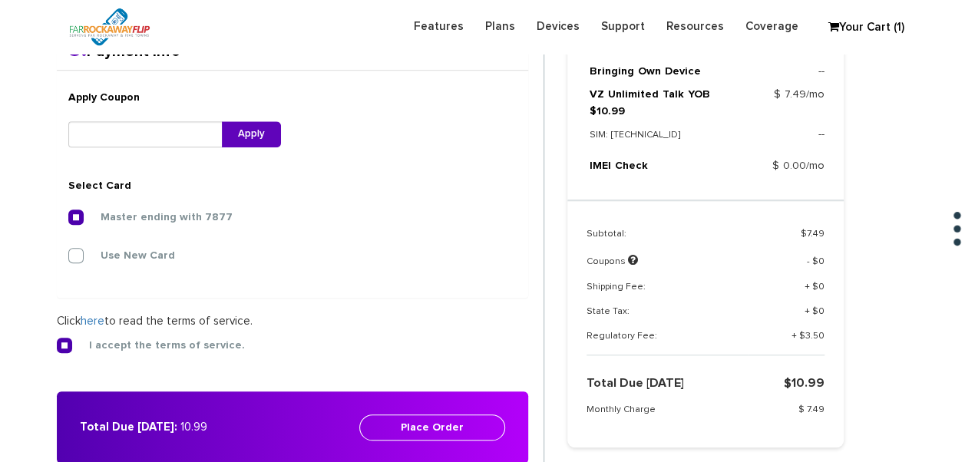
scroll to position [551, 0]
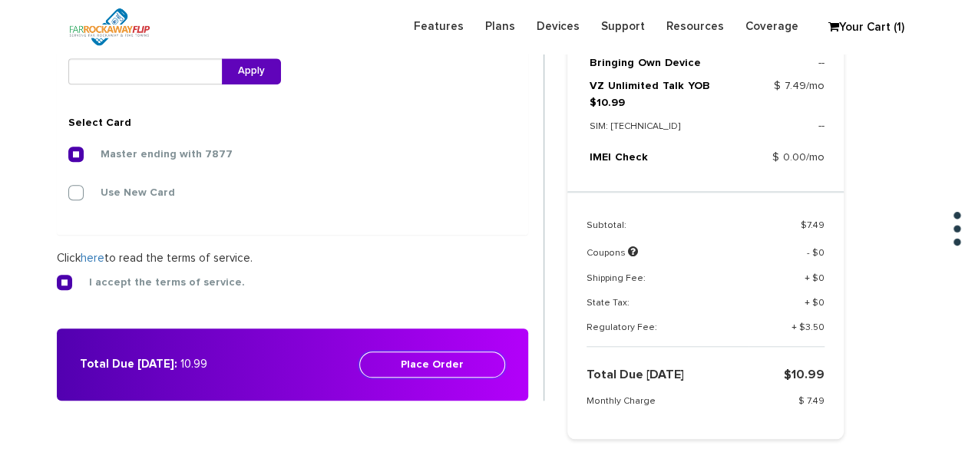
click at [492, 367] on button "Place Order" at bounding box center [432, 364] width 146 height 26
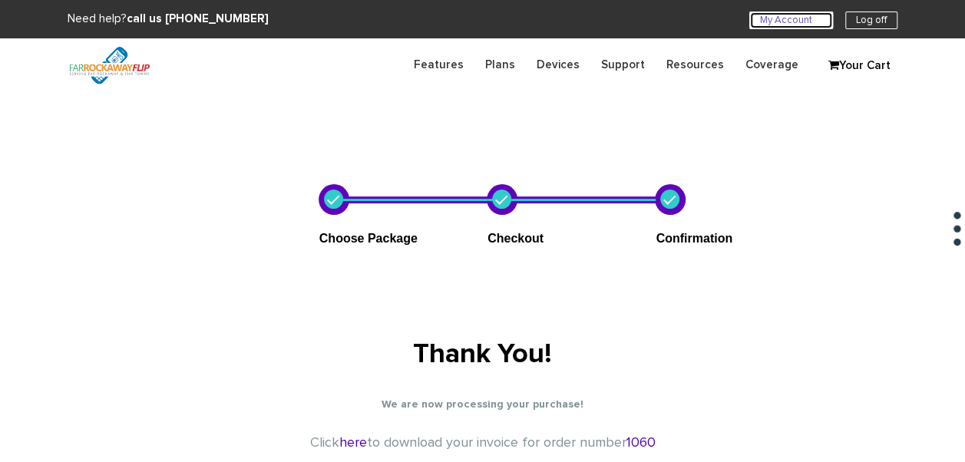
click at [797, 17] on link "My Account U" at bounding box center [791, 21] width 84 height 18
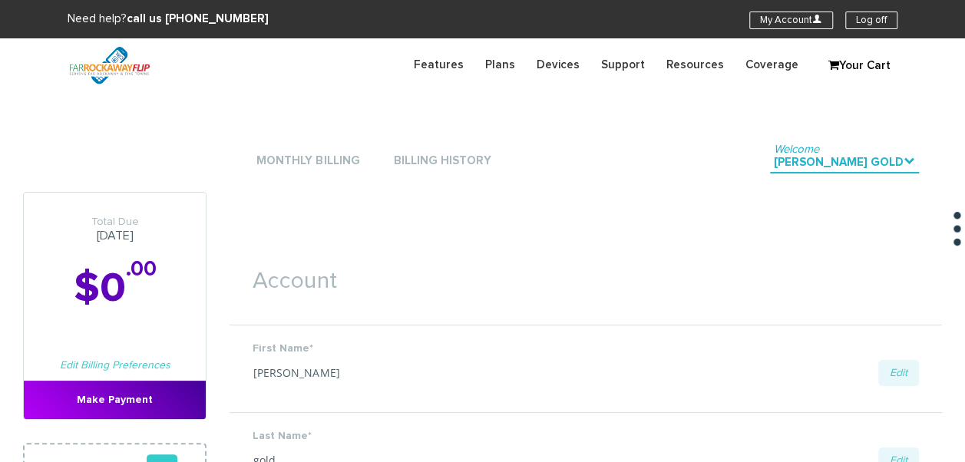
click at [341, 158] on link "Monthly Billing" at bounding box center [307, 161] width 111 height 21
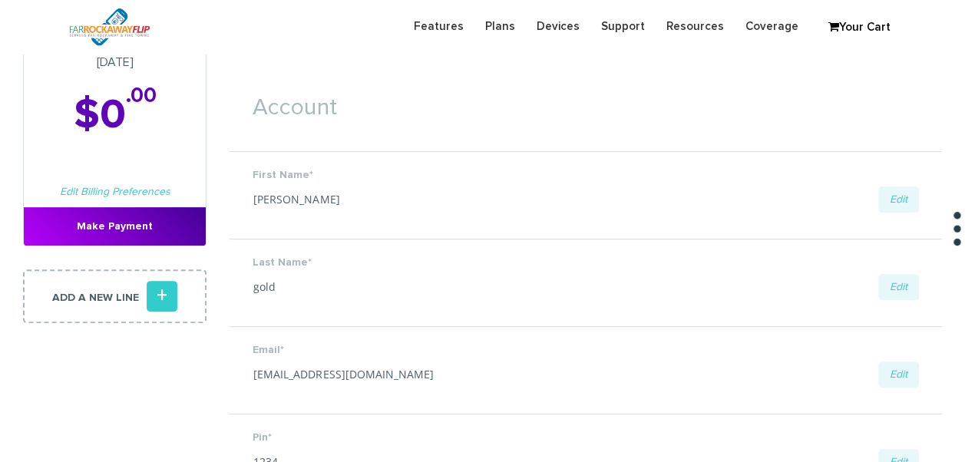
scroll to position [230, 0]
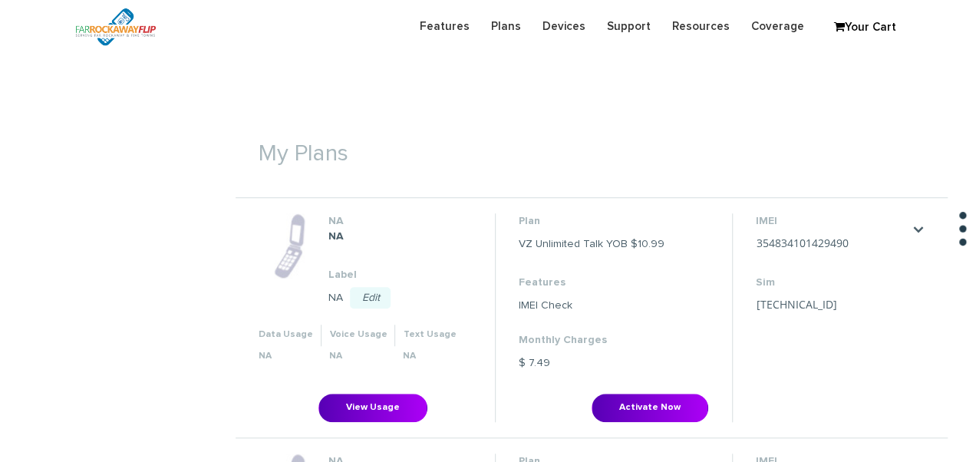
scroll to position [537, 0]
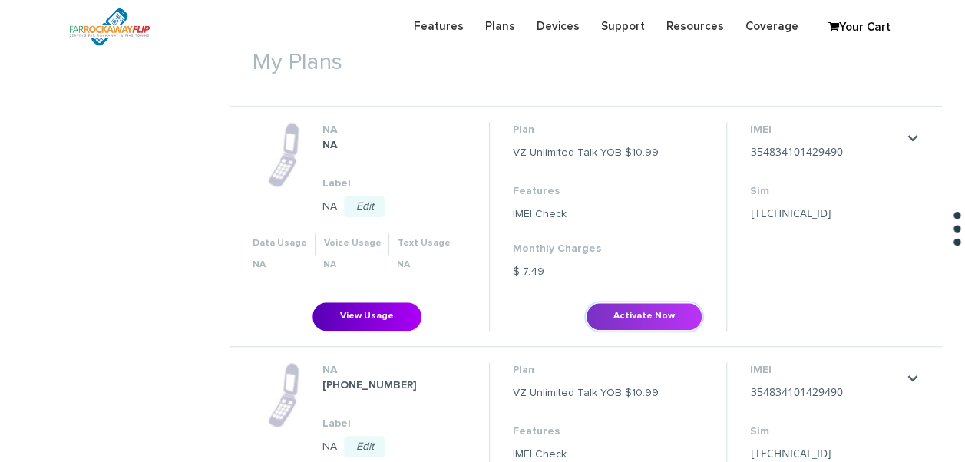
click at [669, 312] on button "Activate Now" at bounding box center [644, 316] width 117 height 28
type input "[TECHNICAL_ID]"
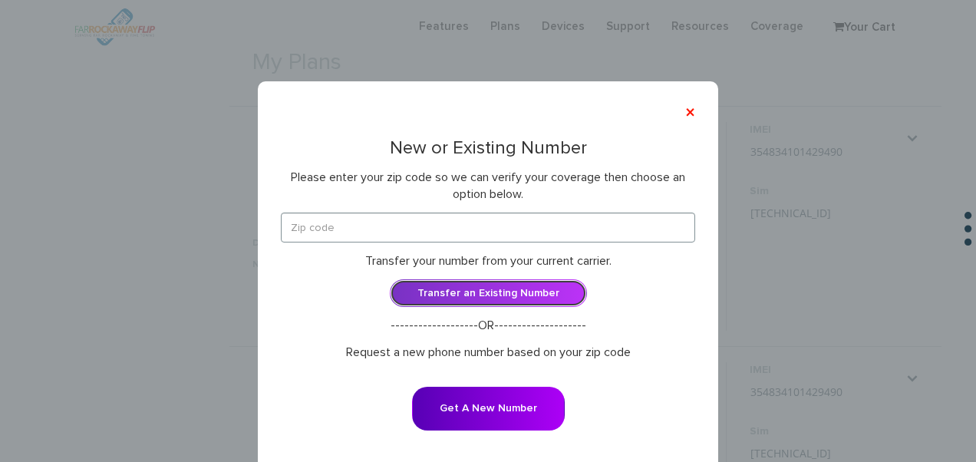
click at [533, 292] on link "Transfer an Existing Number" at bounding box center [488, 293] width 197 height 28
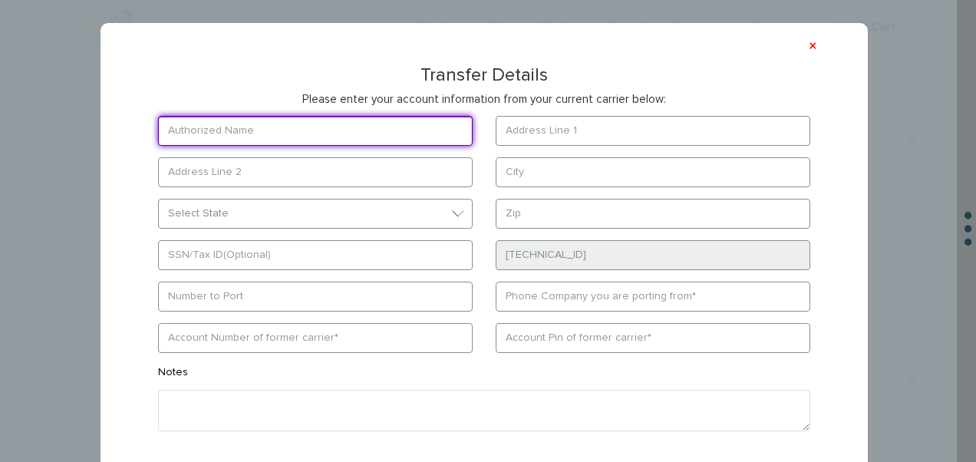
click at [399, 129] on input "text" at bounding box center [315, 131] width 315 height 30
type input "gold"
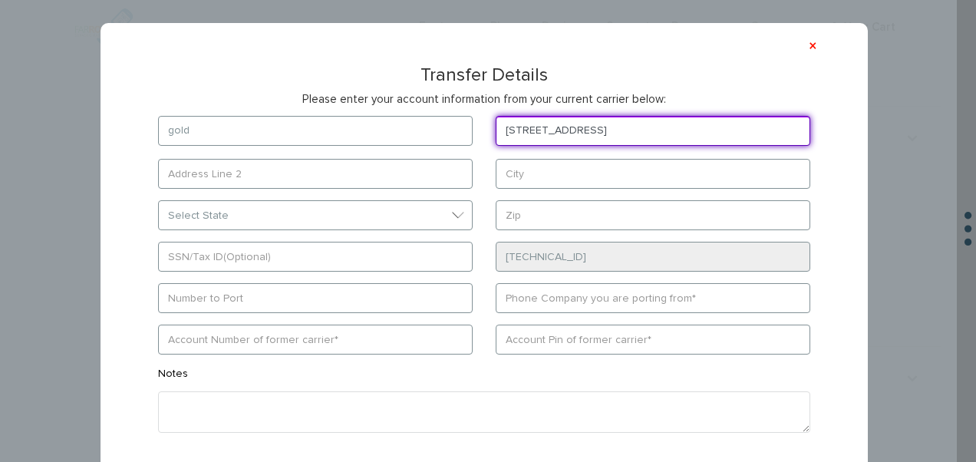
click at [583, 140] on input "[STREET_ADDRESS]" at bounding box center [653, 131] width 315 height 30
type input "[STREET_ADDRESS]"
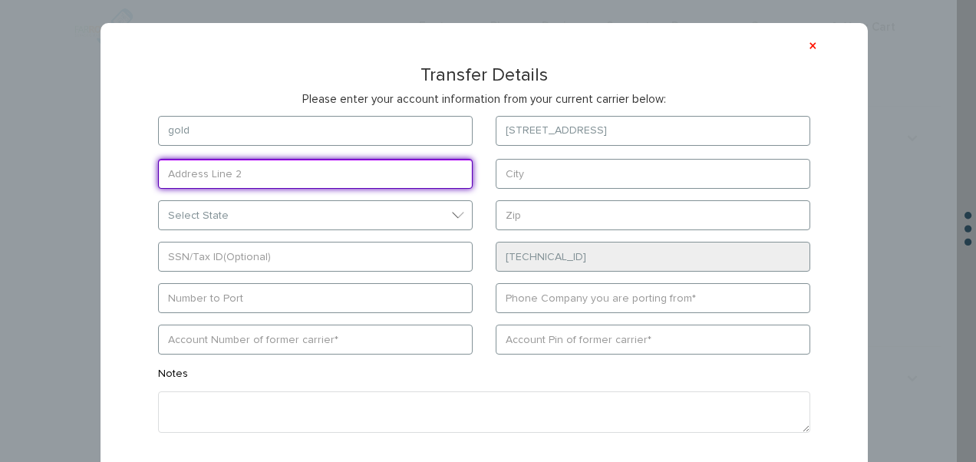
type input "b"
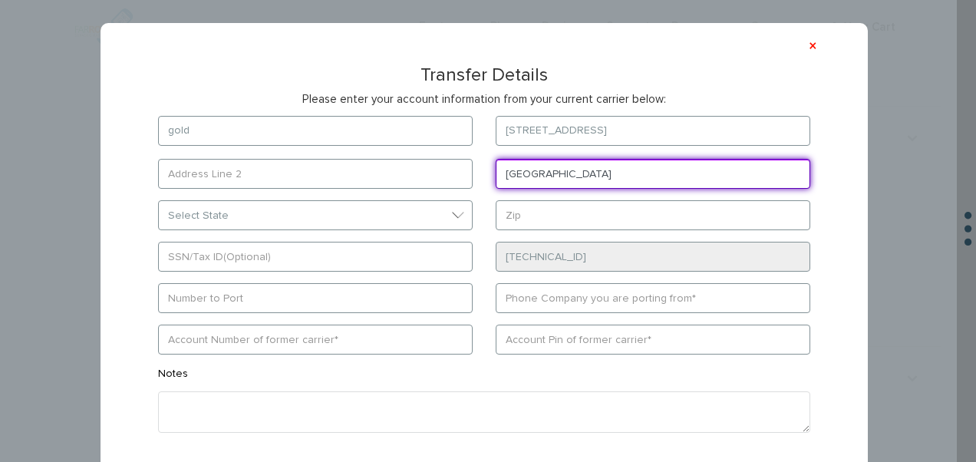
type input "[GEOGRAPHIC_DATA]"
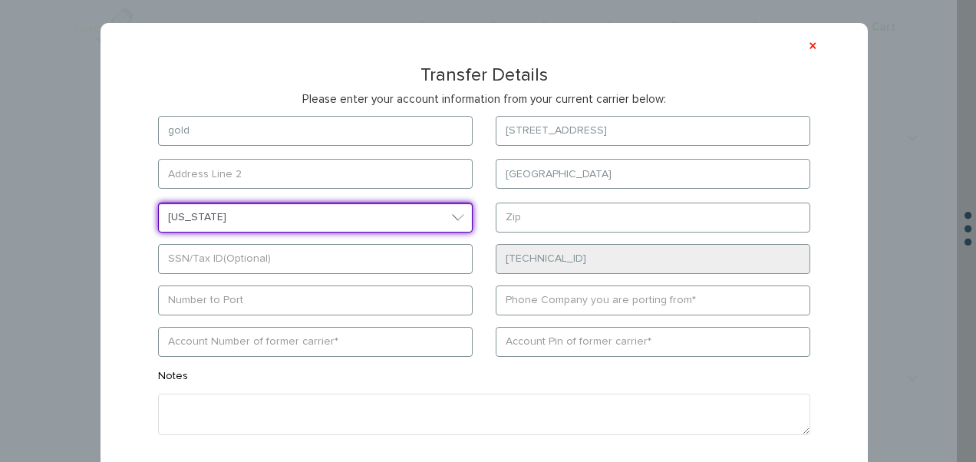
select select "NY"
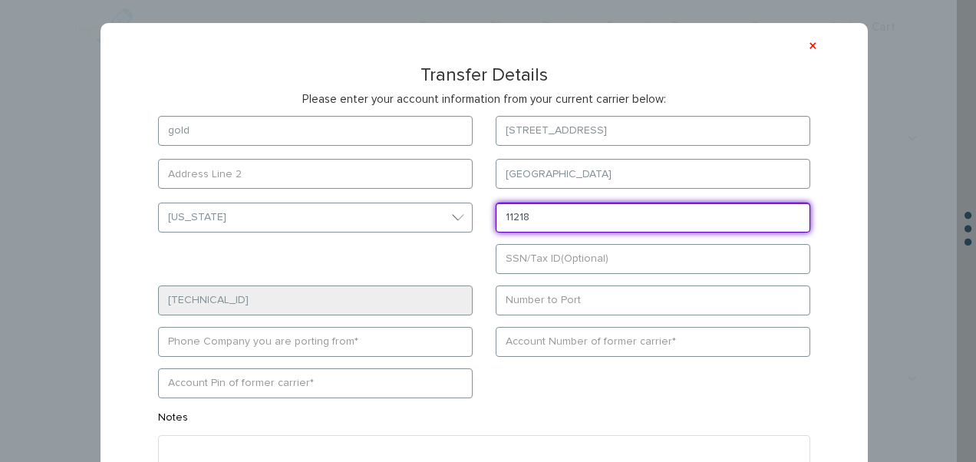
type input "11218"
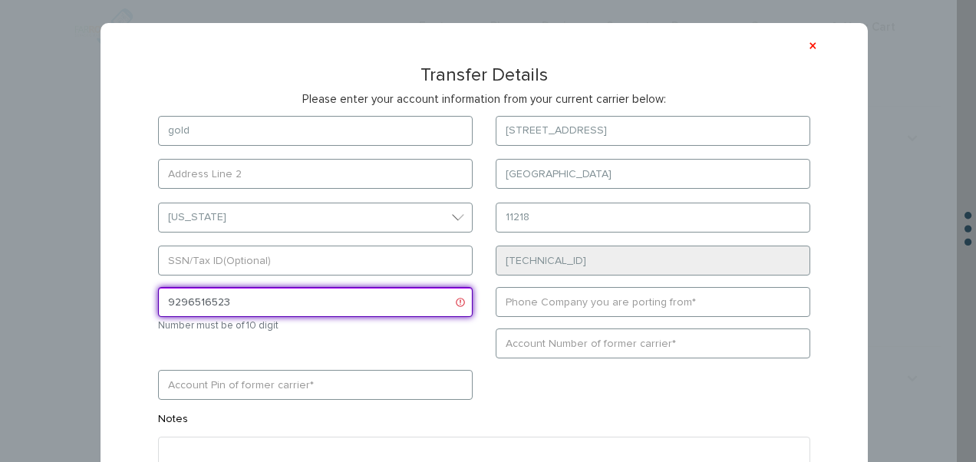
type input "9296516523"
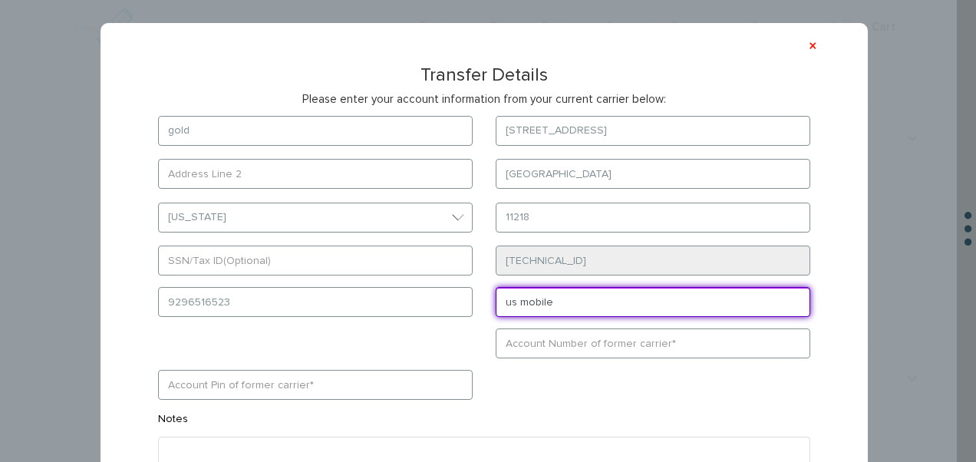
type input "us mobile"
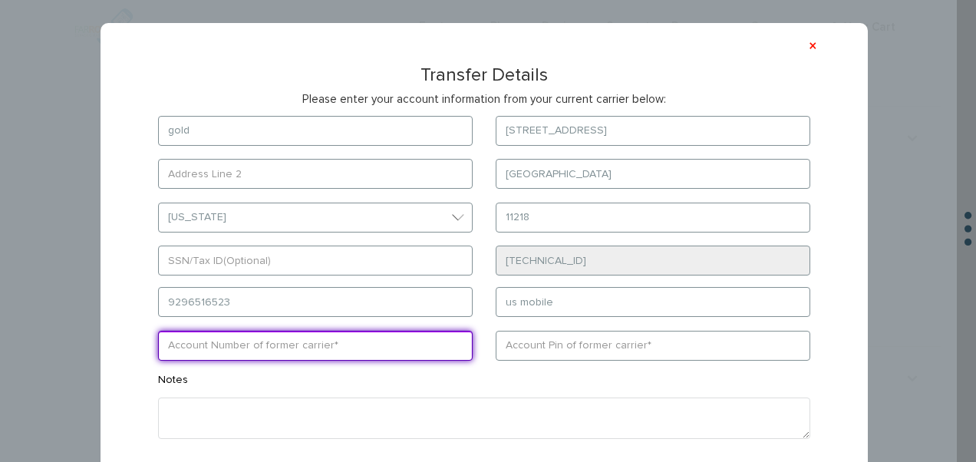
paste input "1999899"
type input "1999899"
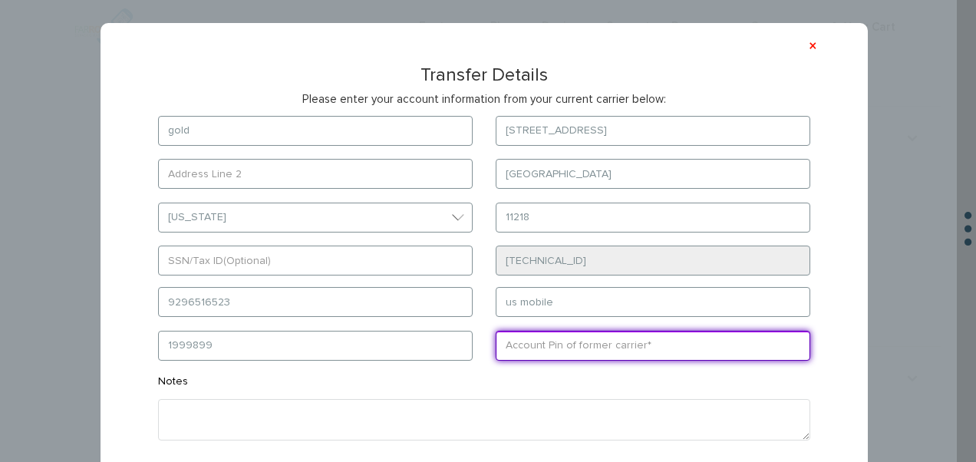
click at [556, 342] on input "text" at bounding box center [653, 346] width 315 height 30
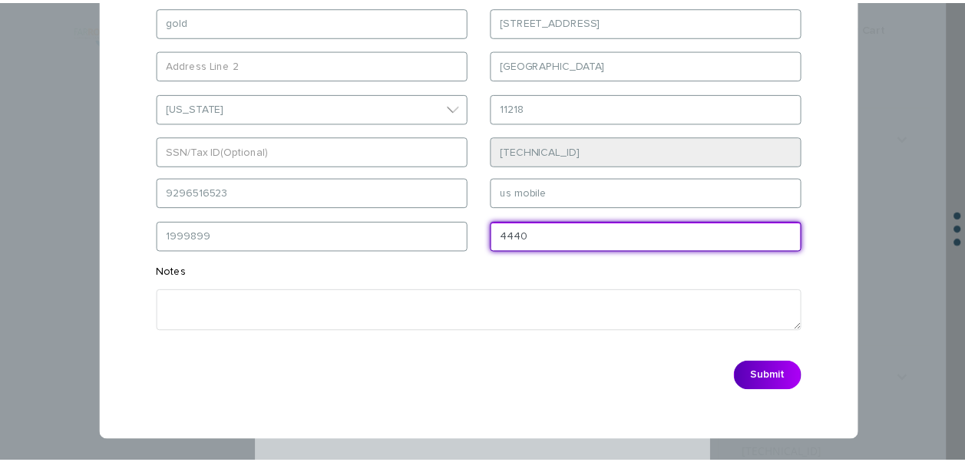
scroll to position [111, 0]
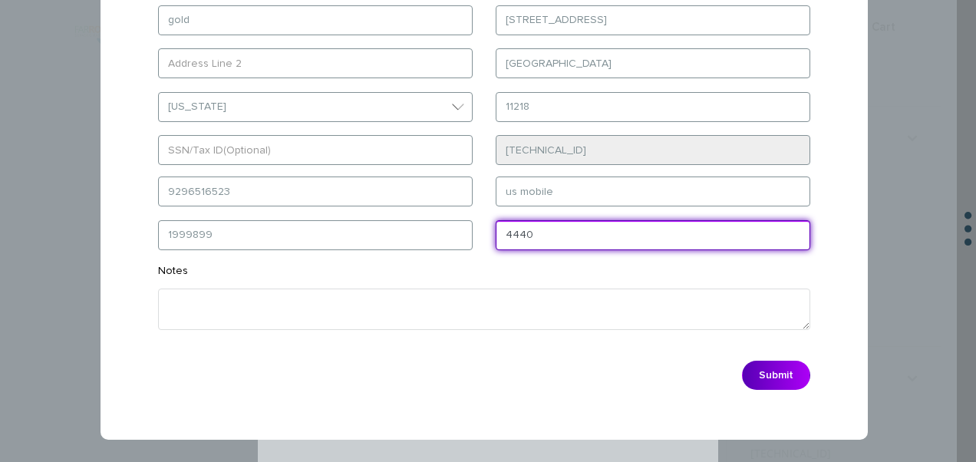
type input "4440"
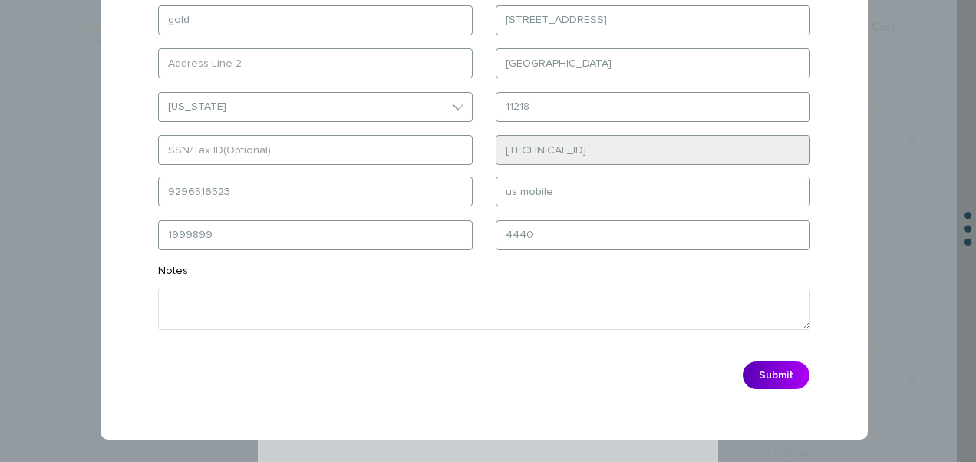
drag, startPoint x: 741, startPoint y: 360, endPoint x: 757, endPoint y: 366, distance: 17.2
click at [742, 360] on div "Submit" at bounding box center [484, 375] width 675 height 45
click at [757, 366] on button "Submit" at bounding box center [776, 375] width 68 height 29
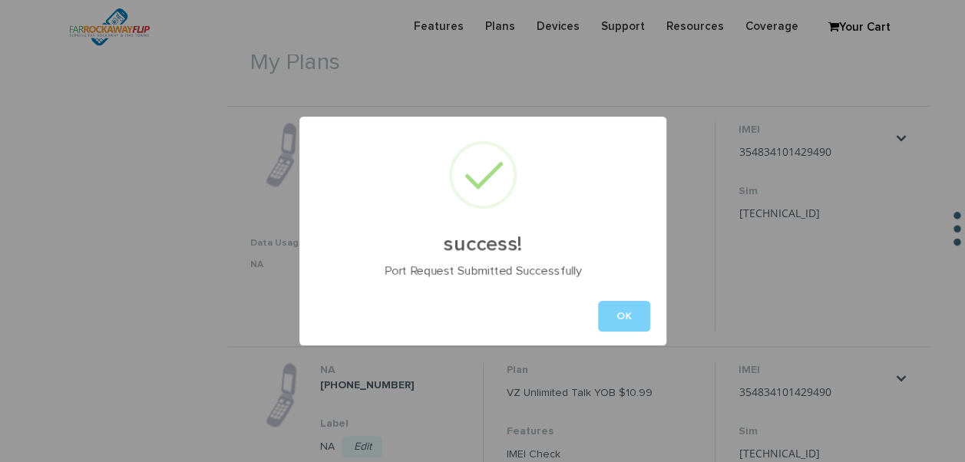
click at [639, 294] on div "OK" at bounding box center [482, 316] width 367 height 58
click at [640, 314] on button "OK" at bounding box center [624, 316] width 52 height 31
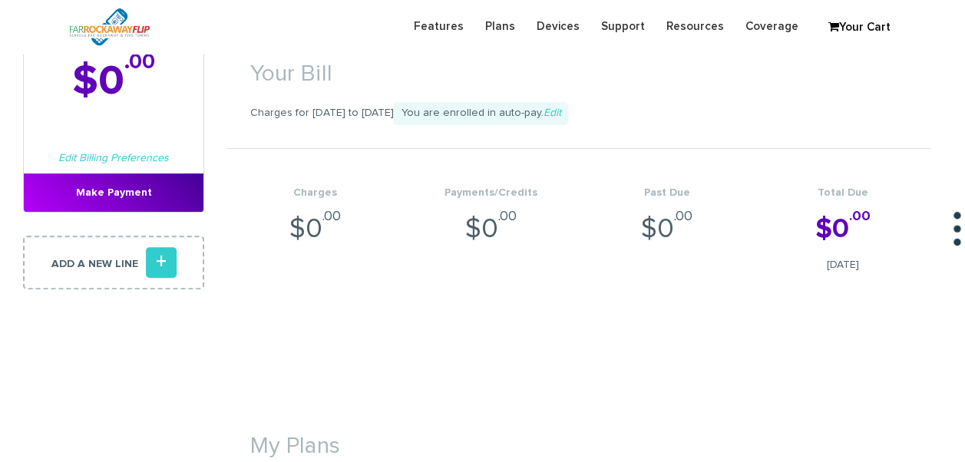
scroll to position [0, 0]
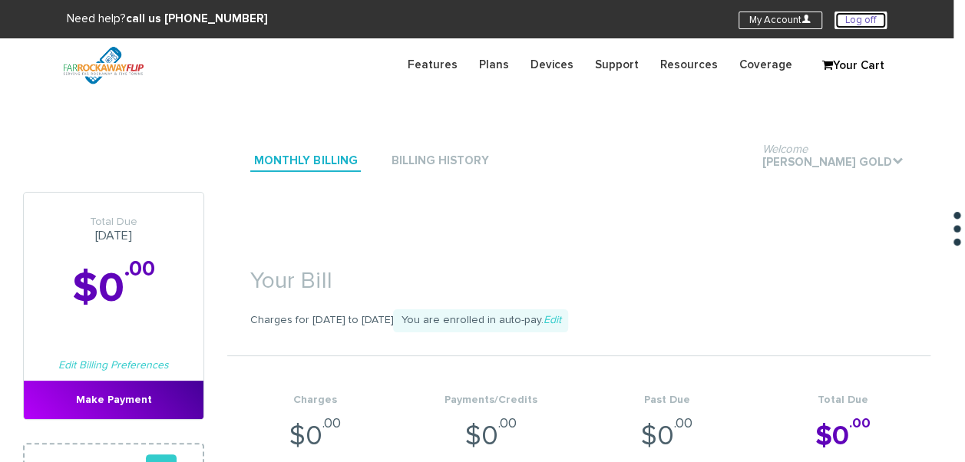
click at [877, 23] on link "Log off" at bounding box center [860, 21] width 52 height 18
